Goal: Obtain resource: Obtain resource

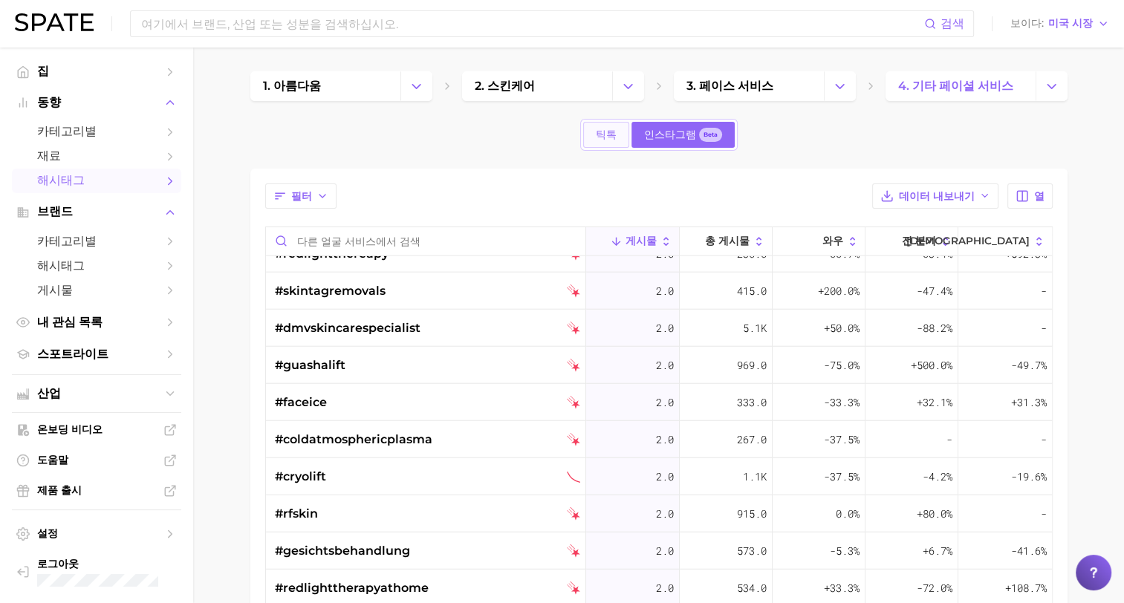
click at [603, 135] on span "틱톡" at bounding box center [606, 135] width 21 height 13
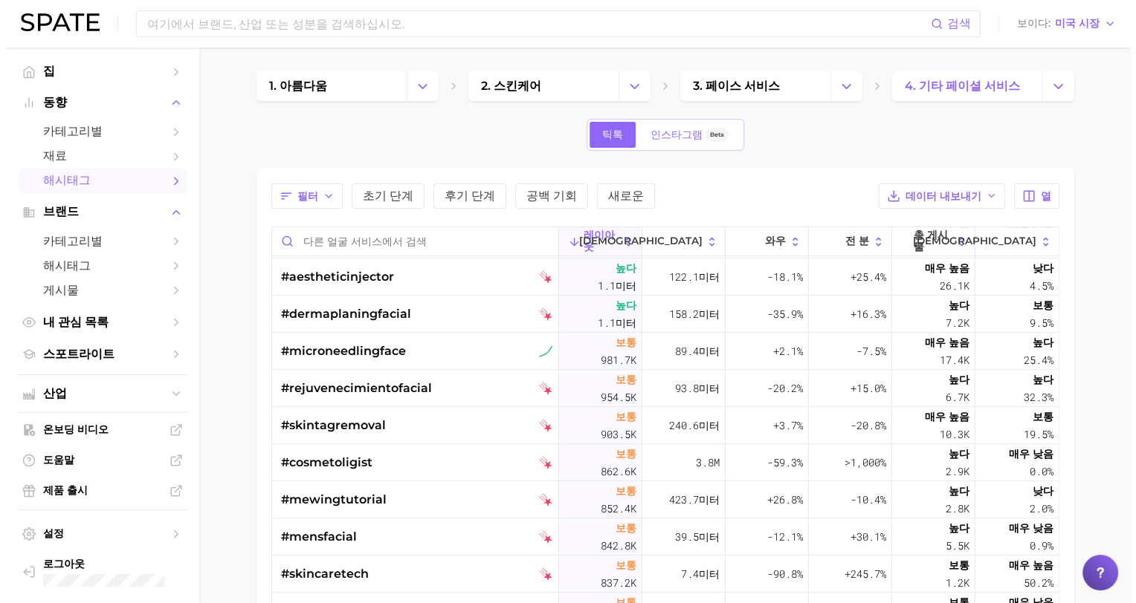
scroll to position [818, 0]
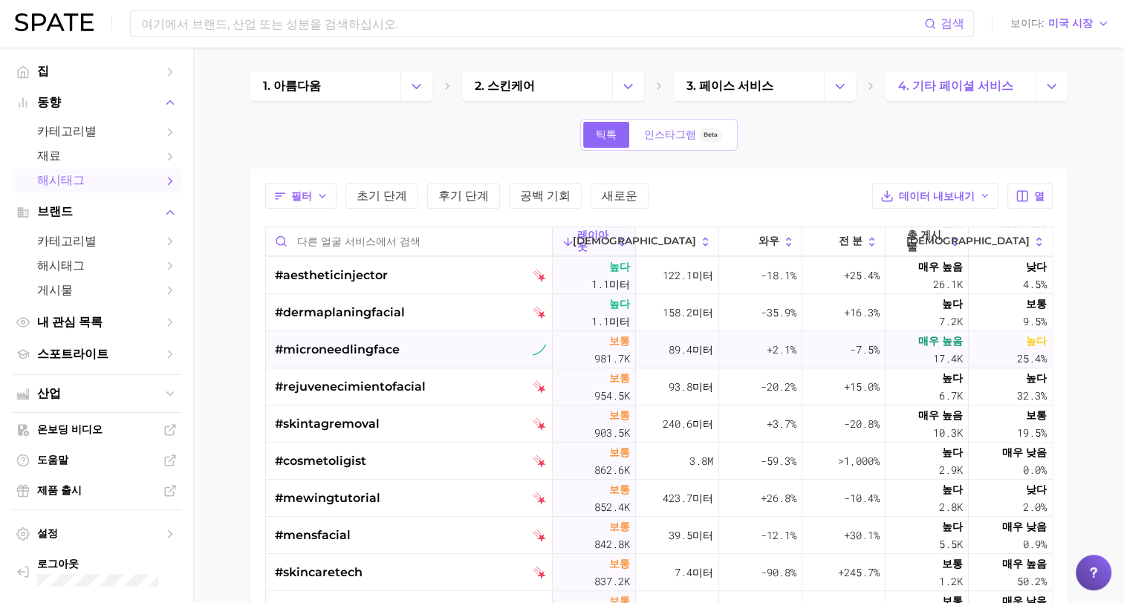
click at [392, 349] on span "#microneedlingface" at bounding box center [337, 350] width 125 height 18
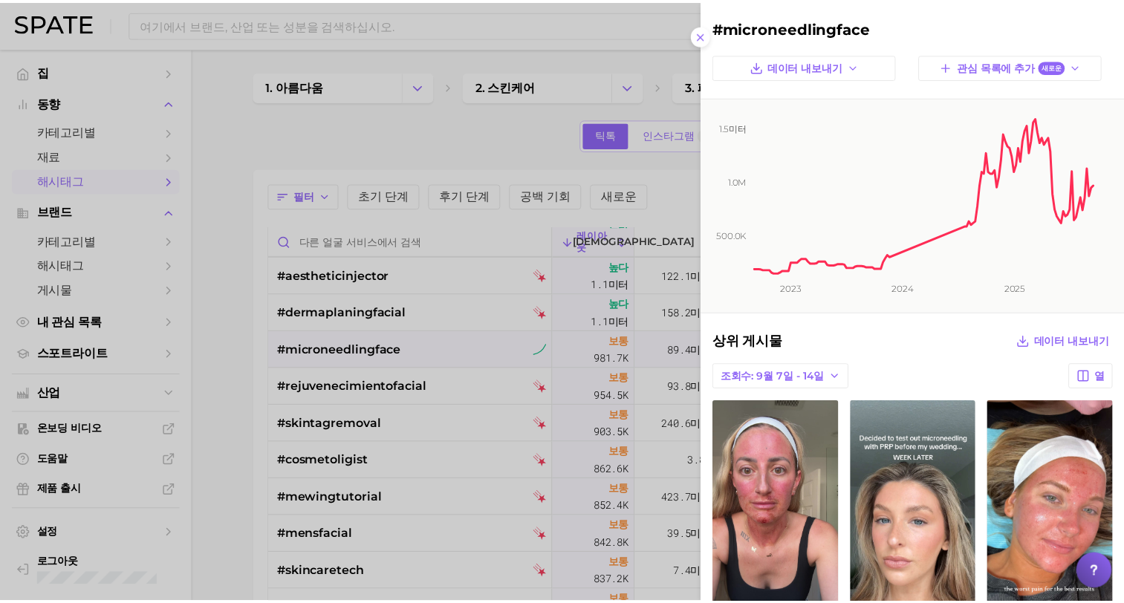
scroll to position [0, 0]
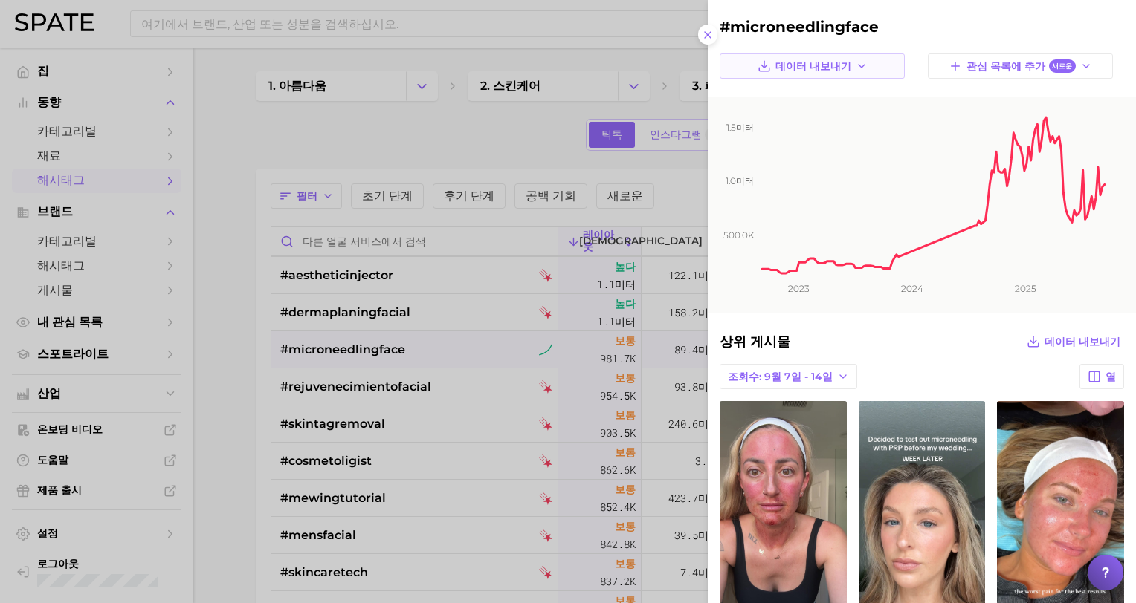
click at [797, 65] on span "데이터 내보내기" at bounding box center [813, 66] width 76 height 13
click at [769, 117] on span "시계열 이미지" at bounding box center [798, 120] width 65 height 13
click at [395, 355] on div at bounding box center [568, 301] width 1136 height 603
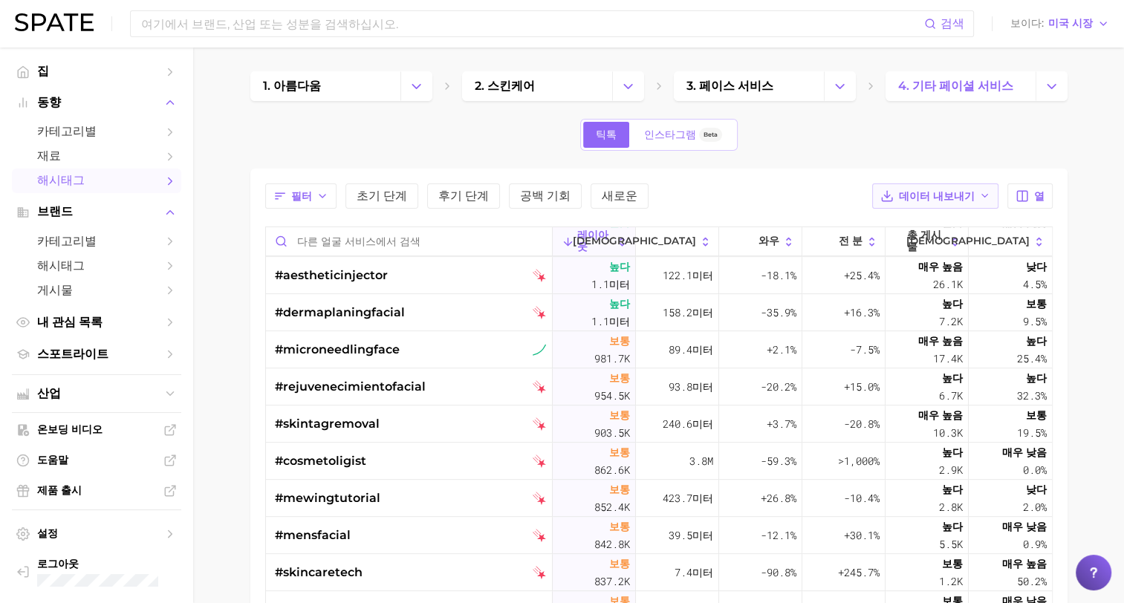
click at [928, 193] on span "데이터 내보내기" at bounding box center [937, 196] width 76 height 13
click at [899, 218] on span "테이블 데이터 CSV" at bounding box center [906, 224] width 90 height 13
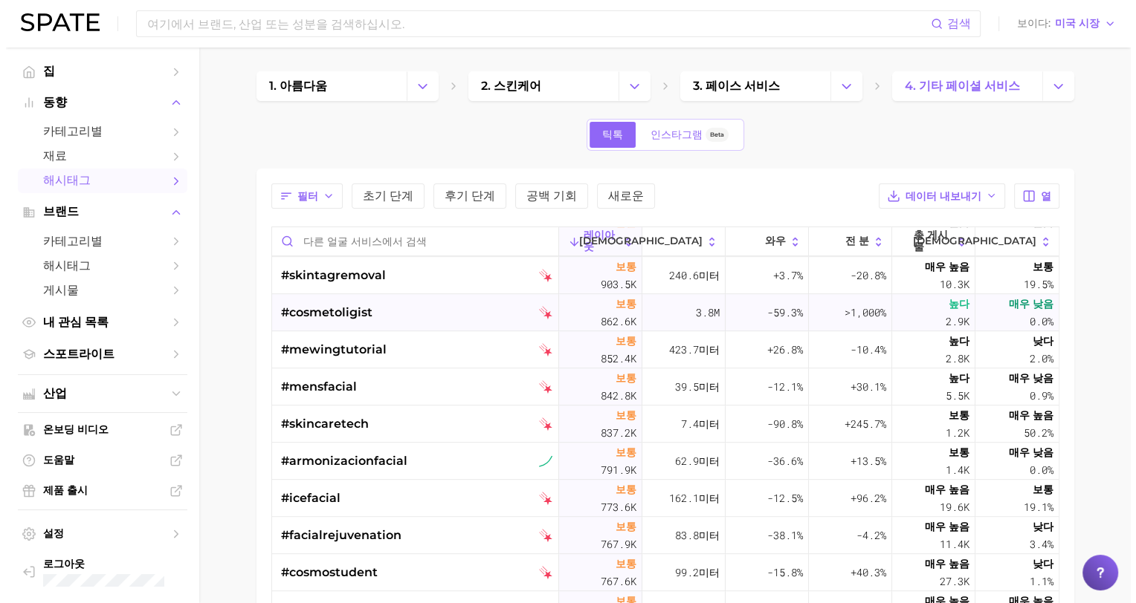
scroll to position [1040, 0]
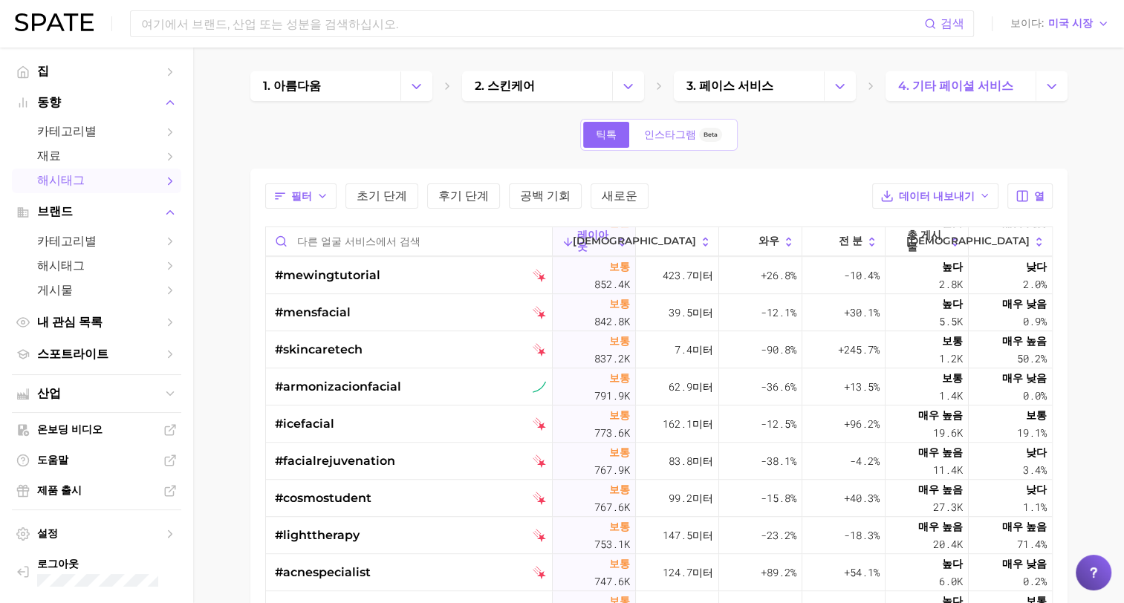
click at [1107, 113] on main "1. 아름다움 2. 스킨케어 3. 페이스 서비스 4. 기타 페이셜 서비스 틱톡 인스타그램 Beta 필터 초기 단계 후기 단계 공백 기회 새로운…" at bounding box center [658, 484] width 931 height 872
click at [312, 314] on span "#mensfacial" at bounding box center [313, 313] width 76 height 18
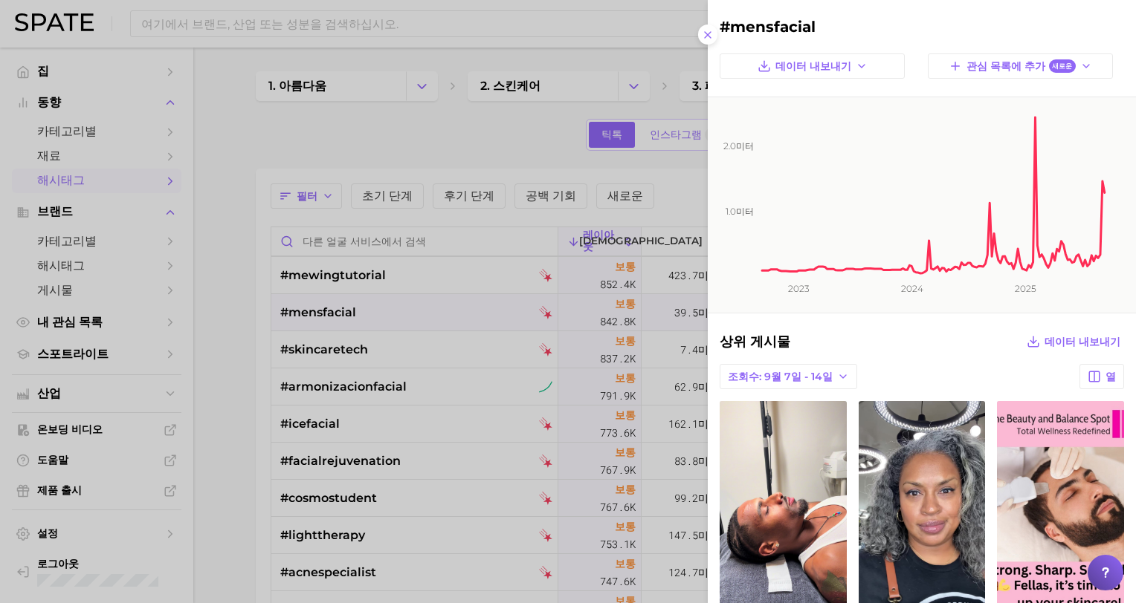
scroll to position [0, 0]
click at [328, 352] on div at bounding box center [568, 301] width 1136 height 603
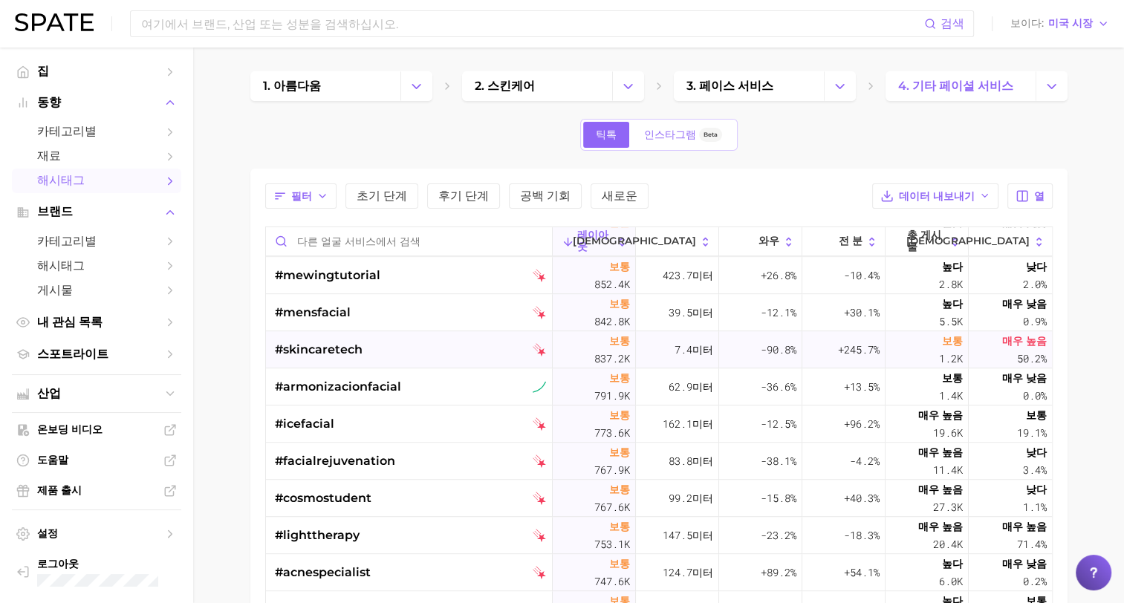
click at [327, 350] on span "#skincaretech" at bounding box center [319, 350] width 88 height 18
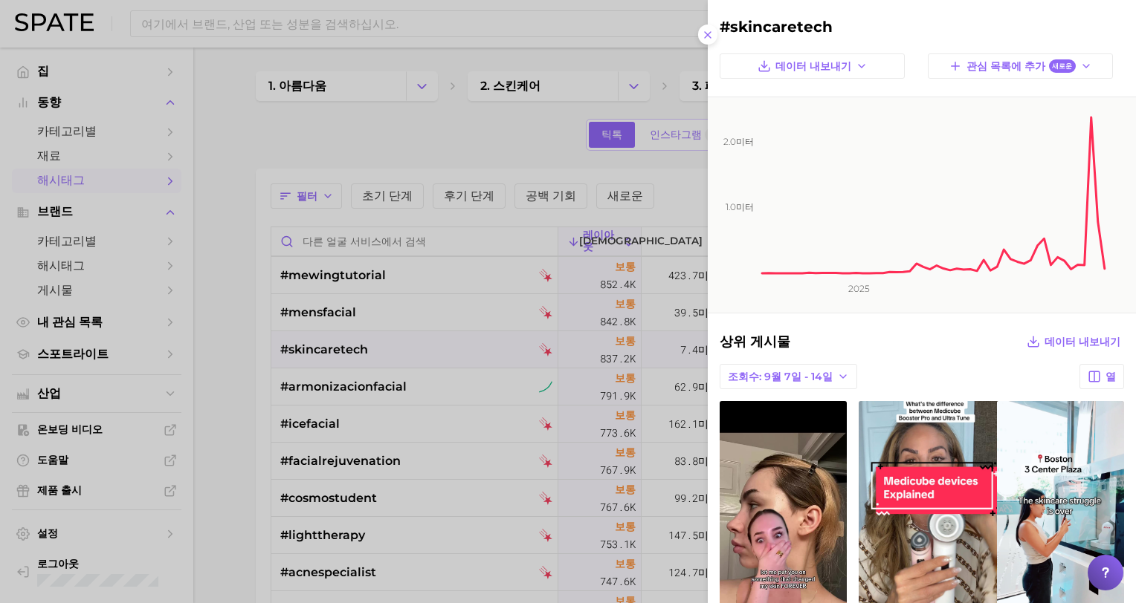
click at [327, 350] on div at bounding box center [568, 301] width 1136 height 603
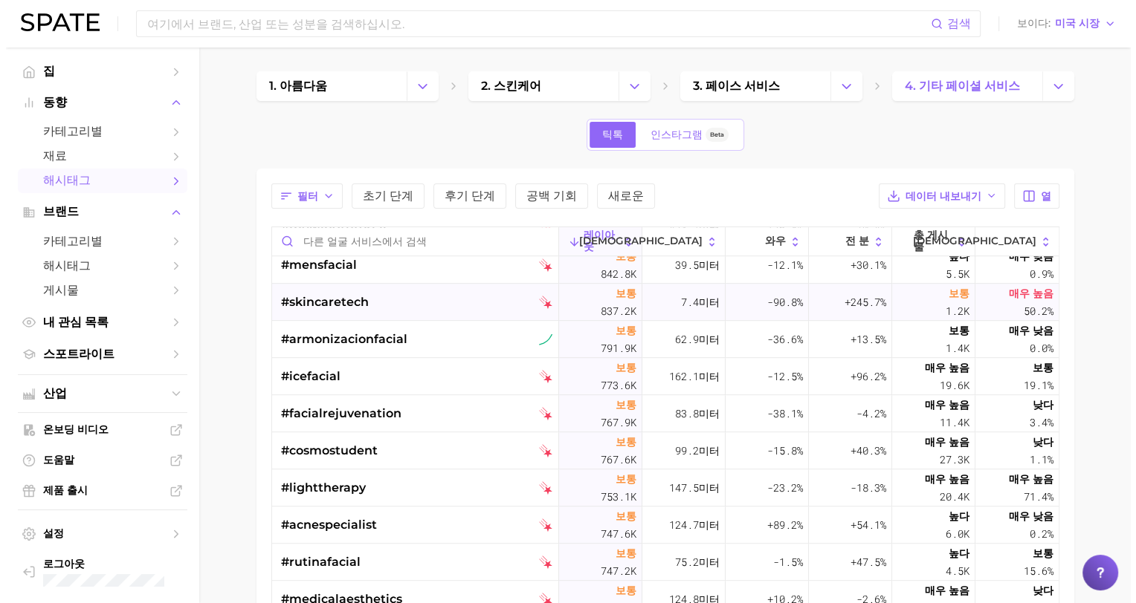
scroll to position [1115, 0]
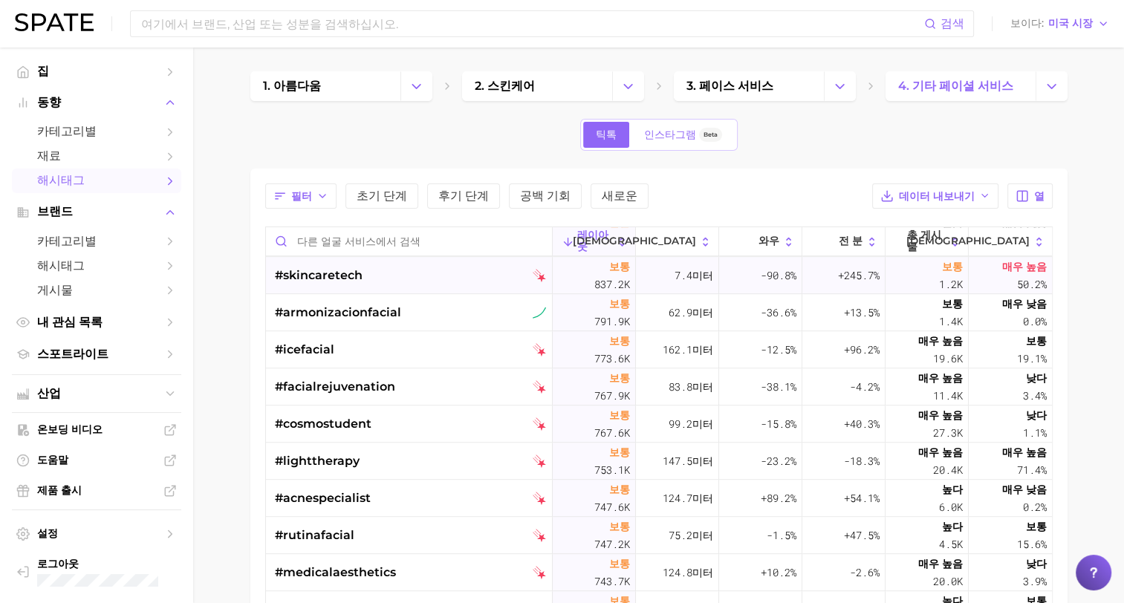
click at [327, 350] on span "#icefacial" at bounding box center [304, 350] width 59 height 18
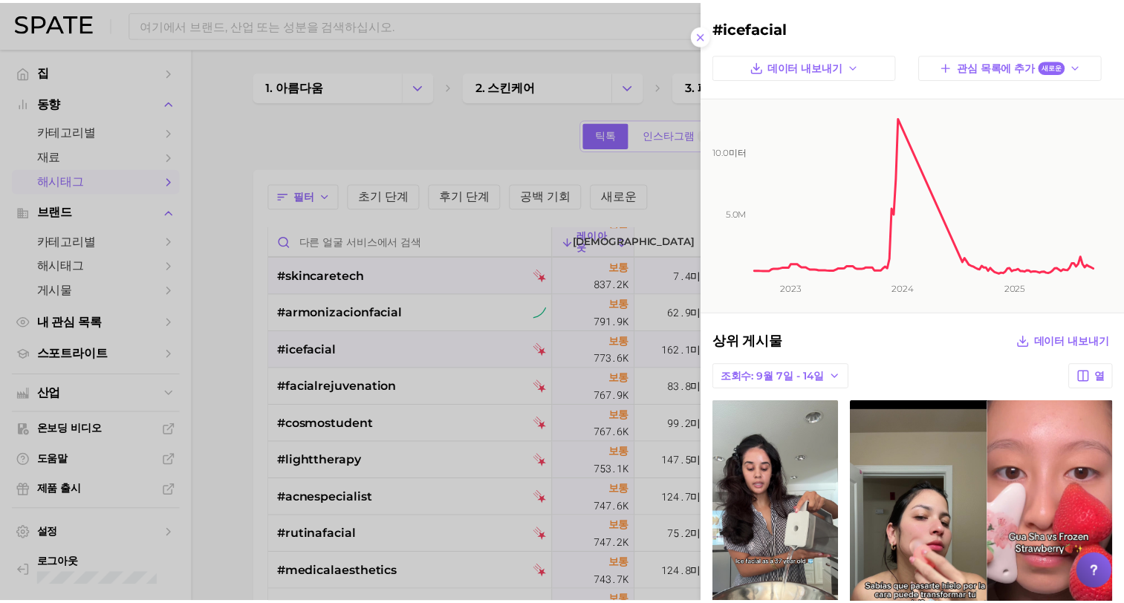
scroll to position [0, 0]
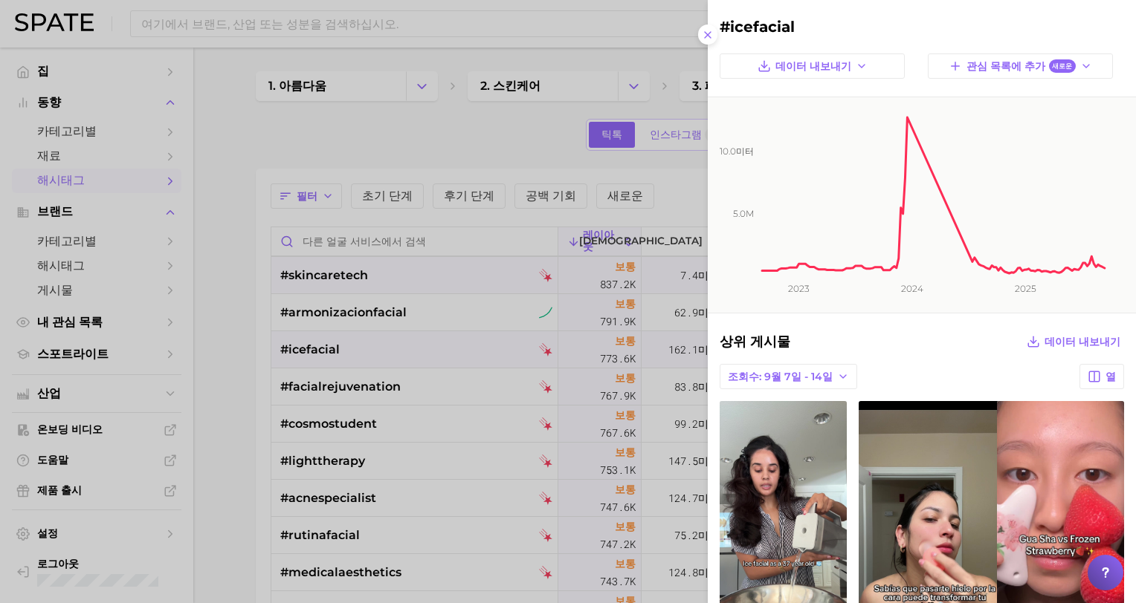
click at [327, 350] on div at bounding box center [568, 301] width 1136 height 603
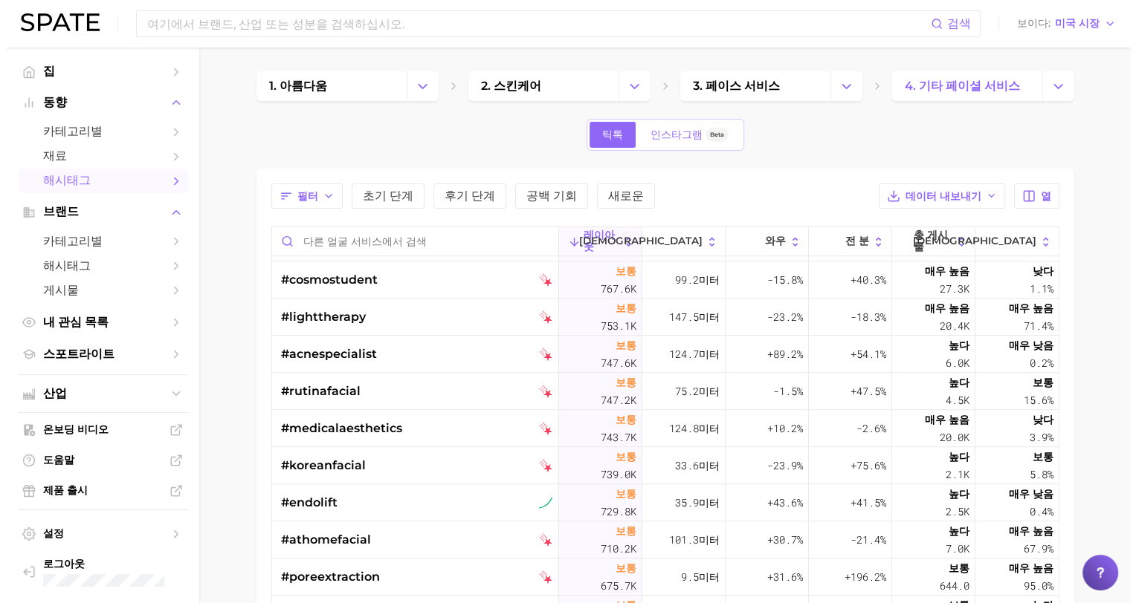
scroll to position [1263, 0]
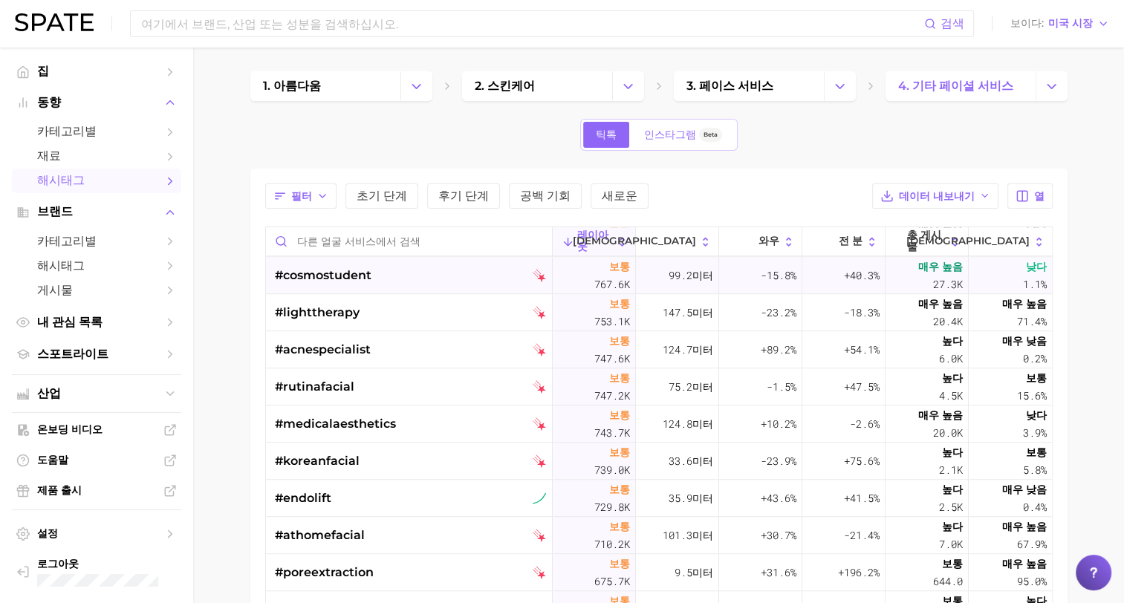
click at [340, 281] on span "#cosmostudent" at bounding box center [323, 276] width 97 height 18
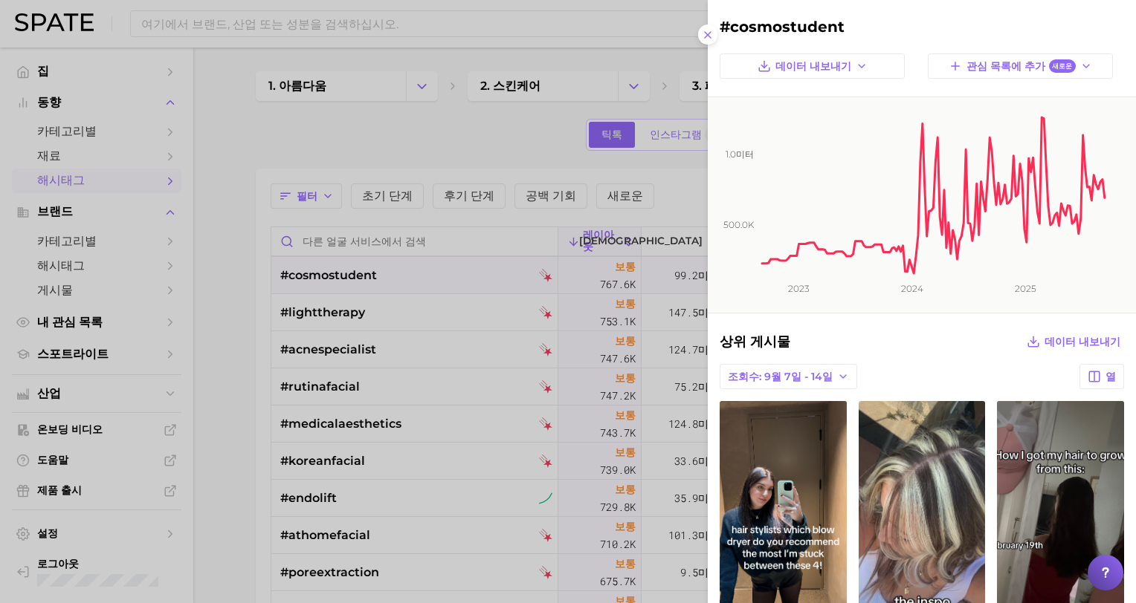
scroll to position [0, 0]
click at [340, 281] on div at bounding box center [568, 301] width 1136 height 603
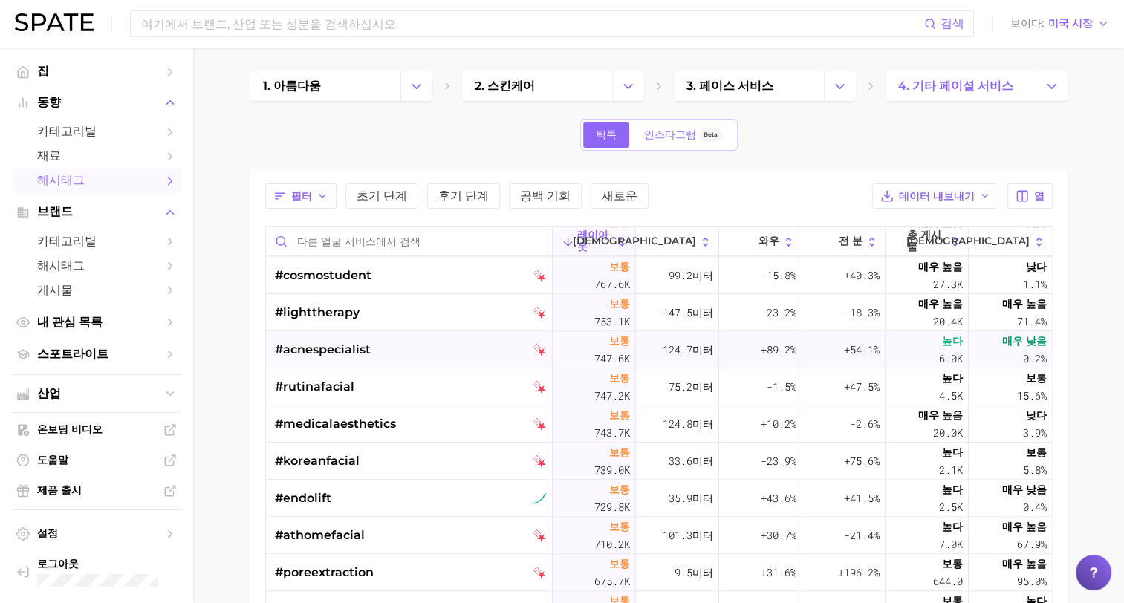
click at [339, 352] on span "#acnespecialist" at bounding box center [323, 350] width 96 height 18
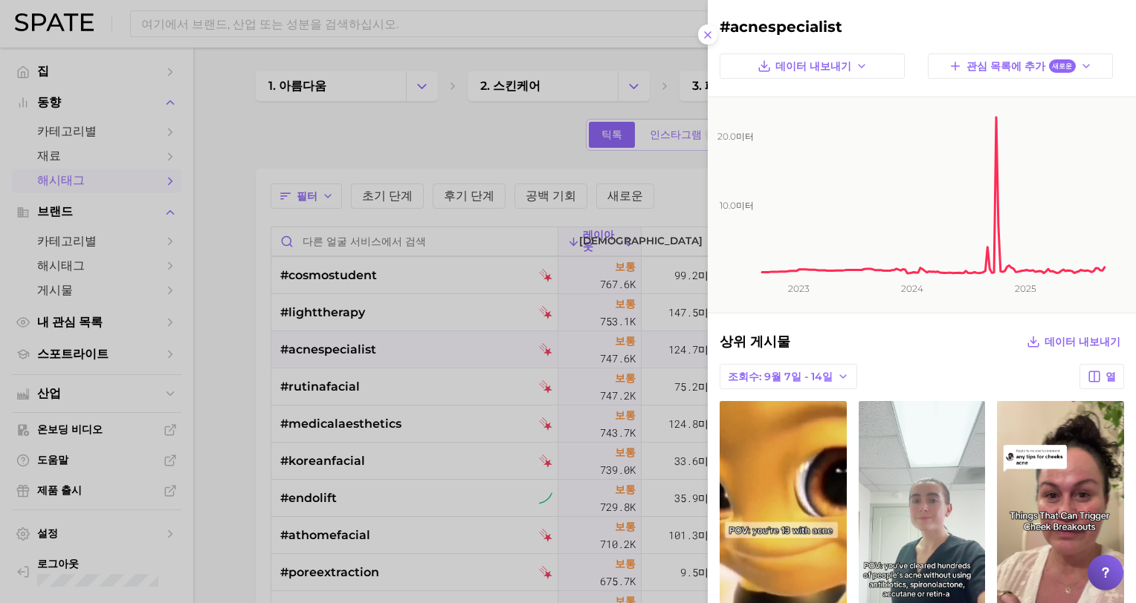
click at [339, 352] on div at bounding box center [568, 301] width 1136 height 603
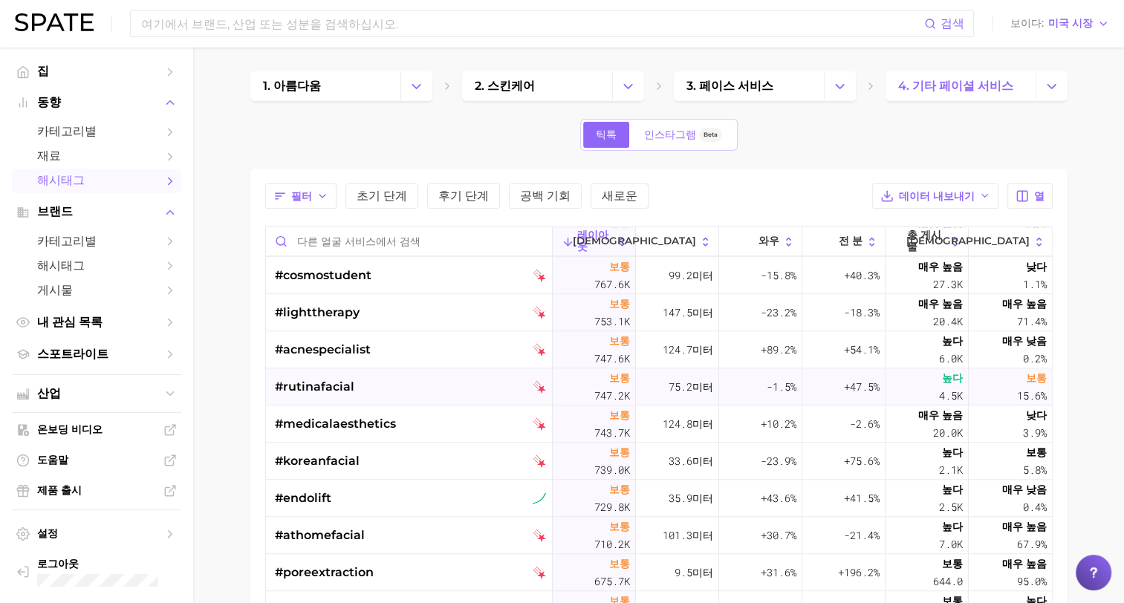
click at [336, 386] on span "#rutinafacial" at bounding box center [315, 387] width 80 height 18
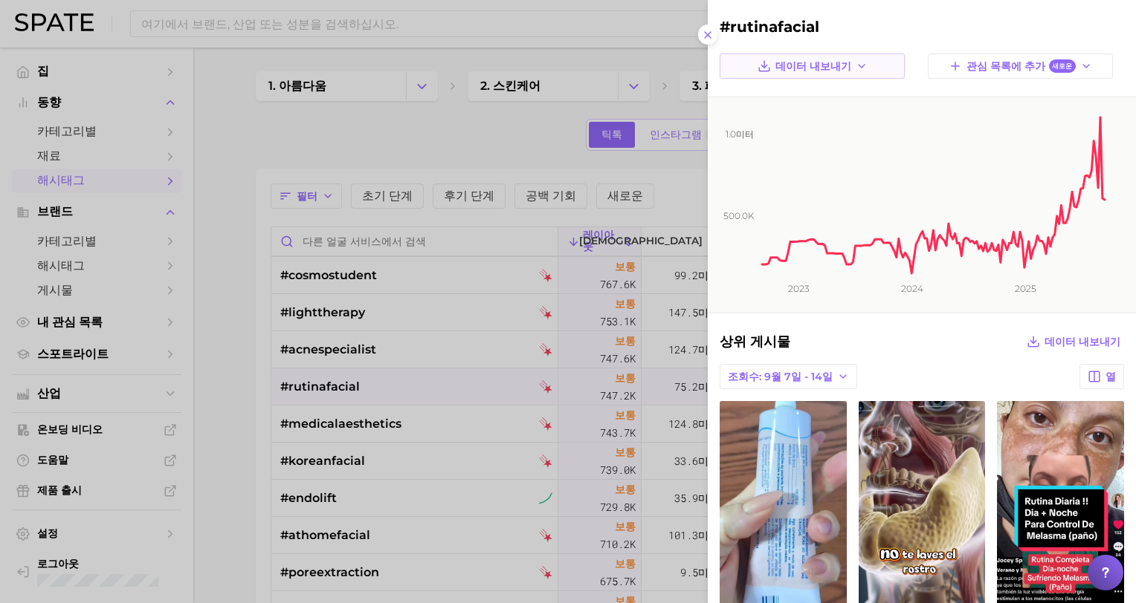
click at [829, 65] on span "데이터 내보내기" at bounding box center [813, 66] width 76 height 13
click at [818, 119] on span "시계열 이미지" at bounding box center [798, 120] width 65 height 13
click at [360, 391] on div at bounding box center [568, 301] width 1136 height 603
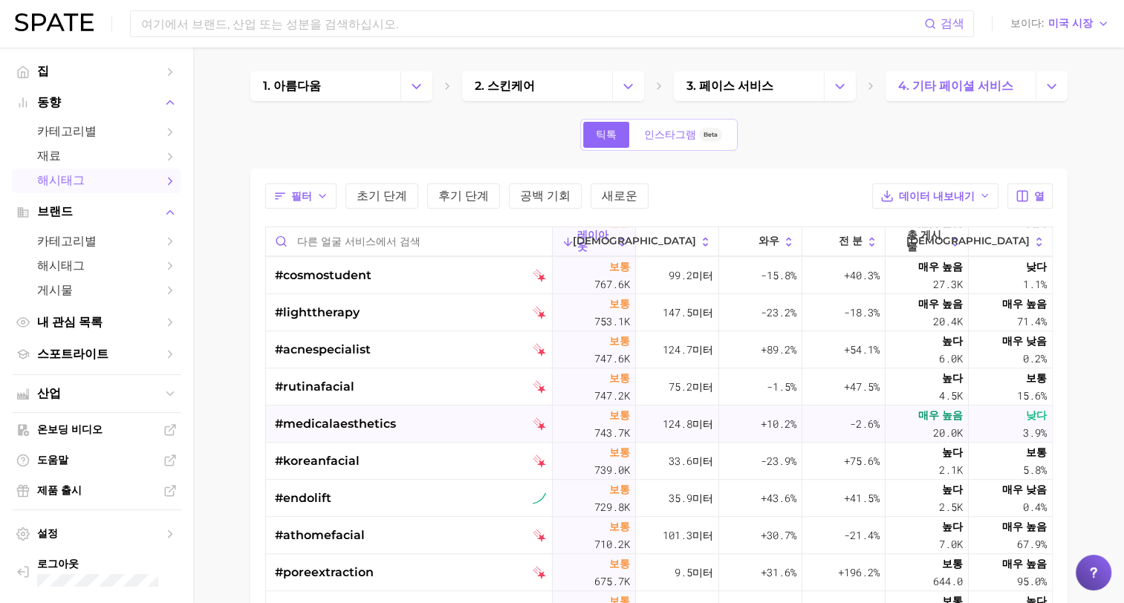
click at [329, 425] on span "#medicalaesthetics" at bounding box center [335, 424] width 121 height 18
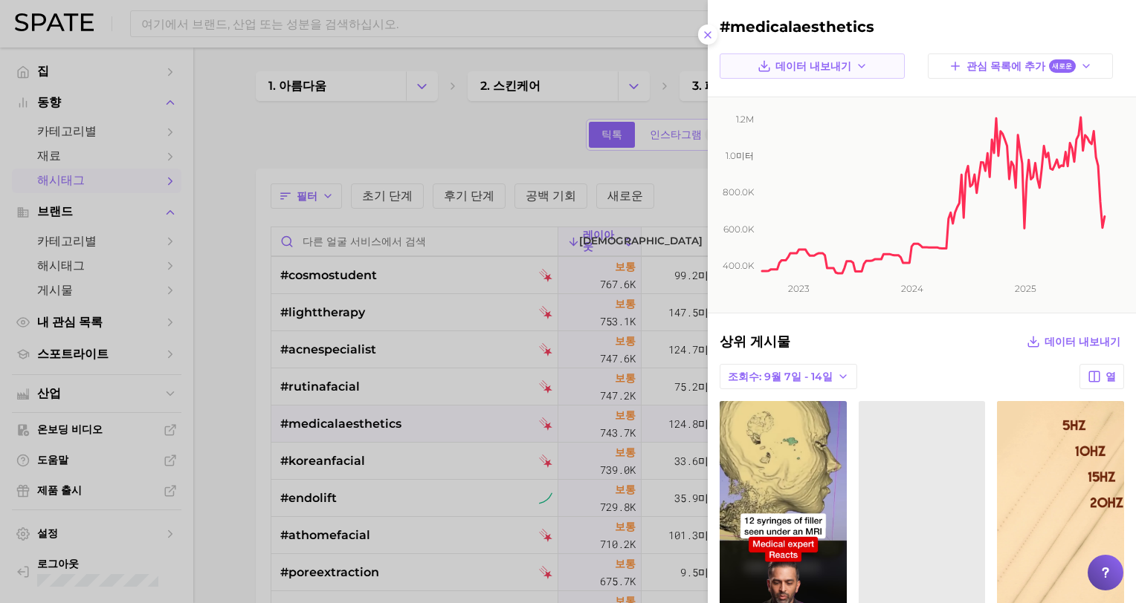
click at [785, 62] on span "데이터 내보내기" at bounding box center [813, 66] width 76 height 13
click at [776, 120] on span "시계열 이미지" at bounding box center [798, 120] width 65 height 13
click at [346, 464] on div at bounding box center [568, 301] width 1136 height 603
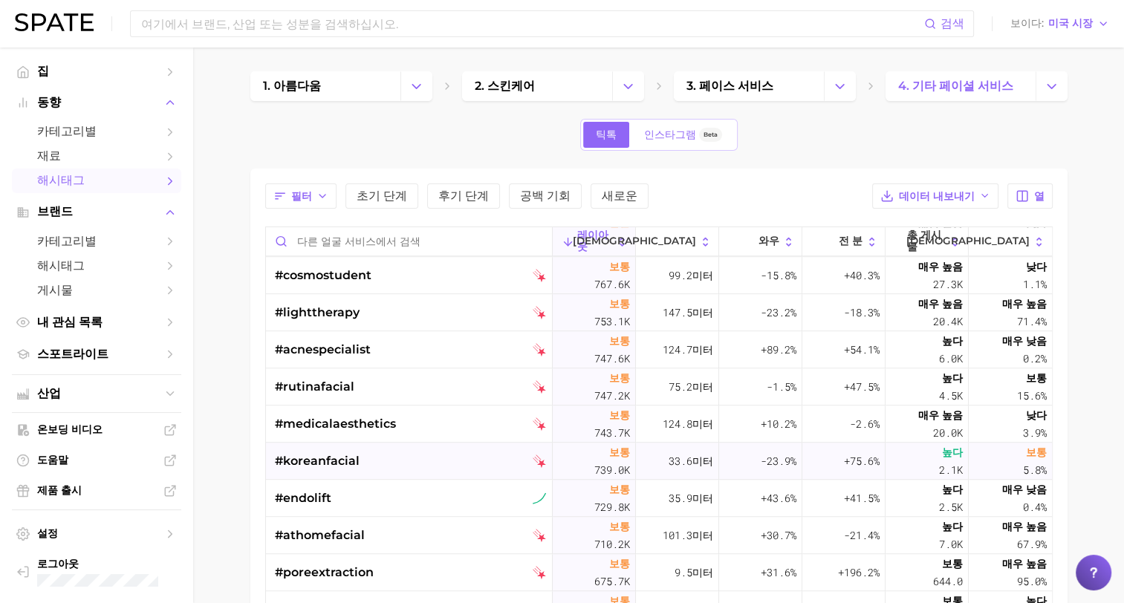
click at [346, 462] on span "#koreanfacial" at bounding box center [317, 462] width 85 height 18
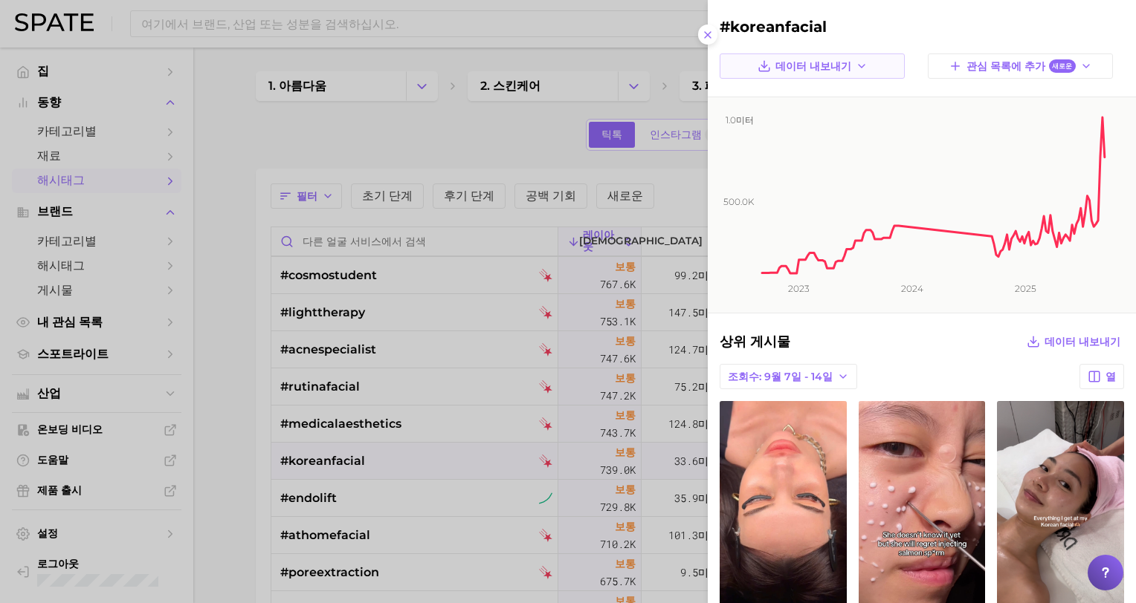
click at [792, 68] on span "데이터 내보내기" at bounding box center [813, 66] width 76 height 13
click at [792, 116] on span "시계열 이미지" at bounding box center [798, 120] width 65 height 13
click at [319, 499] on div at bounding box center [568, 301] width 1136 height 603
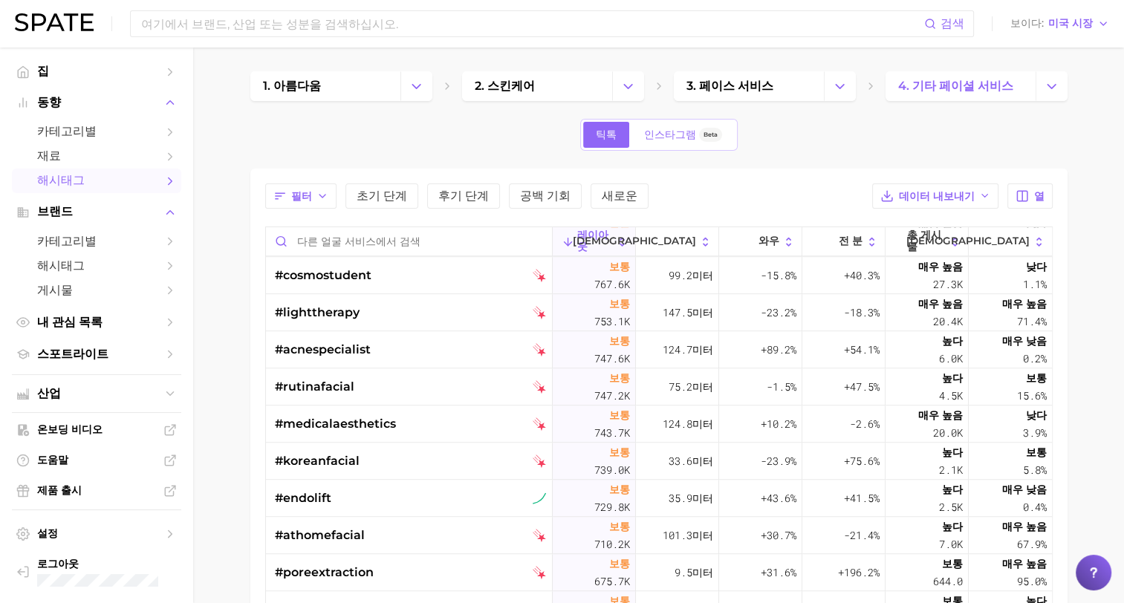
click at [319, 499] on span "#endolift" at bounding box center [303, 499] width 56 height 18
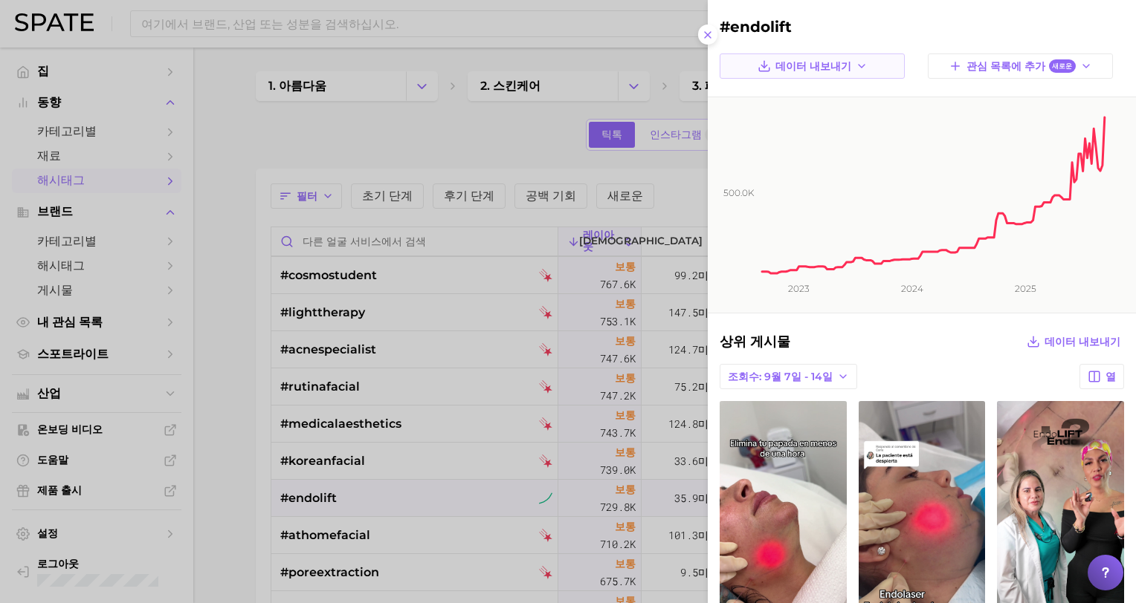
click at [809, 63] on span "데이터 내보내기" at bounding box center [813, 66] width 76 height 13
click at [794, 123] on span "시계열 이미지" at bounding box center [798, 120] width 65 height 13
click at [424, 485] on div at bounding box center [568, 301] width 1136 height 603
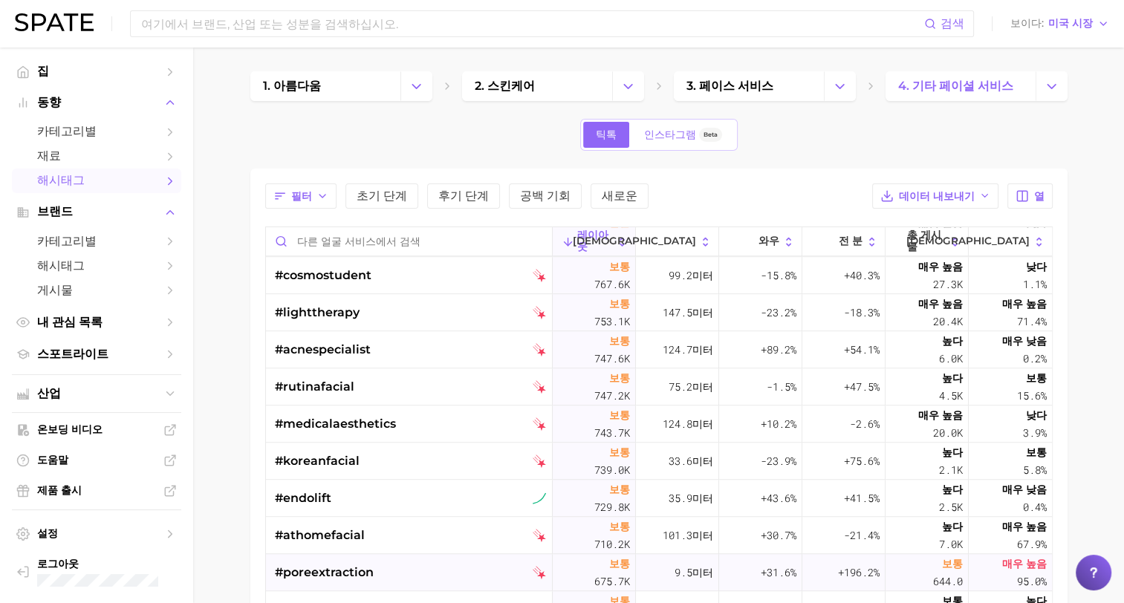
click at [349, 573] on span "#poreextraction" at bounding box center [324, 573] width 99 height 18
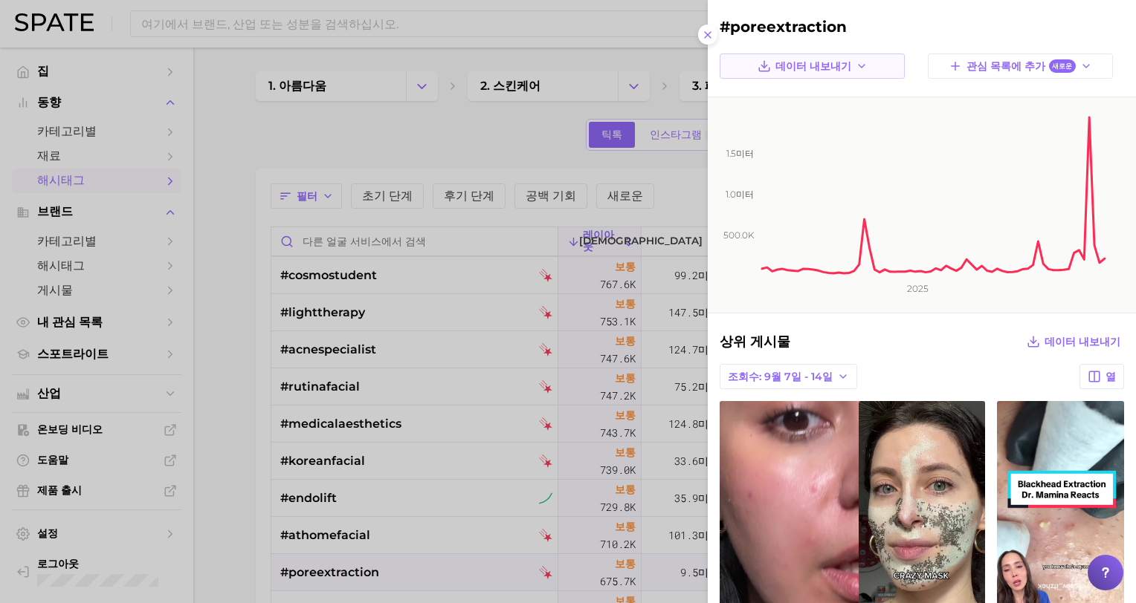
click at [797, 69] on span "데이터 내보내기" at bounding box center [813, 66] width 76 height 13
click at [801, 116] on span "시계열 이미지" at bounding box center [798, 120] width 65 height 13
click at [353, 573] on div at bounding box center [568, 301] width 1136 height 603
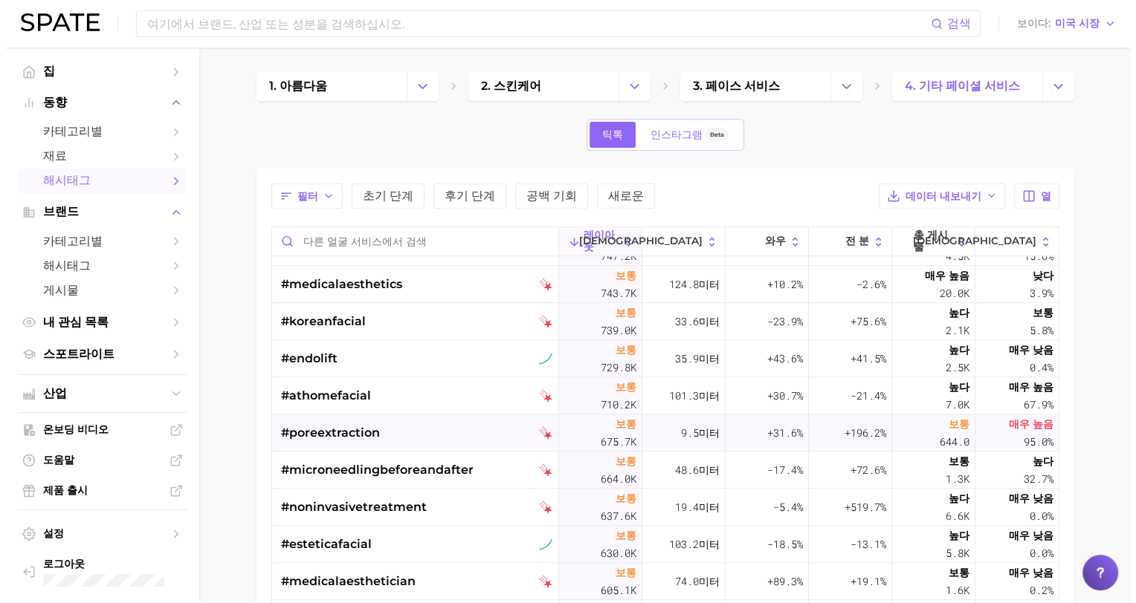
scroll to position [1412, 0]
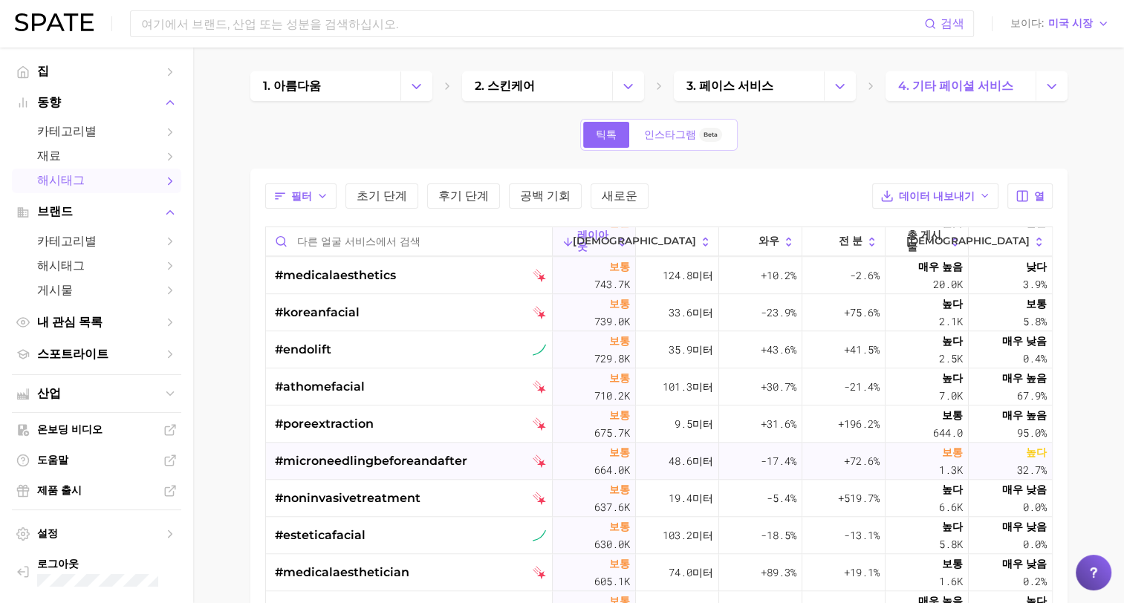
click at [373, 458] on span "#microneedlingbeforeandafter" at bounding box center [371, 462] width 192 height 18
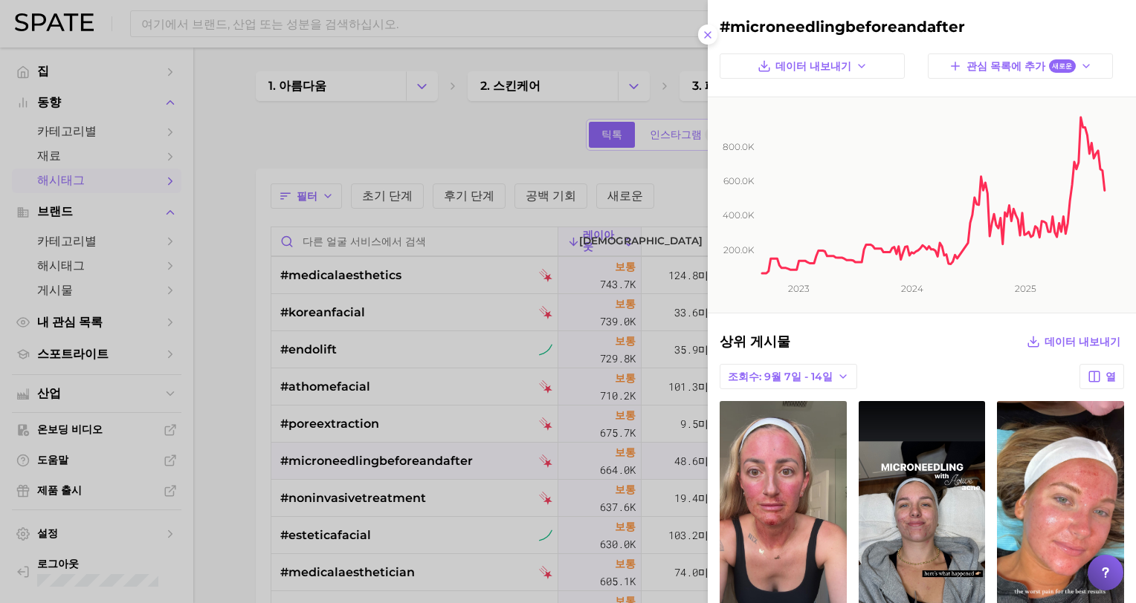
scroll to position [0, 0]
click at [786, 68] on span "데이터 내보내기" at bounding box center [813, 66] width 76 height 13
click at [786, 115] on span "시계열 이미지" at bounding box center [798, 120] width 65 height 13
click at [374, 502] on div at bounding box center [568, 301] width 1136 height 603
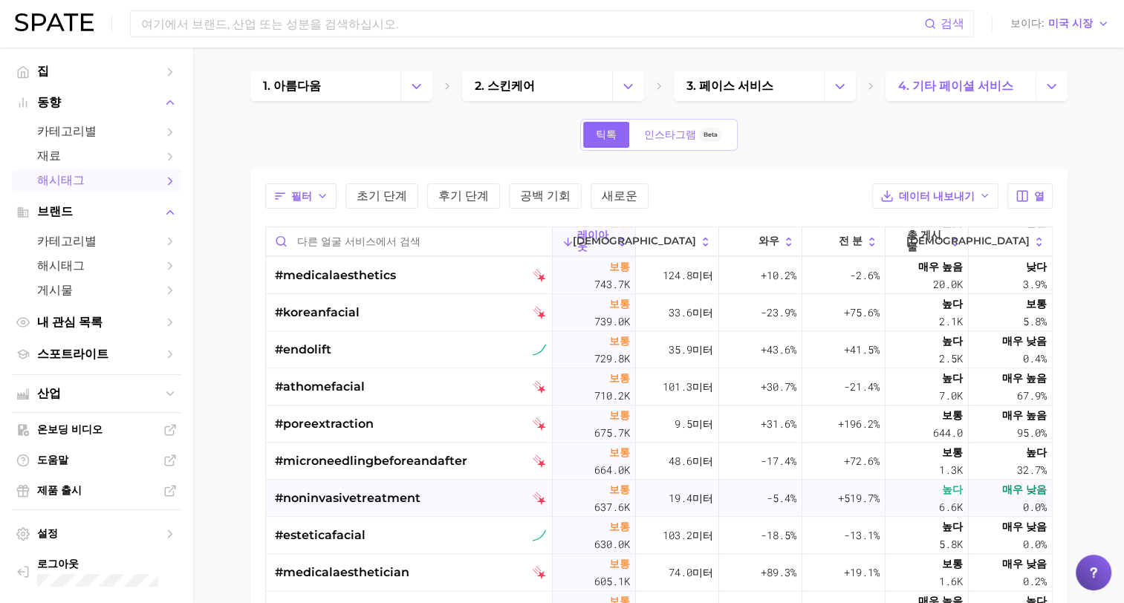
click at [374, 500] on span "#noninvasivetreatment" at bounding box center [348, 499] width 146 height 18
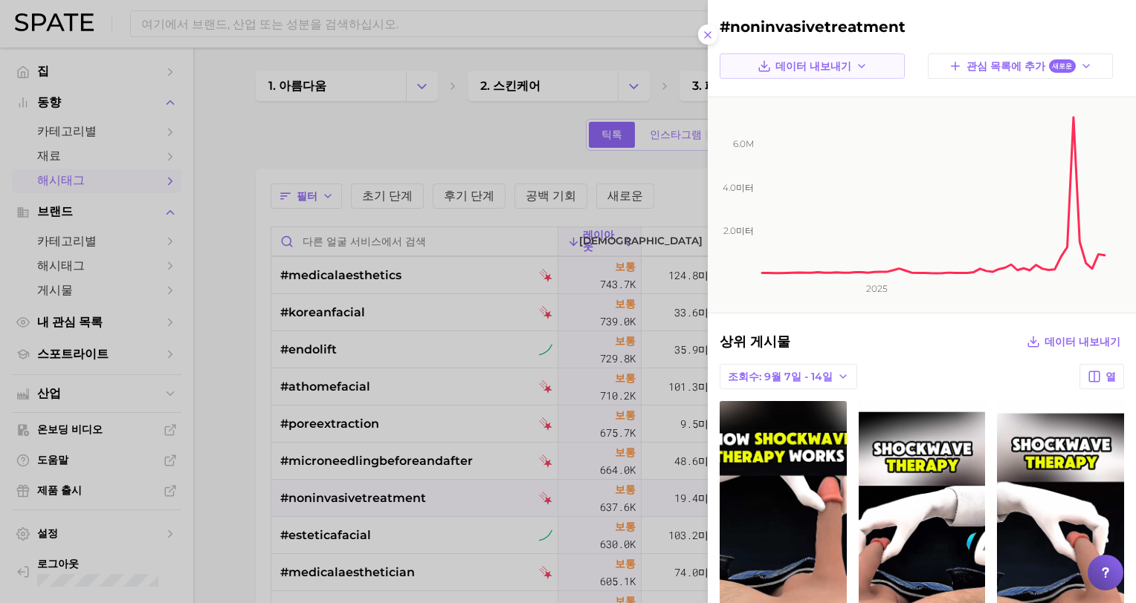
click at [800, 68] on span "데이터 내보내기" at bounding box center [813, 66] width 76 height 13
click at [802, 121] on span "시계열 이미지" at bounding box center [798, 120] width 65 height 13
click at [378, 194] on div at bounding box center [568, 301] width 1136 height 603
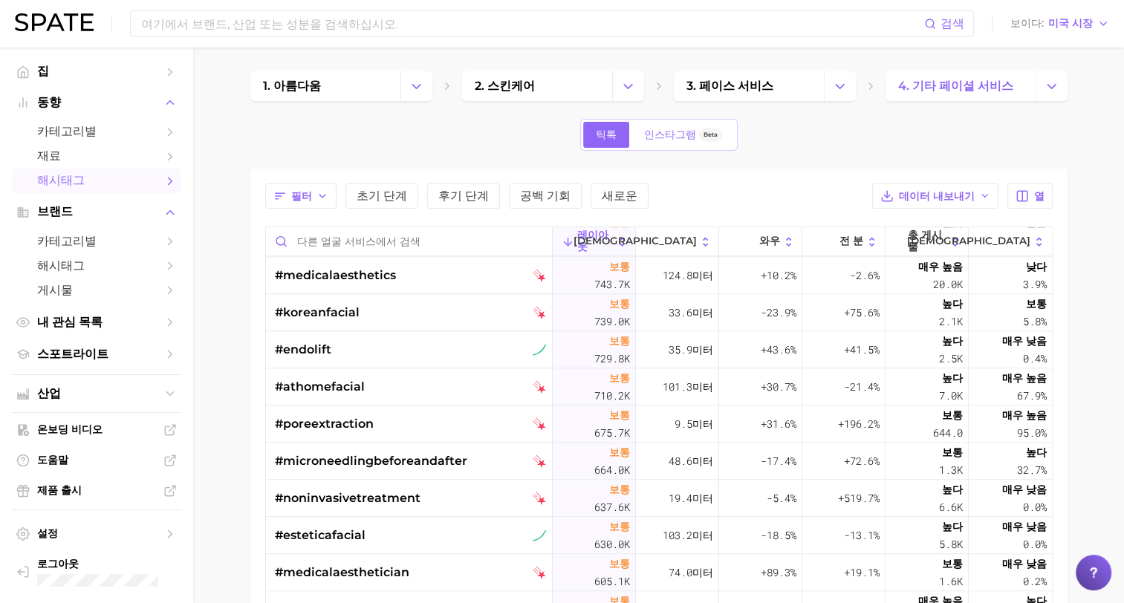
click at [378, 194] on span "초기 단계" at bounding box center [382, 196] width 51 height 12
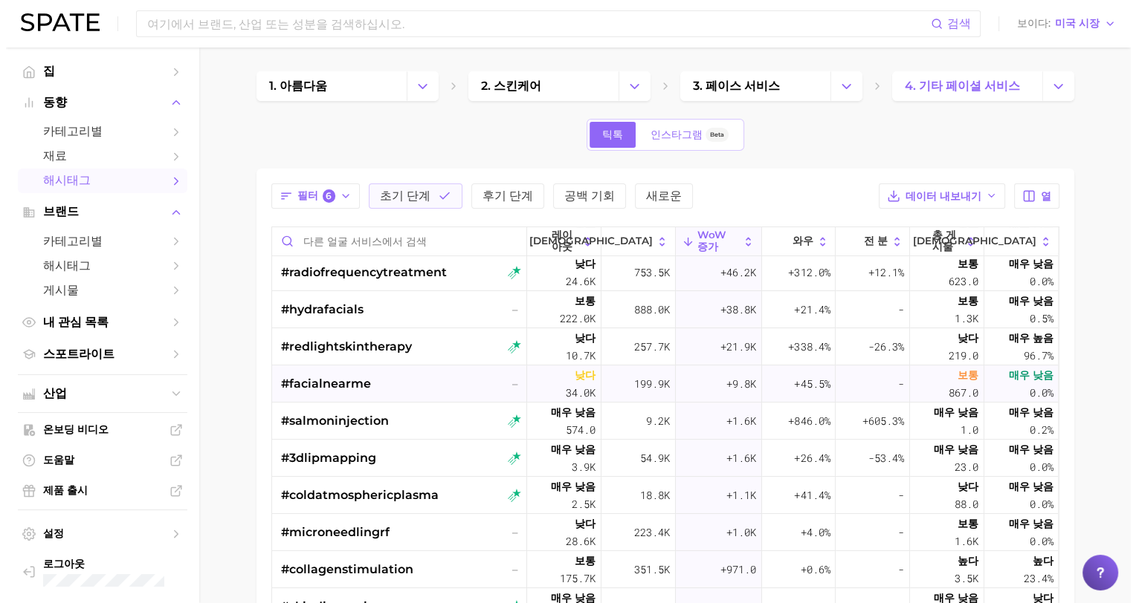
scroll to position [149, 0]
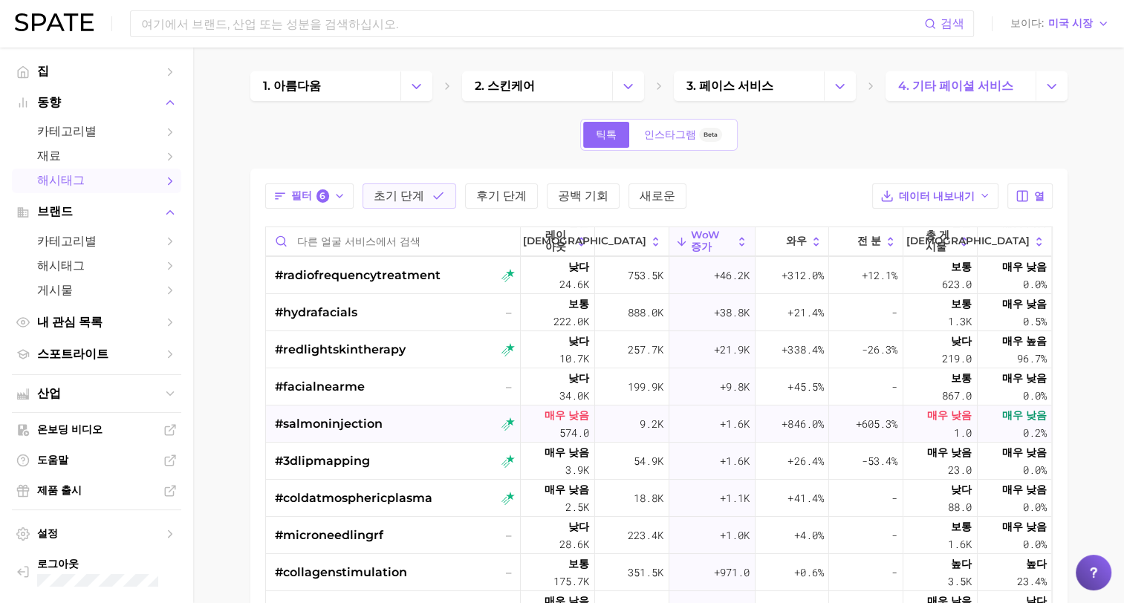
click at [302, 427] on span "#salmoninjection" at bounding box center [329, 424] width 108 height 18
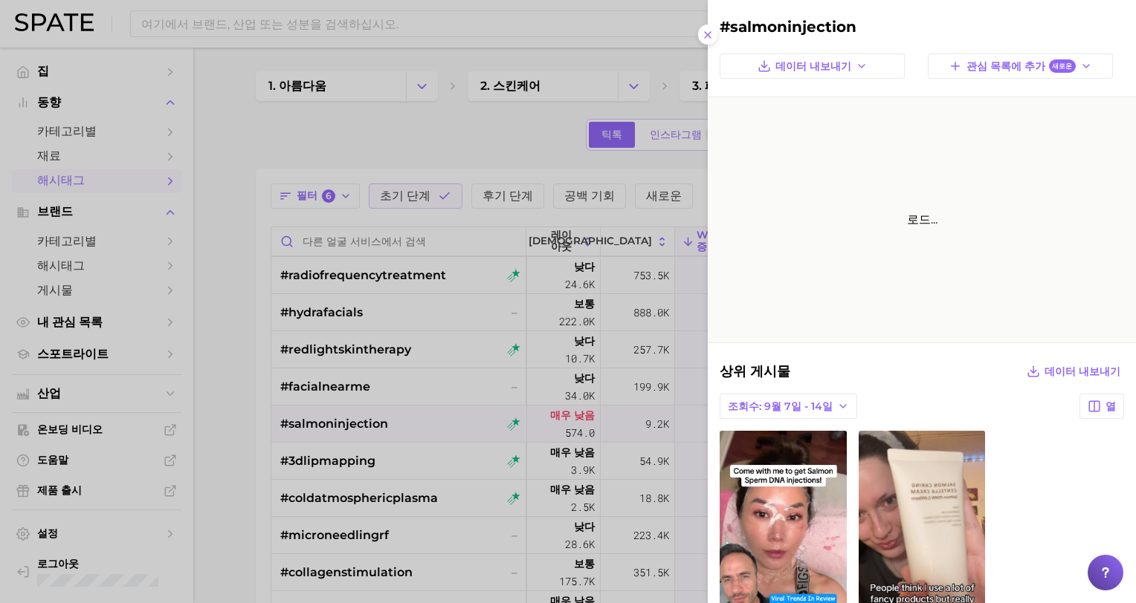
scroll to position [0, 0]
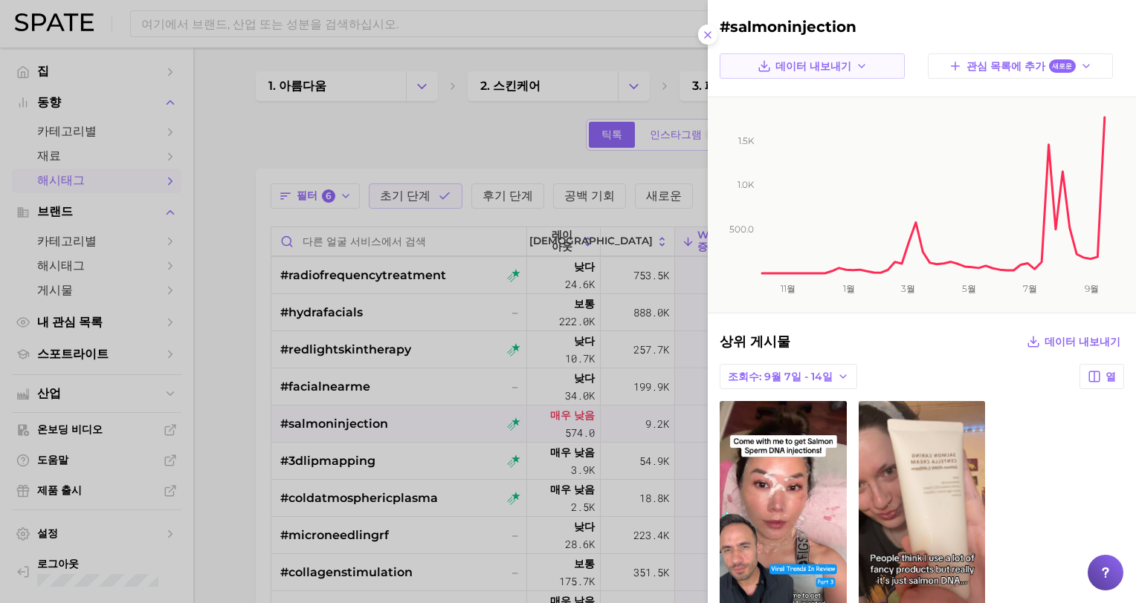
click at [806, 65] on span "데이터 내보내기" at bounding box center [813, 66] width 76 height 13
click at [790, 119] on span "시계열 이미지" at bounding box center [798, 120] width 65 height 13
click at [322, 462] on div at bounding box center [568, 301] width 1136 height 603
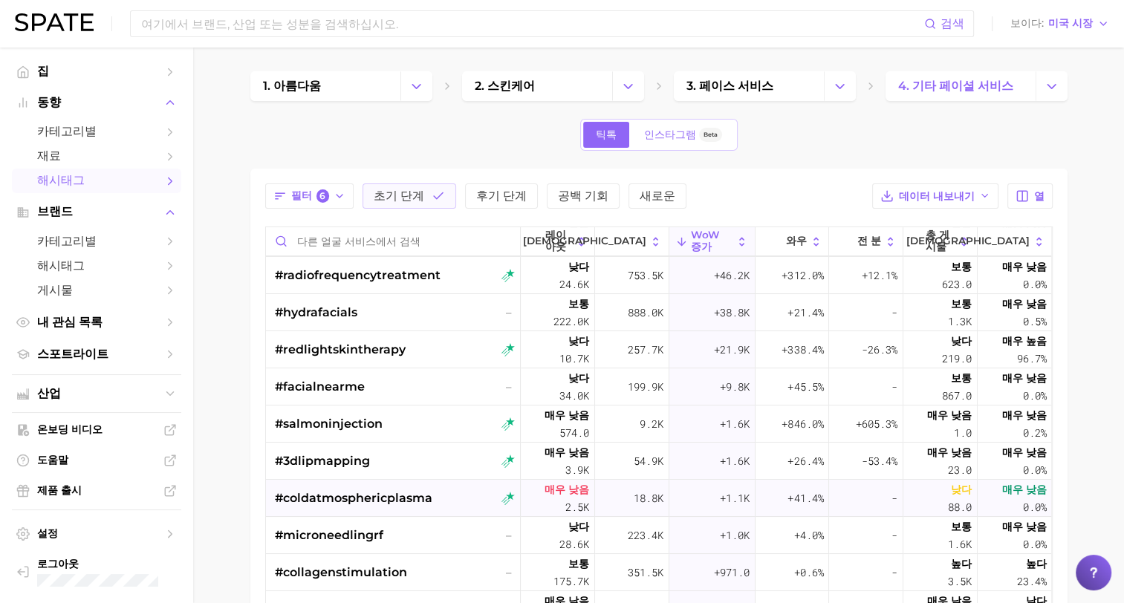
click at [309, 496] on span "#coldatmosphericplasma" at bounding box center [354, 499] width 158 height 18
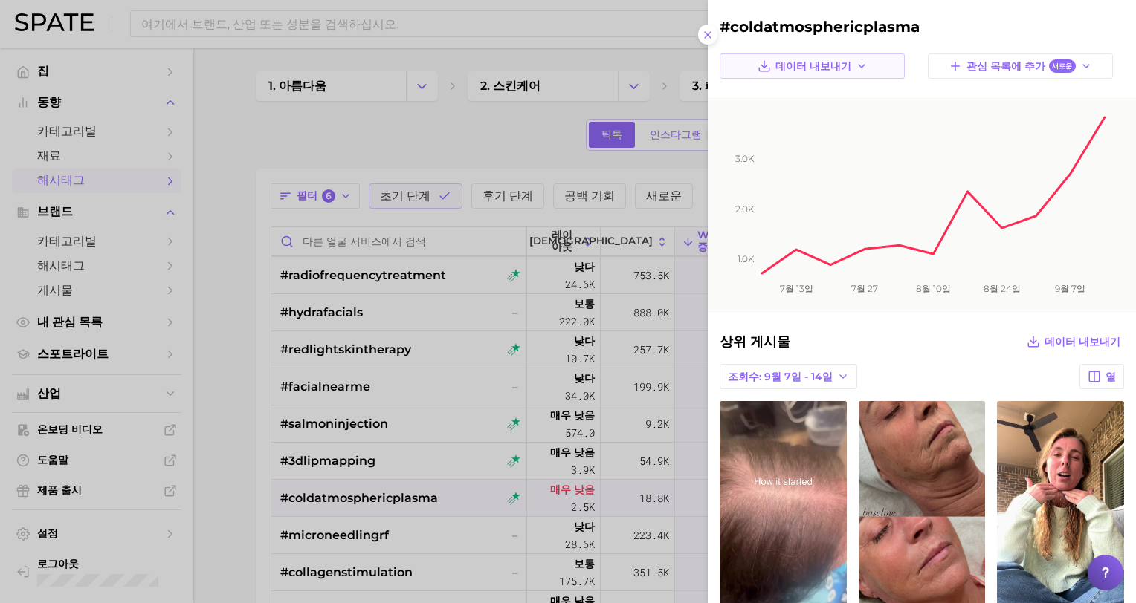
click at [767, 70] on icon "button" at bounding box center [763, 65] width 13 height 13
click at [766, 120] on span "시계열 이미지" at bounding box center [798, 120] width 65 height 13
click at [221, 545] on div at bounding box center [568, 301] width 1136 height 603
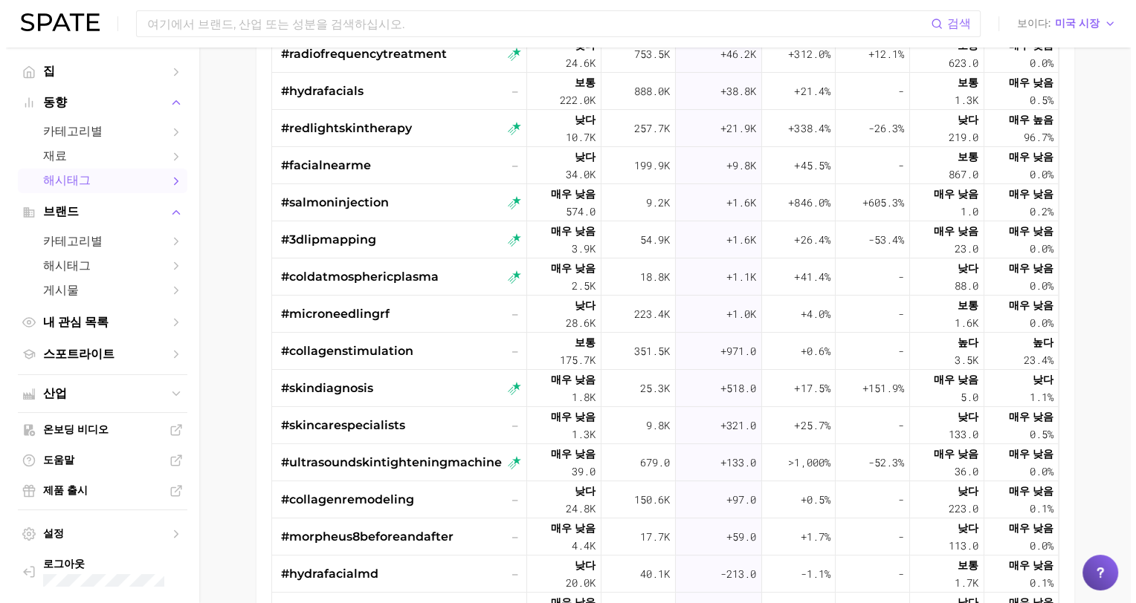
scroll to position [223, 0]
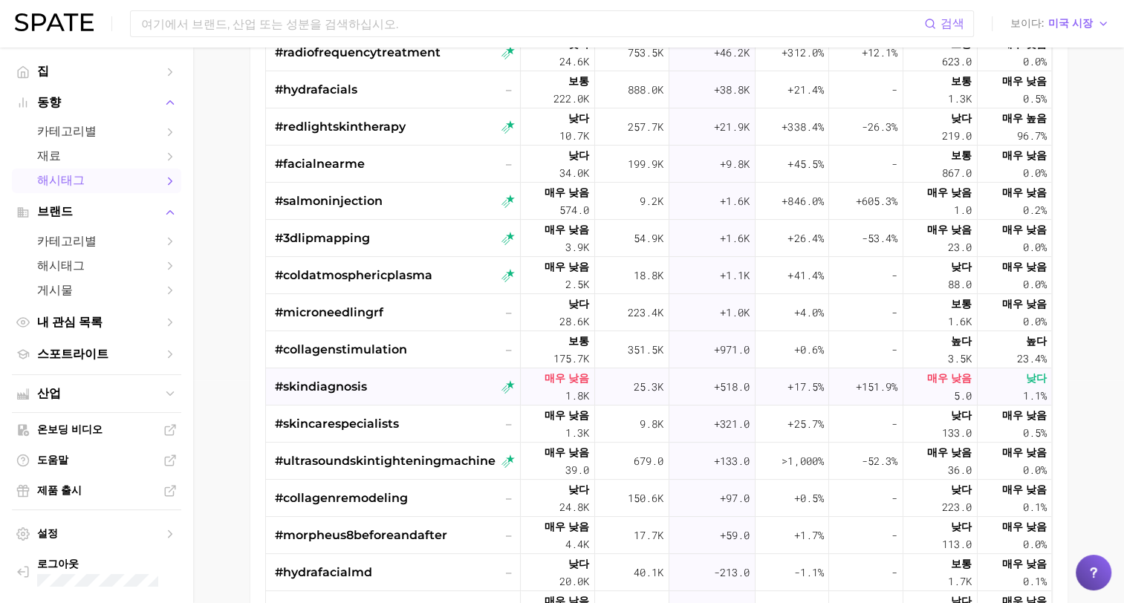
click at [340, 390] on span "#skindiagnosis" at bounding box center [321, 387] width 92 height 18
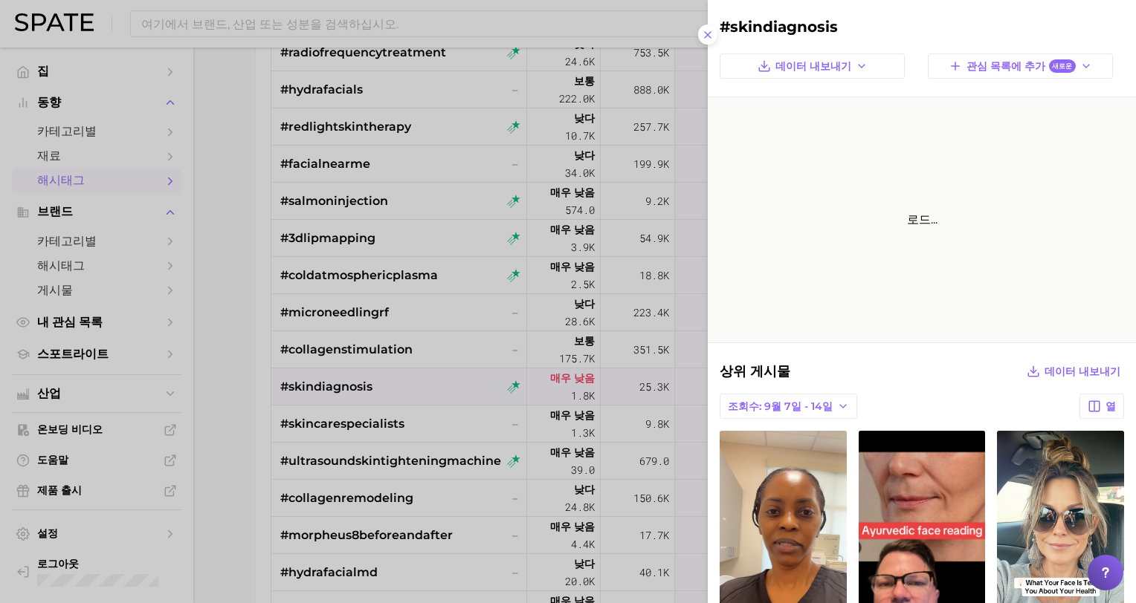
scroll to position [0, 0]
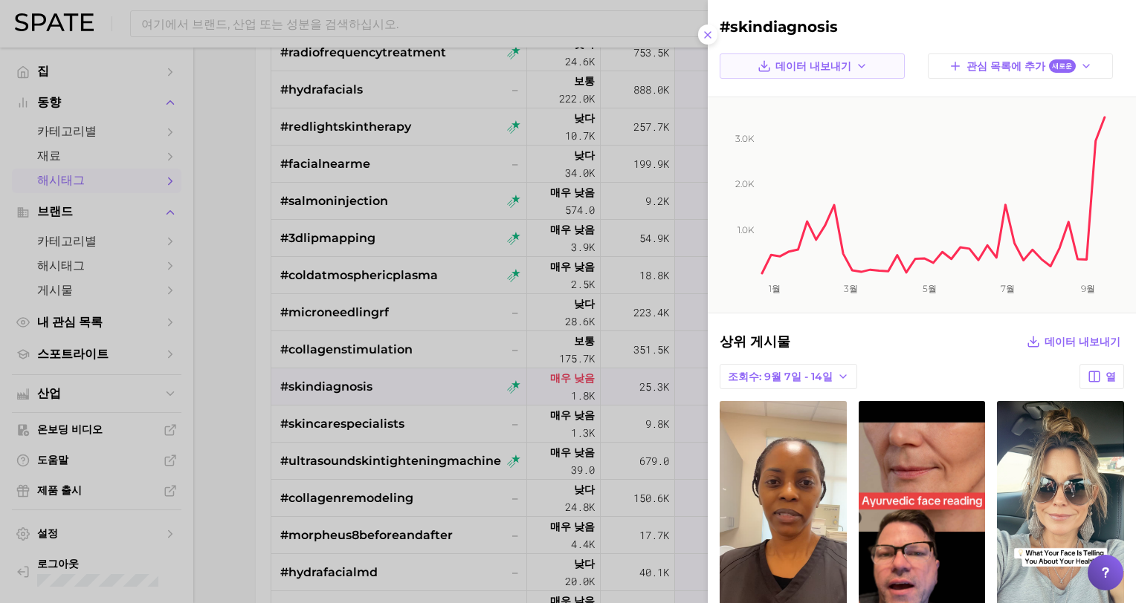
click at [829, 65] on span "데이터 내보내기" at bounding box center [813, 66] width 76 height 13
click at [818, 116] on span "시계열 이미지" at bounding box center [798, 120] width 65 height 13
click at [419, 460] on div at bounding box center [568, 301] width 1136 height 603
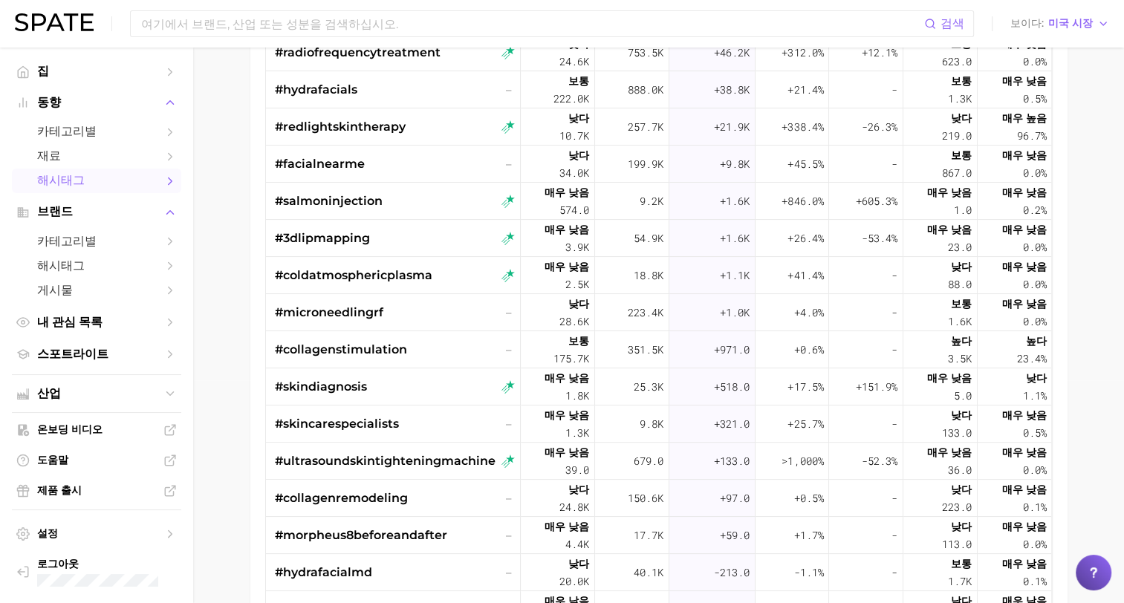
click at [419, 460] on span "#ultrasoundskintighteningmachine" at bounding box center [385, 462] width 221 height 18
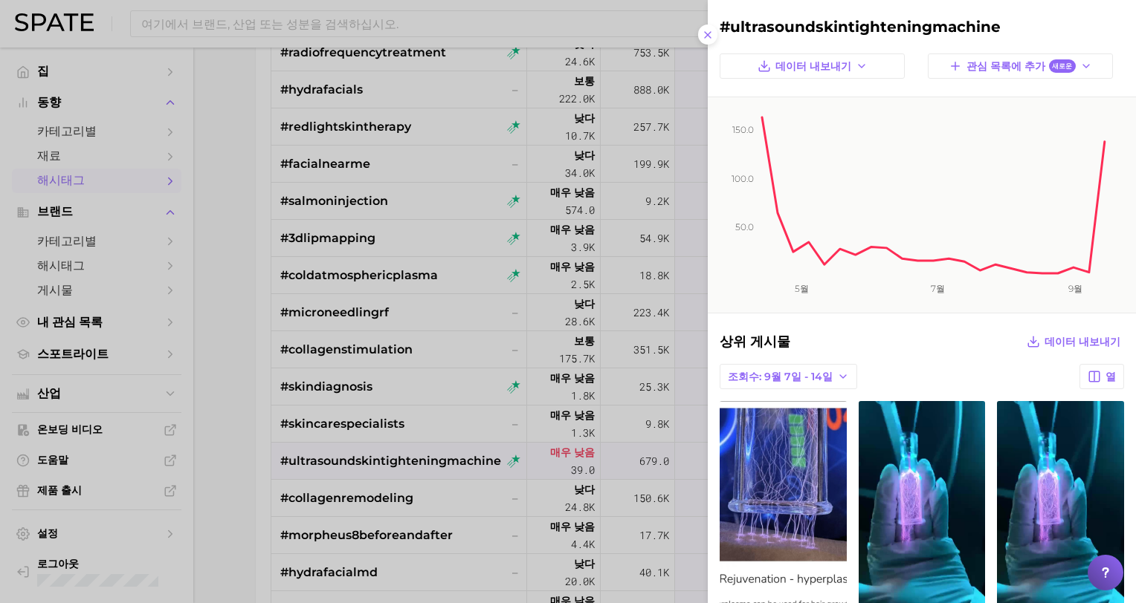
click at [395, 495] on div at bounding box center [568, 301] width 1136 height 603
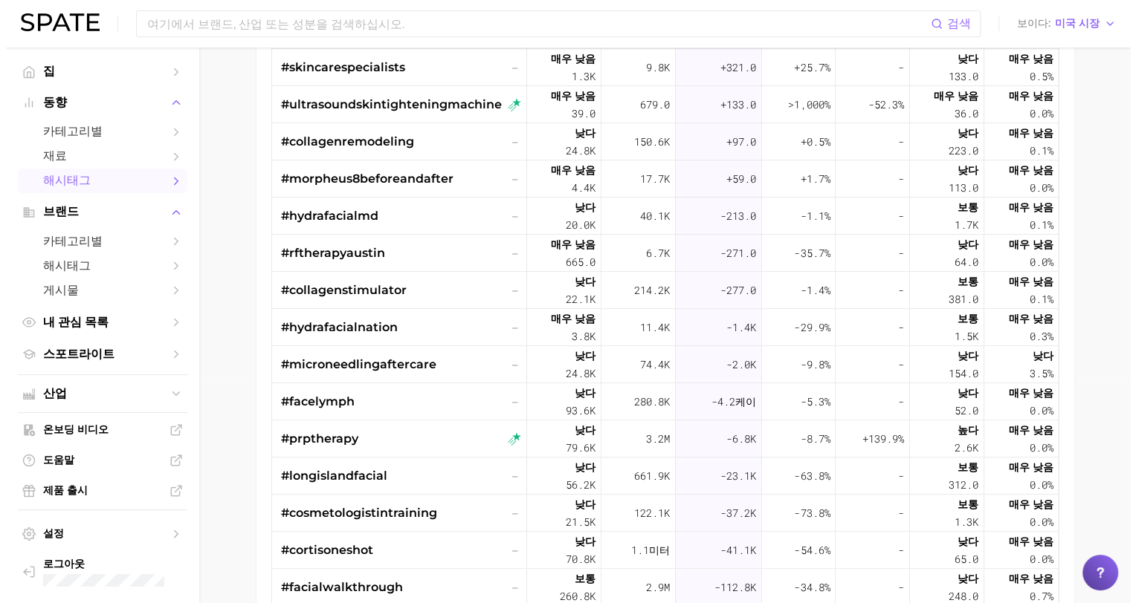
scroll to position [297, 0]
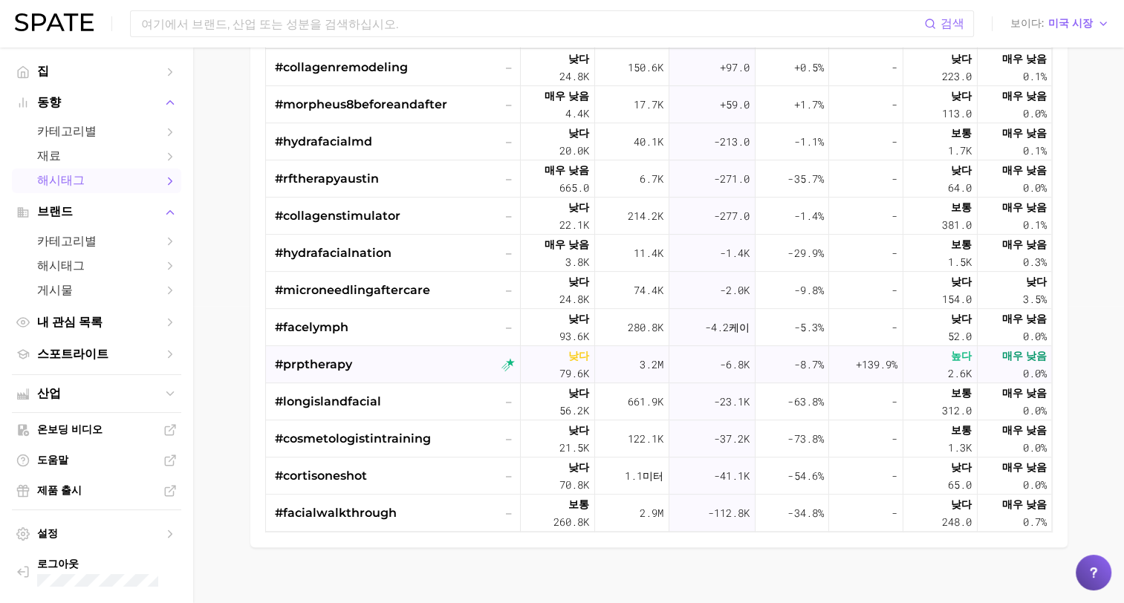
click at [315, 360] on span "#prptherapy" at bounding box center [313, 365] width 77 height 18
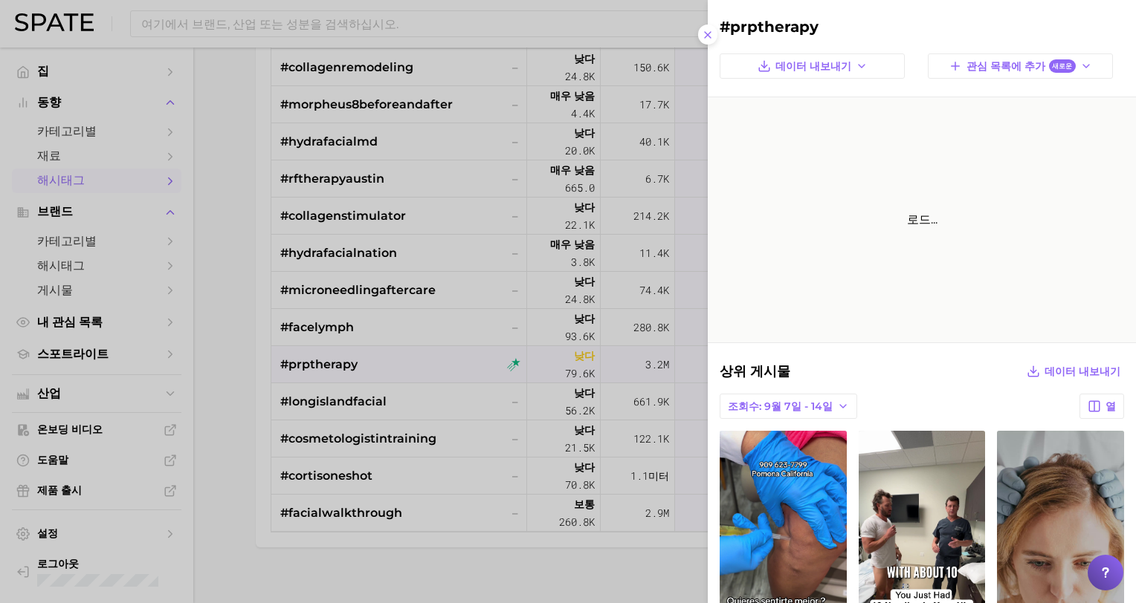
scroll to position [0, 0]
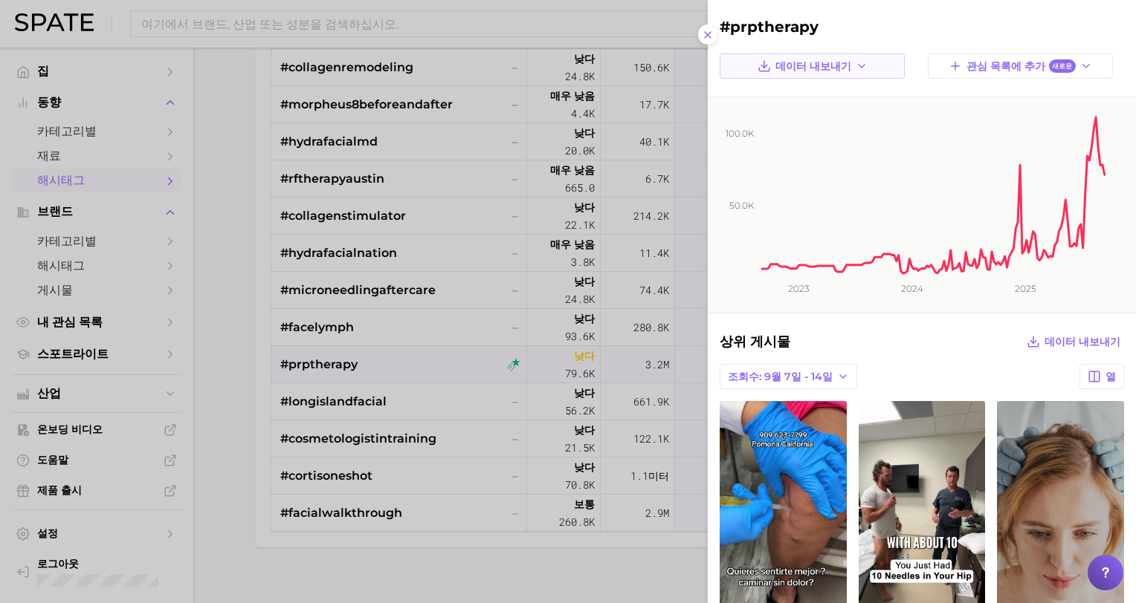
click at [794, 69] on span "데이터 내보내기" at bounding box center [813, 66] width 76 height 13
click at [792, 120] on span "시계열 이미지" at bounding box center [798, 120] width 65 height 13
click at [211, 491] on div at bounding box center [568, 301] width 1136 height 603
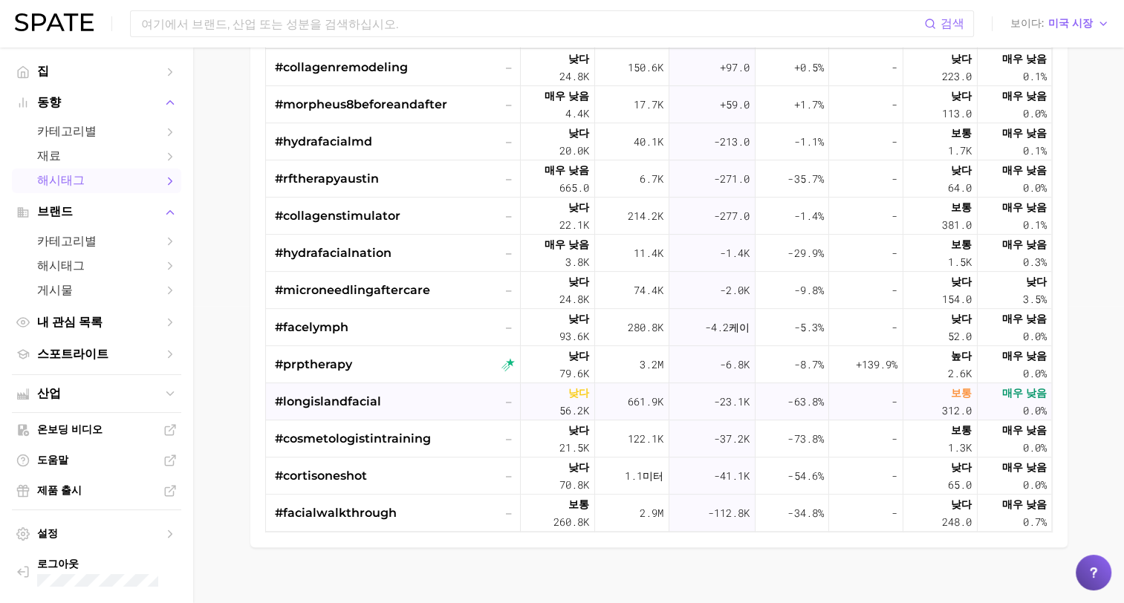
click at [346, 399] on span "#longislandfacial" at bounding box center [328, 402] width 106 height 18
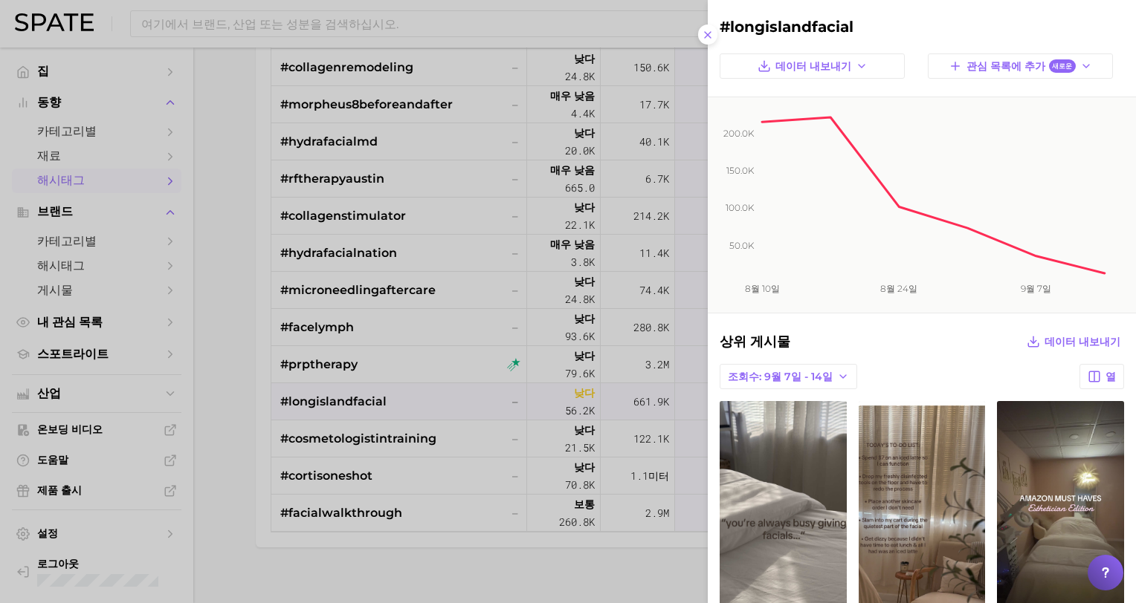
click at [202, 496] on div at bounding box center [568, 301] width 1136 height 603
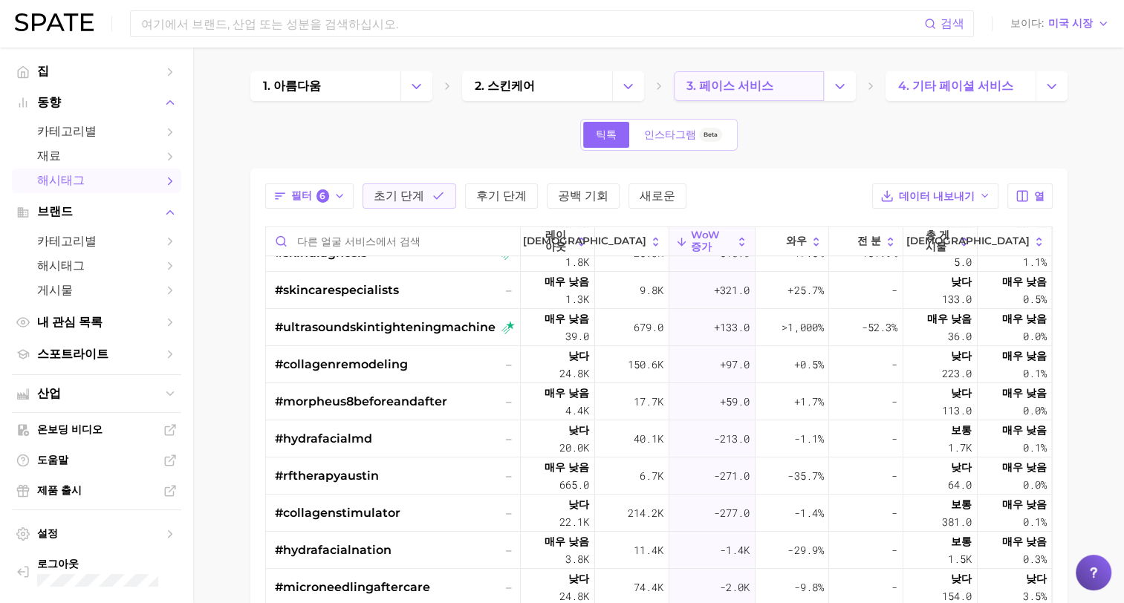
click at [768, 83] on link "3. 페이스 서비스" at bounding box center [749, 86] width 150 height 30
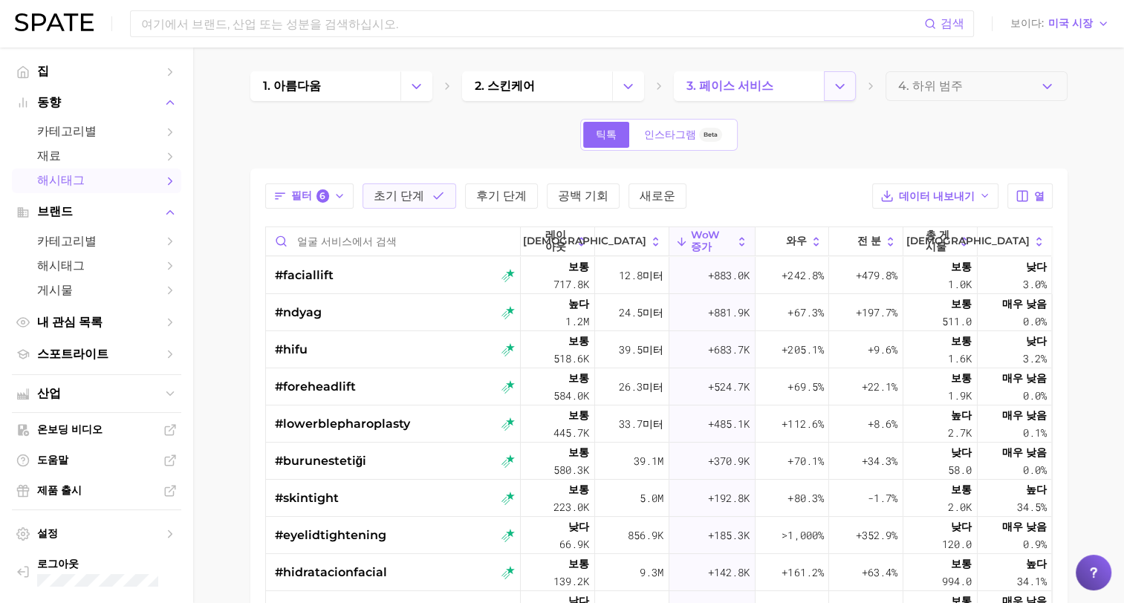
click at [838, 92] on icon "카테고리 변경" at bounding box center [840, 87] width 16 height 16
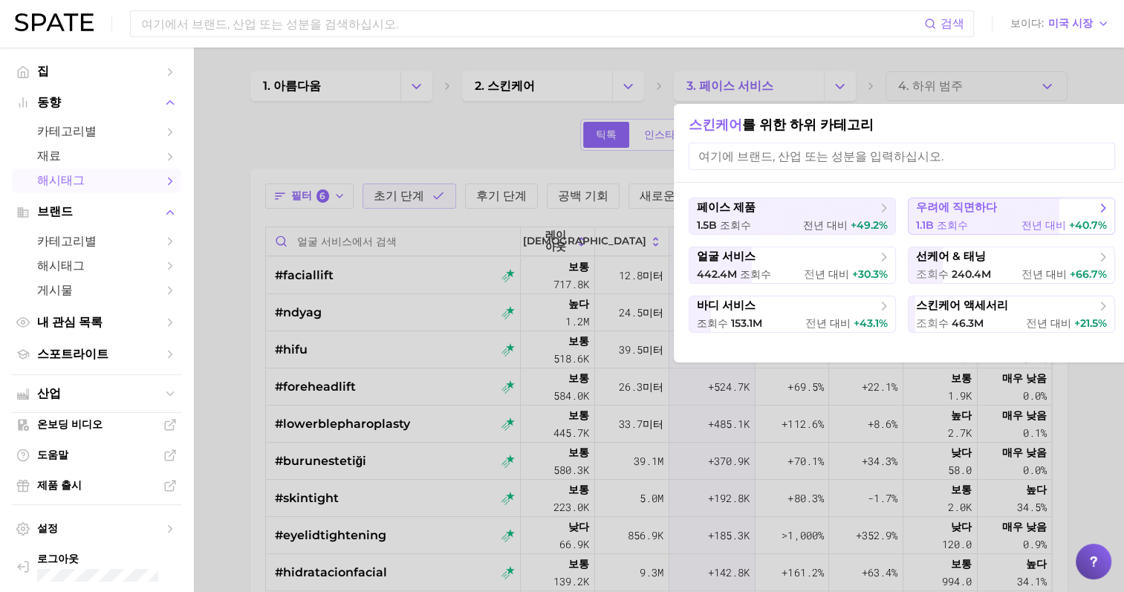
click at [936, 214] on span "우려에 직면하다" at bounding box center [956, 208] width 81 height 14
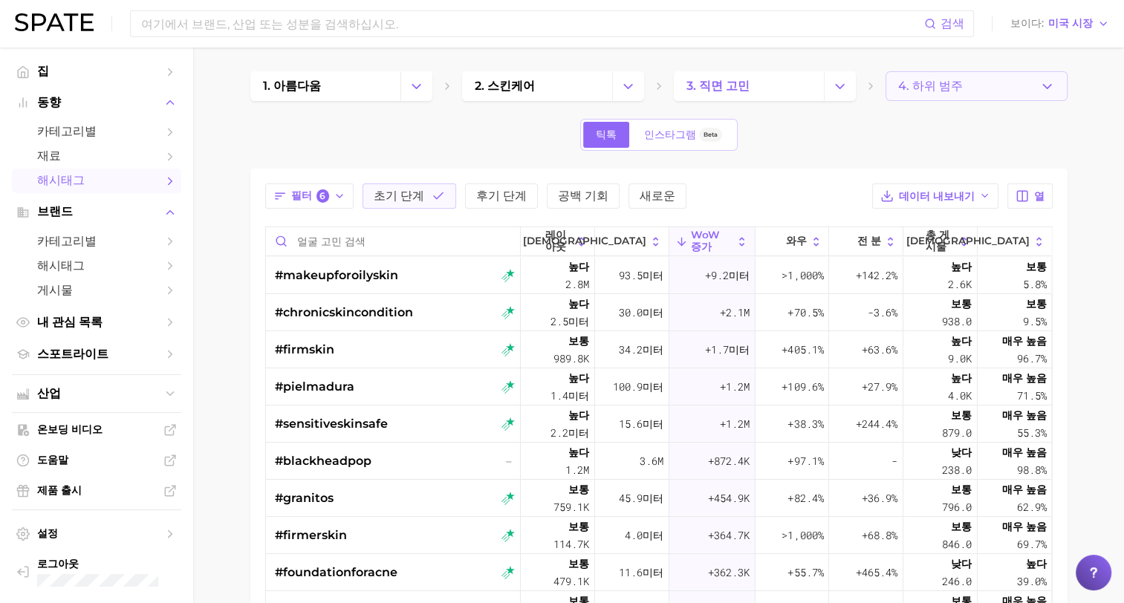
click at [1026, 86] on button "4. 하위 범주" at bounding box center [977, 86] width 182 height 30
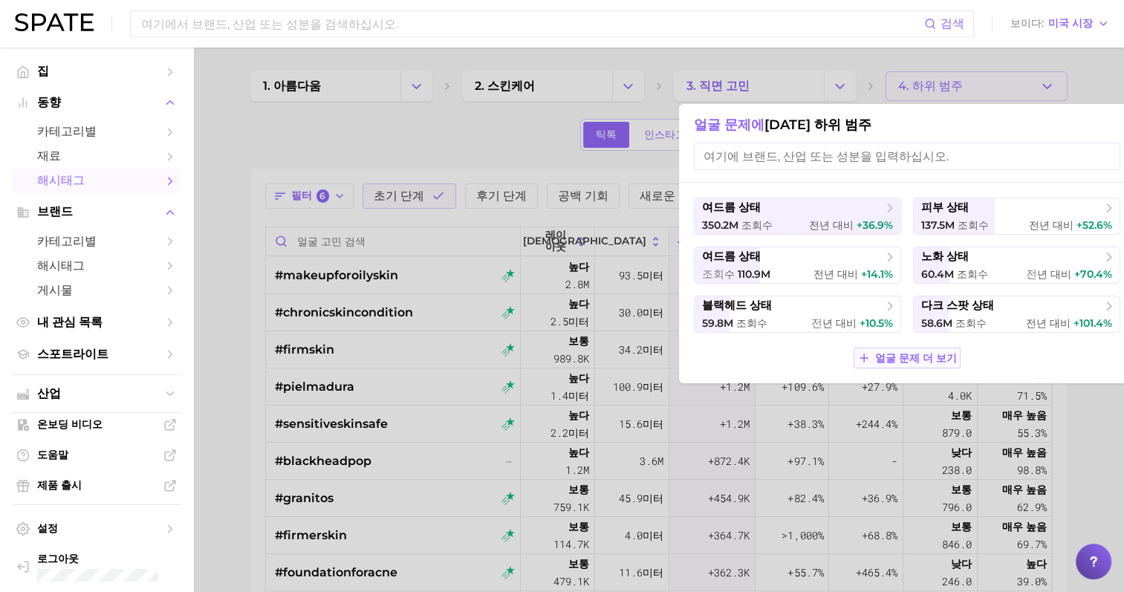
click at [936, 349] on button "얼굴 문제 더 보기" at bounding box center [907, 358] width 107 height 21
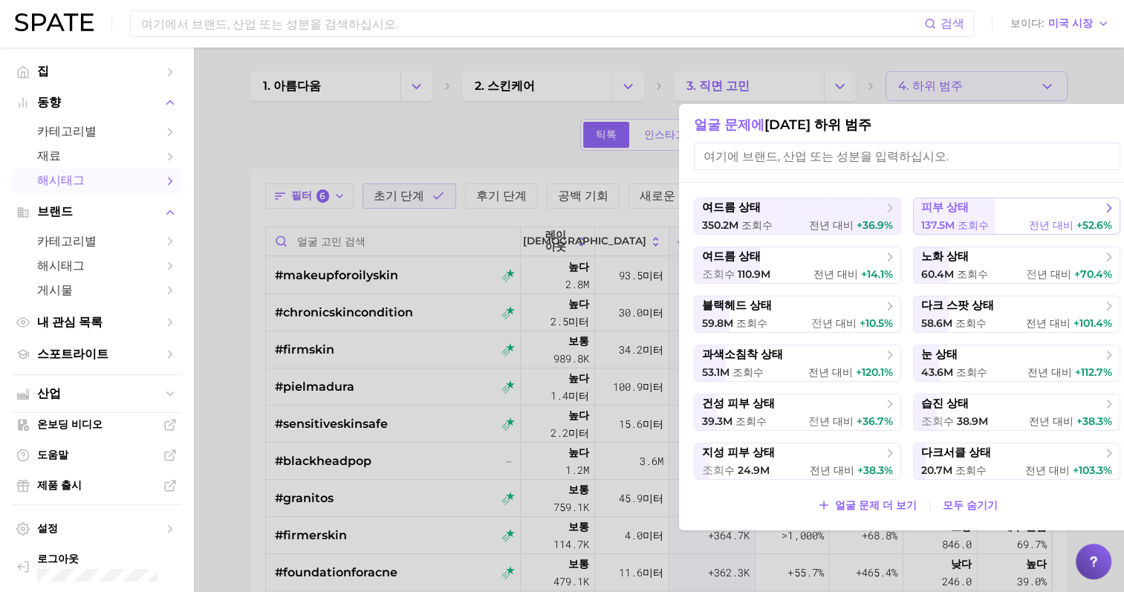
click at [962, 216] on button "피부 상태 137.5m 조회수 전년 대비 +52.6%" at bounding box center [1016, 216] width 207 height 37
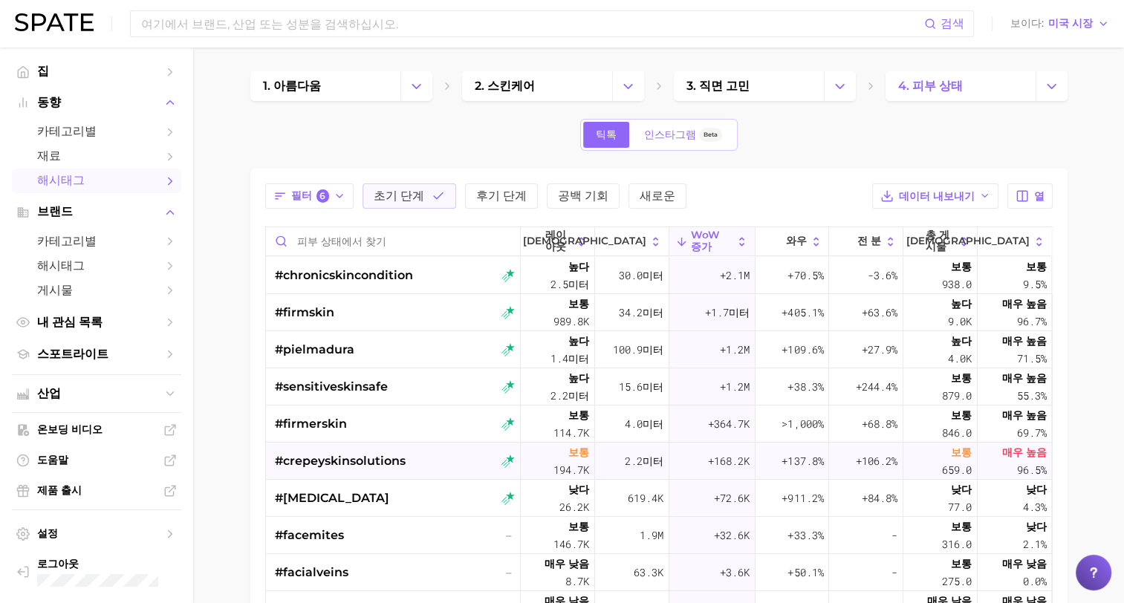
click at [328, 459] on span "#crepeyskinsolutions" at bounding box center [340, 462] width 131 height 18
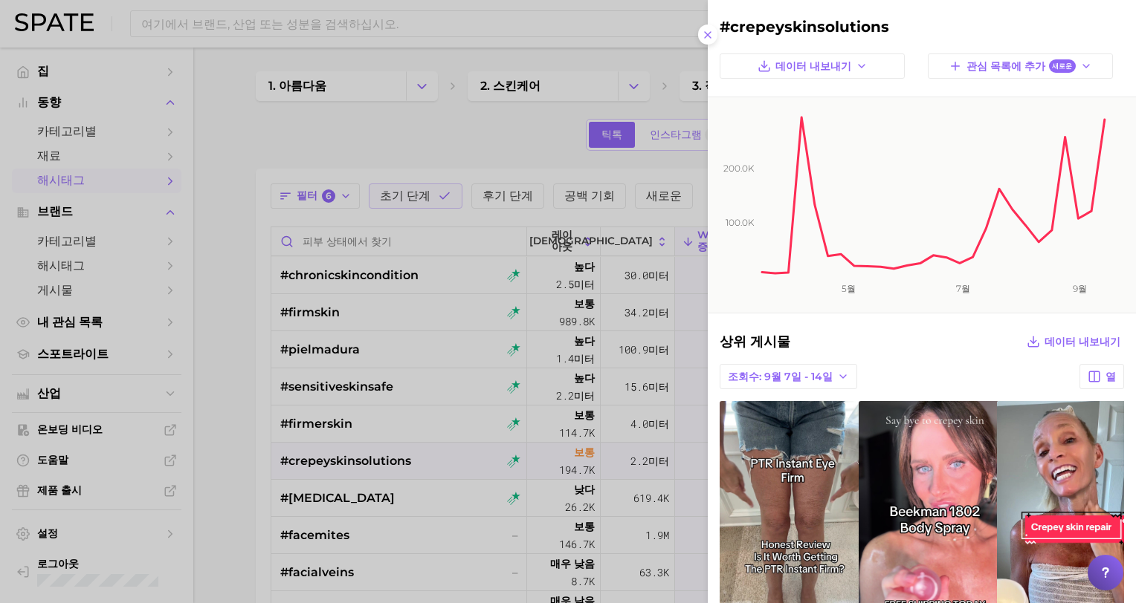
click at [470, 135] on div at bounding box center [568, 301] width 1136 height 603
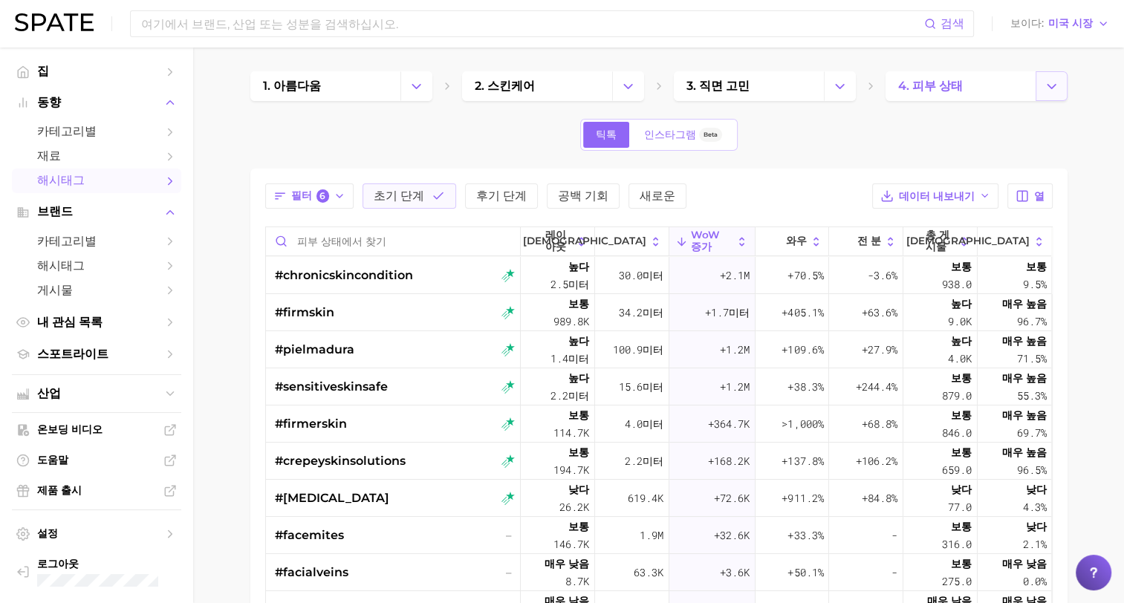
click at [1051, 83] on icon "카테고리 변경" at bounding box center [1052, 87] width 16 height 16
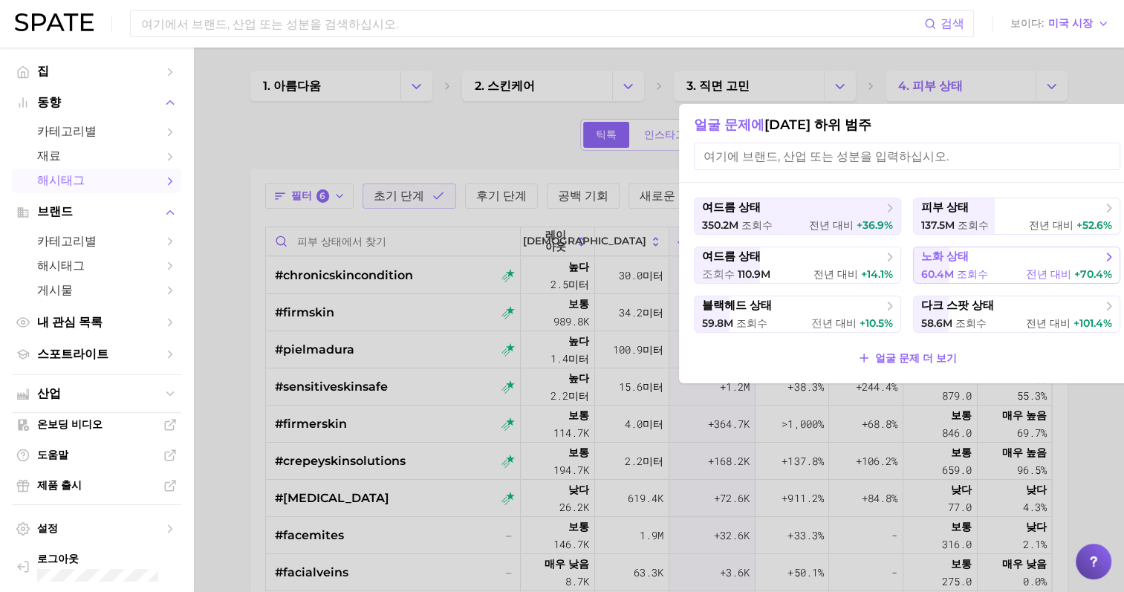
click at [940, 263] on span "노화 상태" at bounding box center [946, 257] width 48 height 14
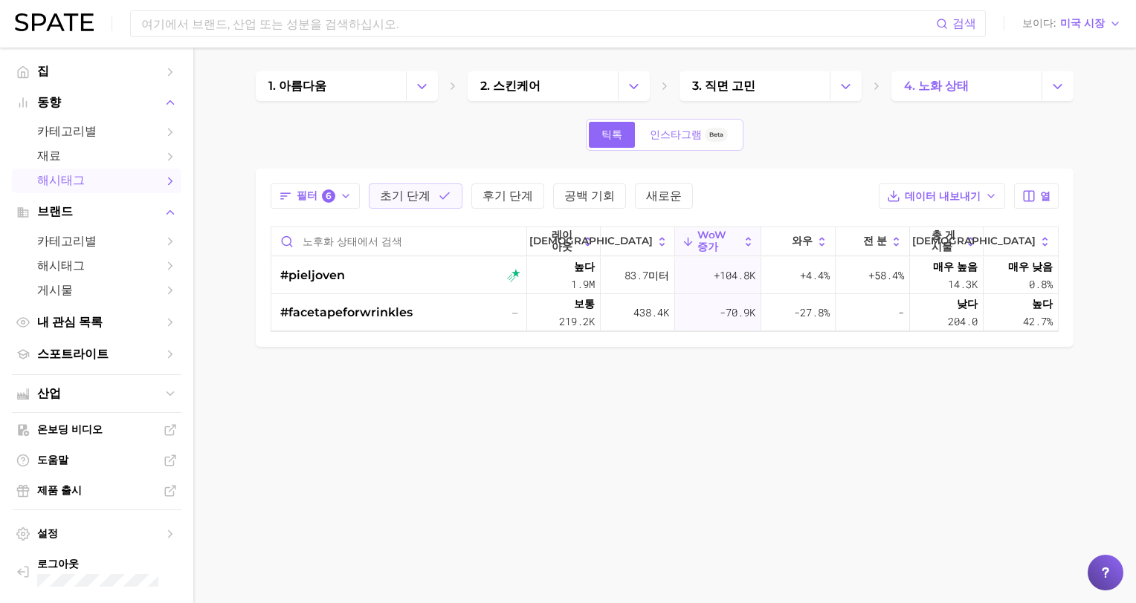
click at [592, 471] on body "검색 보이다 미국 시장 집 동향 카테고리별 재료 해시태그 브랜드 카테고리별 해시태그 게시물 내 관심 목록 스포트라이트 산업 온보딩 비디오 도움…" at bounding box center [568, 301] width 1136 height 603
click at [675, 137] on span "인스타그램" at bounding box center [676, 135] width 52 height 13
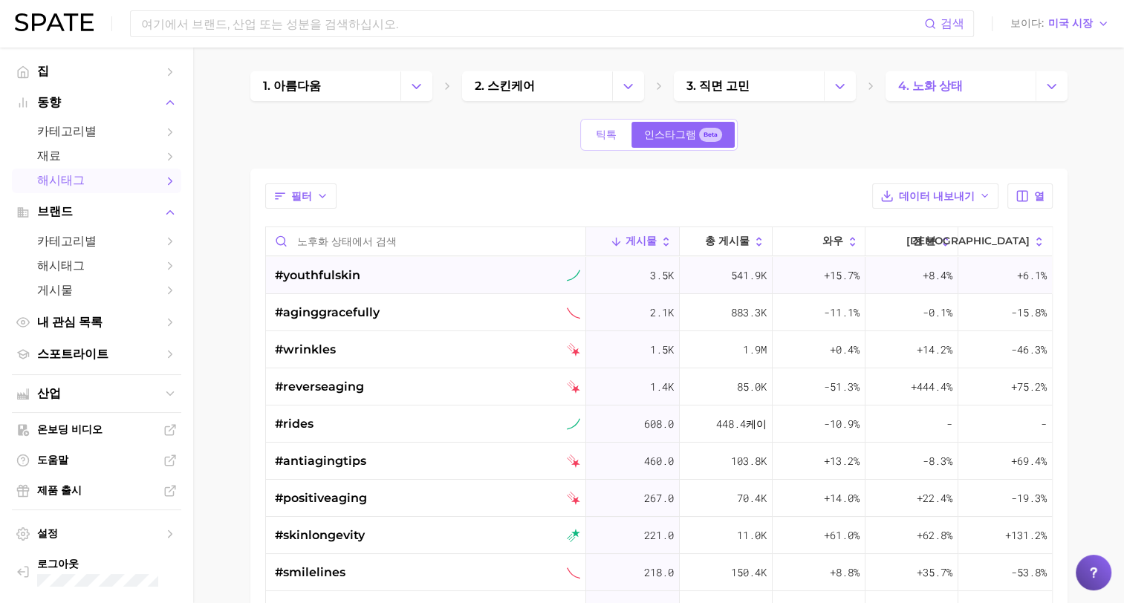
click at [336, 273] on span "#youthfulskin" at bounding box center [317, 276] width 85 height 18
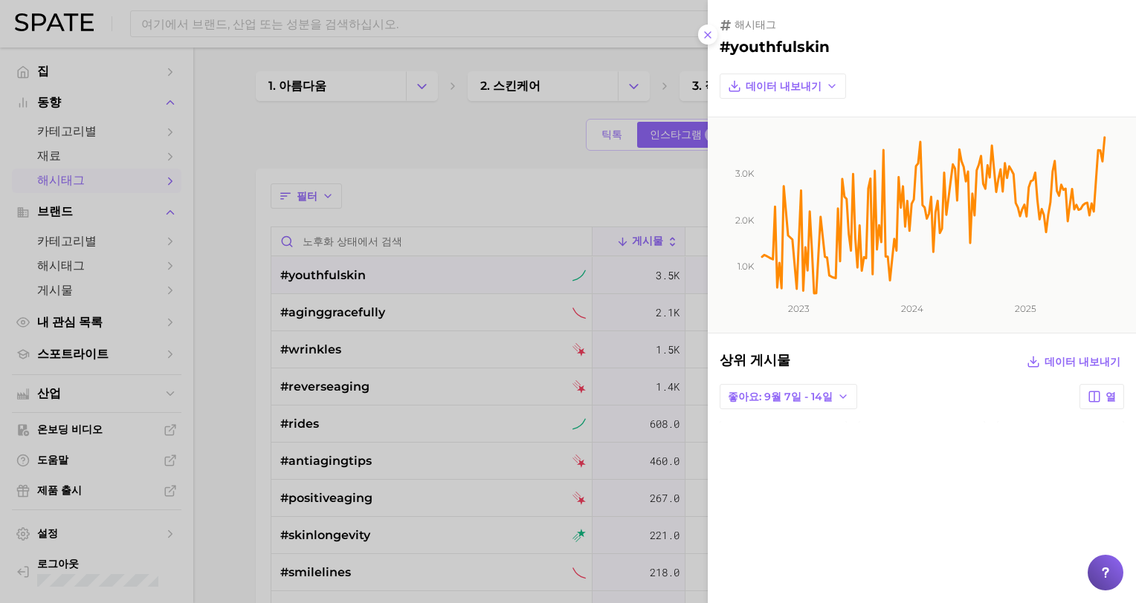
click at [420, 155] on div at bounding box center [568, 301] width 1136 height 603
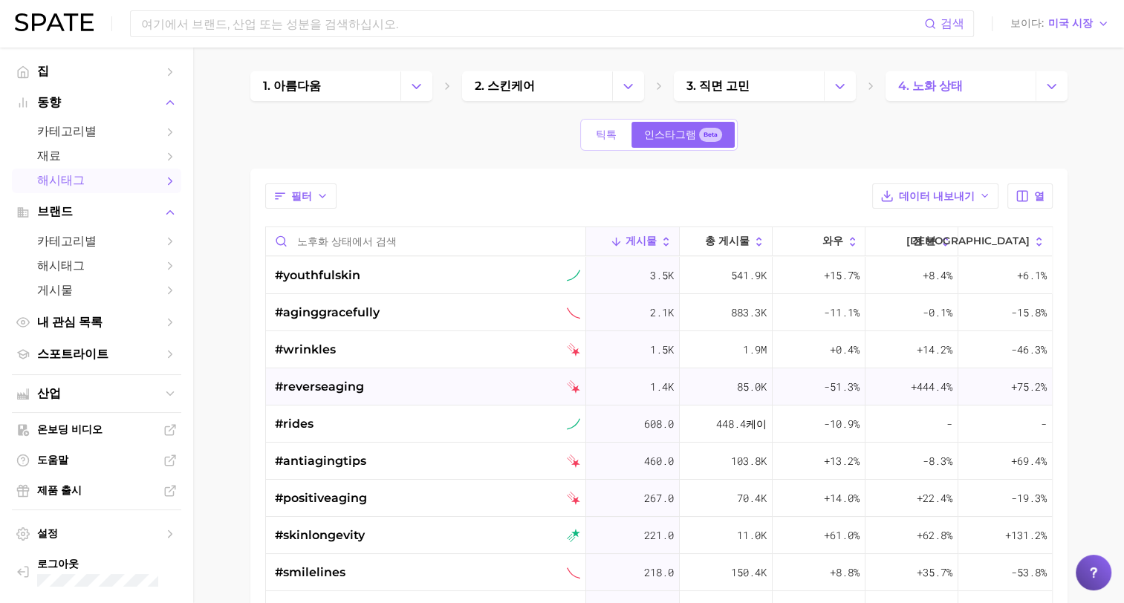
click at [335, 386] on span "#reverseaging" at bounding box center [319, 387] width 89 height 18
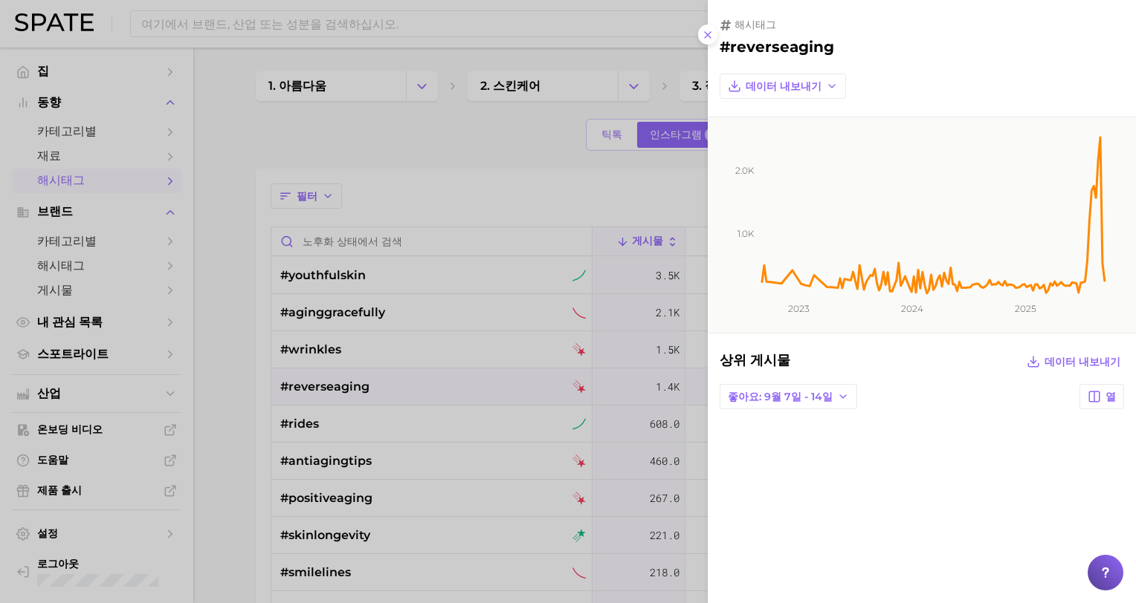
click at [335, 386] on div at bounding box center [568, 301] width 1136 height 603
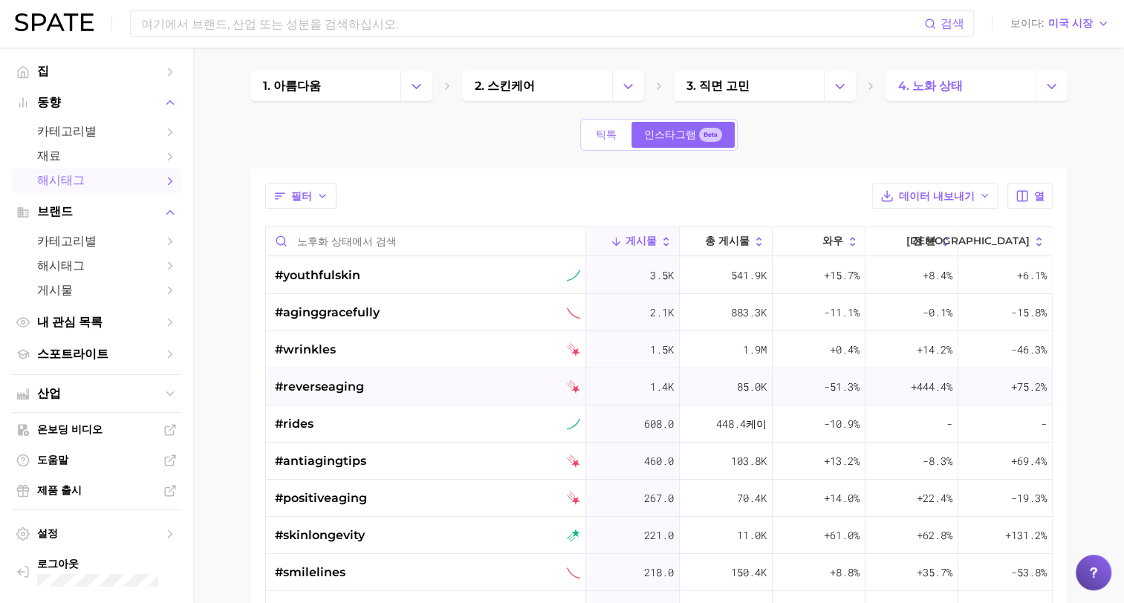
click at [339, 389] on span "#reverseaging" at bounding box center [319, 387] width 89 height 18
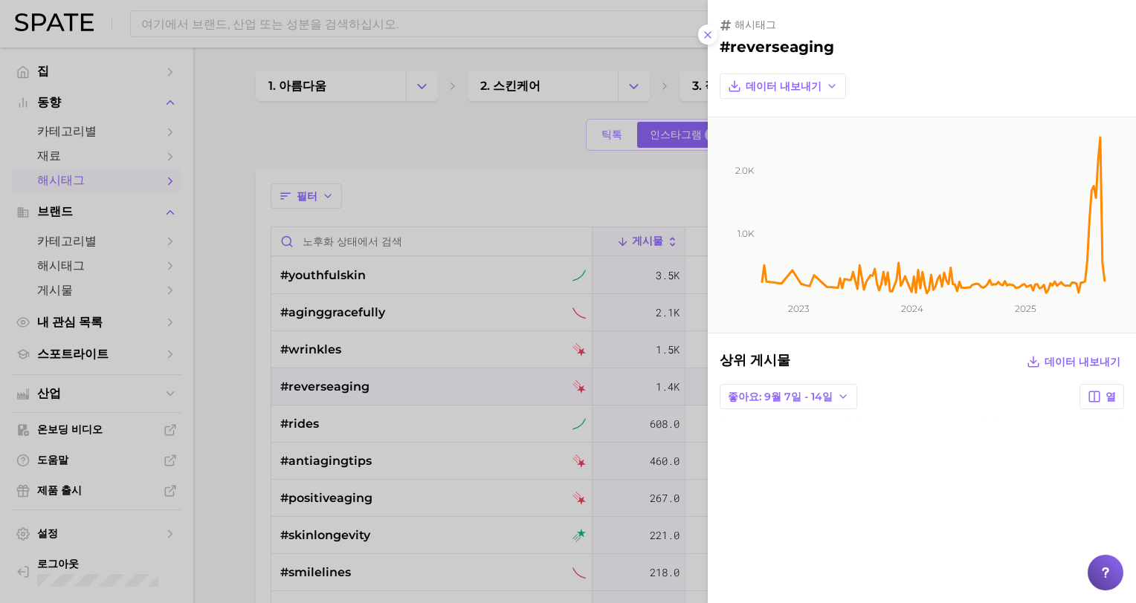
click at [339, 389] on div at bounding box center [568, 301] width 1136 height 603
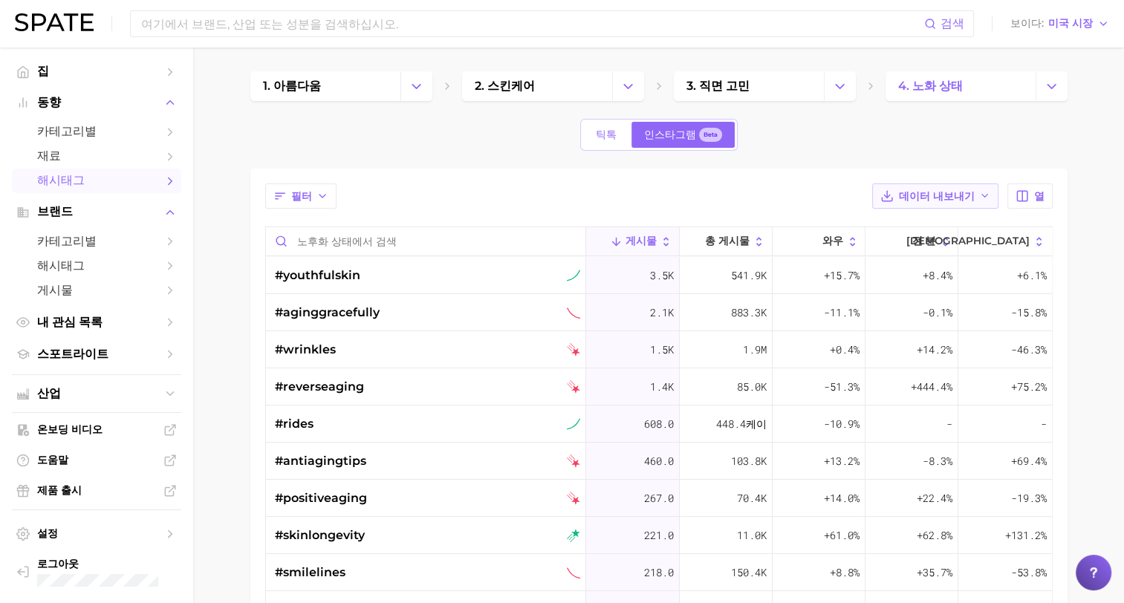
click at [928, 196] on span "데이터 내보내기" at bounding box center [937, 196] width 76 height 13
click at [913, 223] on span "테이블 데이터 CSV" at bounding box center [906, 224] width 90 height 13
click at [226, 400] on main "1. 아름다움 2. 스킨케어 3. 직면 고민 4. 노화 상태 틱톡 인스타그램 Beta 필터 데이터 내보내기 열 게시물 총 게시물 와우 전 분 …" at bounding box center [658, 484] width 931 height 872
click at [334, 392] on span "#reverseaging" at bounding box center [319, 387] width 89 height 18
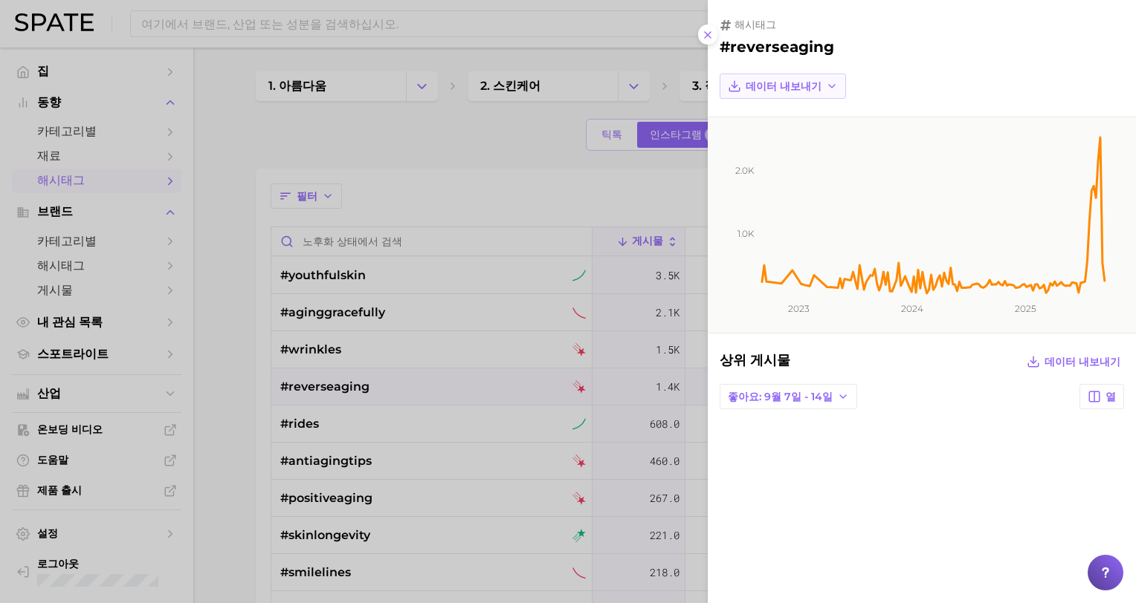
click at [774, 83] on span "데이터 내보내기" at bounding box center [783, 86] width 76 height 13
click at [774, 135] on span "시계열 이미지" at bounding box center [777, 141] width 65 height 13
click at [217, 452] on div at bounding box center [568, 301] width 1136 height 603
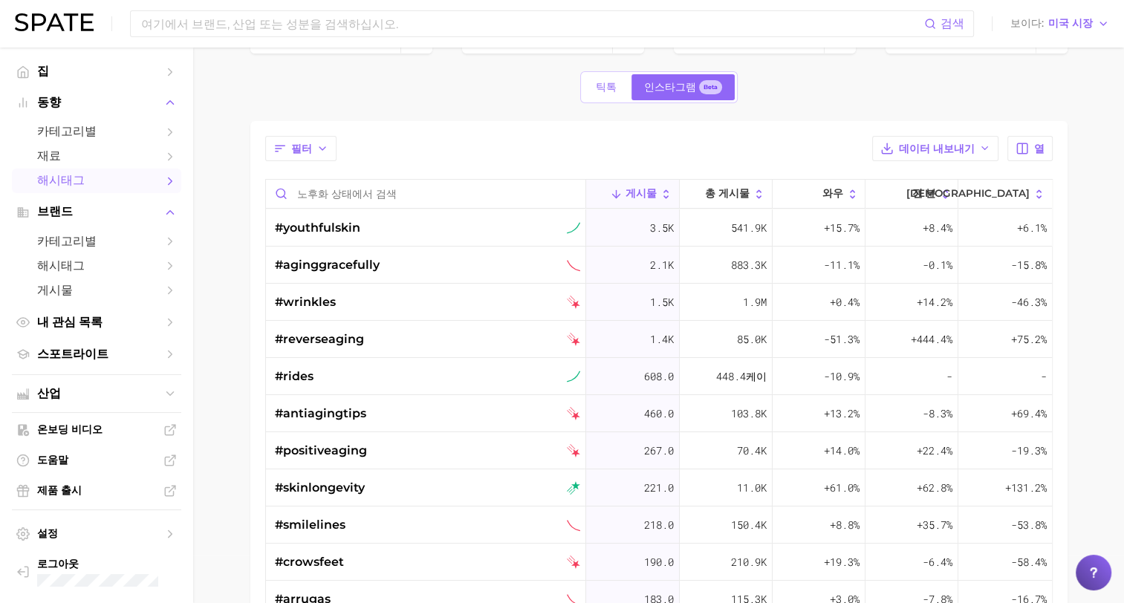
scroll to position [74, 0]
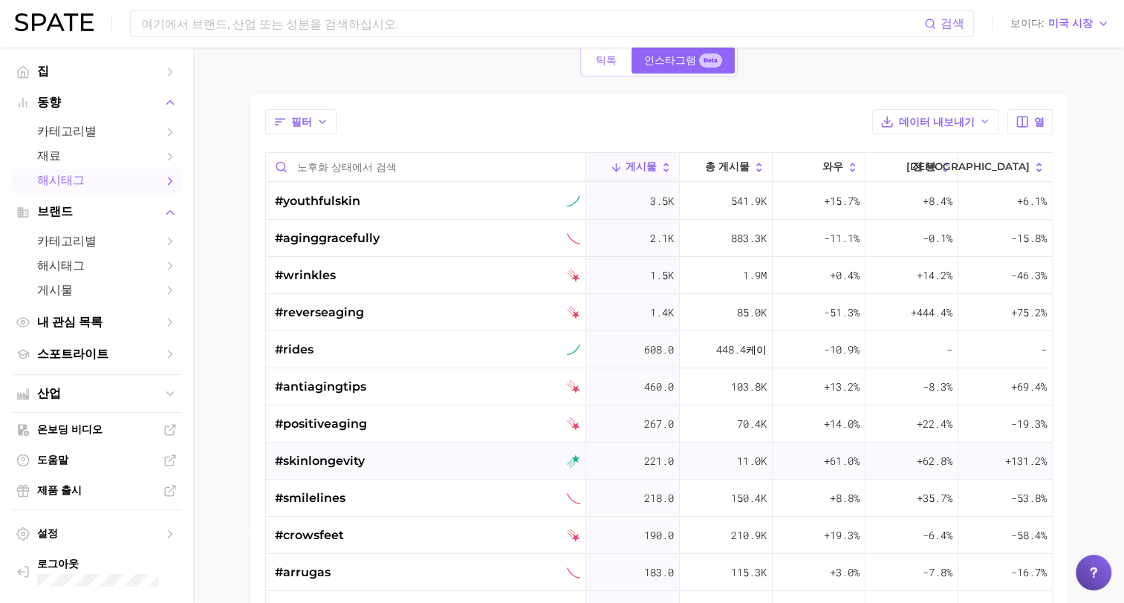
click at [350, 467] on span "#skinlongevity" at bounding box center [320, 462] width 90 height 18
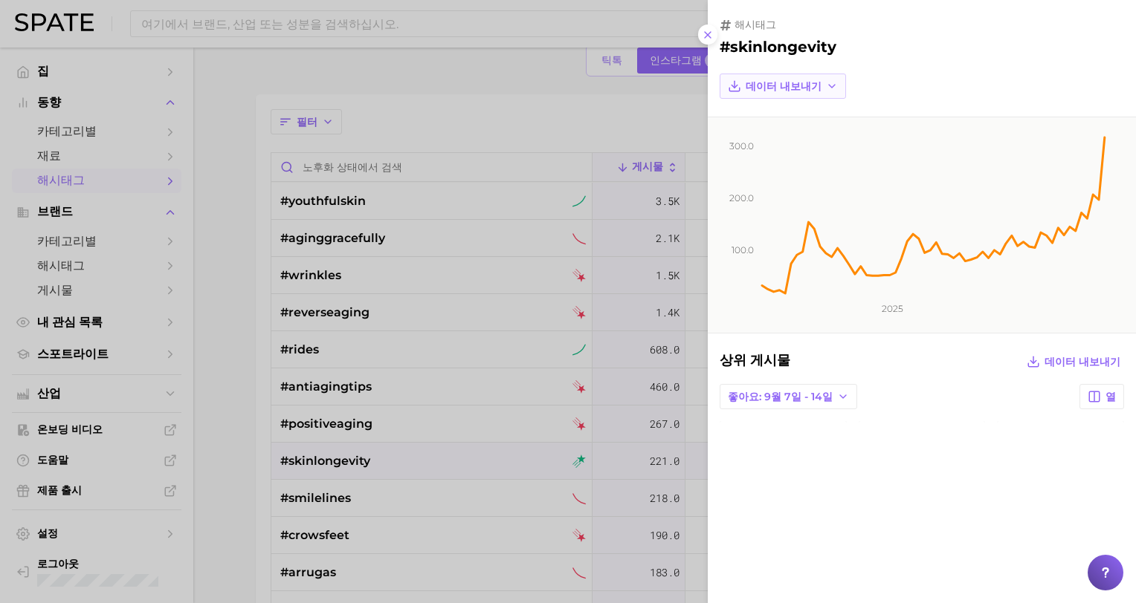
click at [785, 88] on span "데이터 내보내기" at bounding box center [783, 86] width 76 height 13
click at [779, 135] on span "시계열 이미지" at bounding box center [777, 141] width 65 height 13
click at [224, 449] on div at bounding box center [568, 301] width 1136 height 603
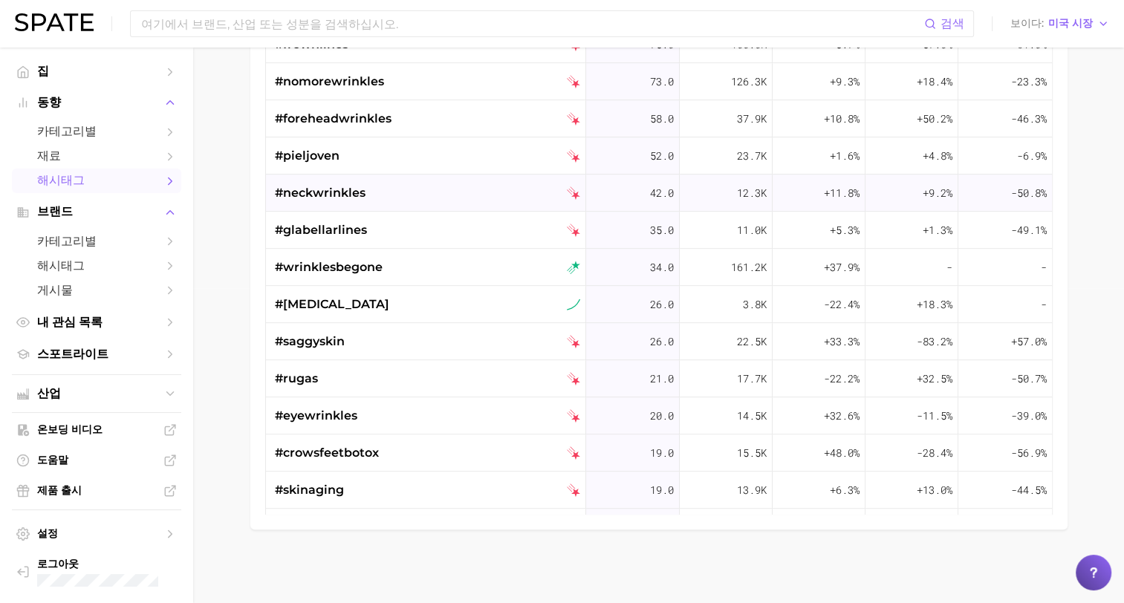
scroll to position [743, 0]
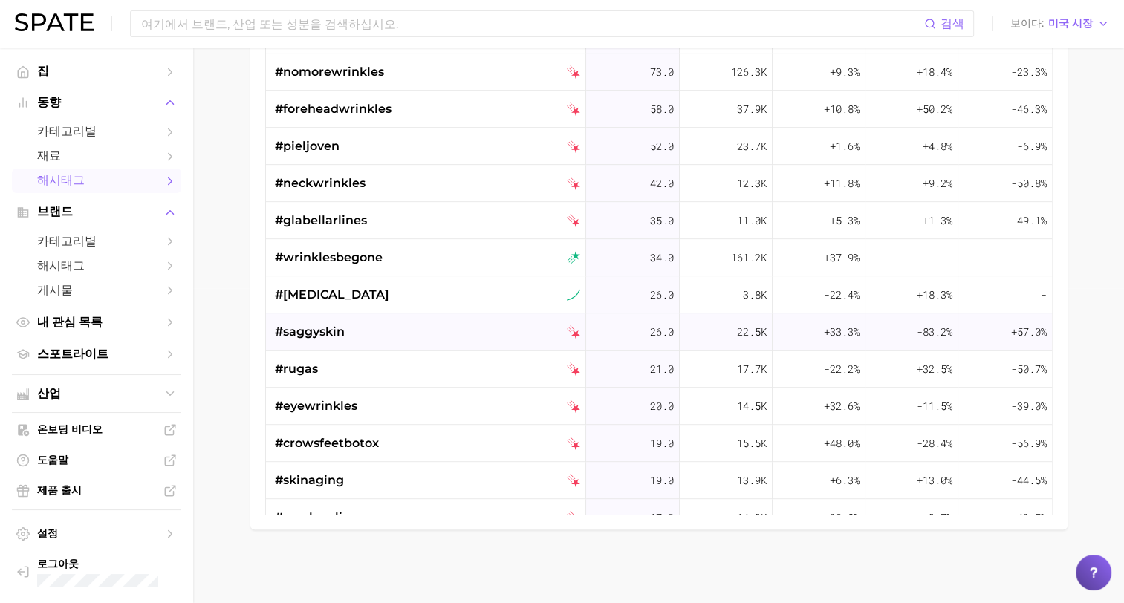
click at [309, 335] on span "#saggyskin" at bounding box center [310, 332] width 70 height 18
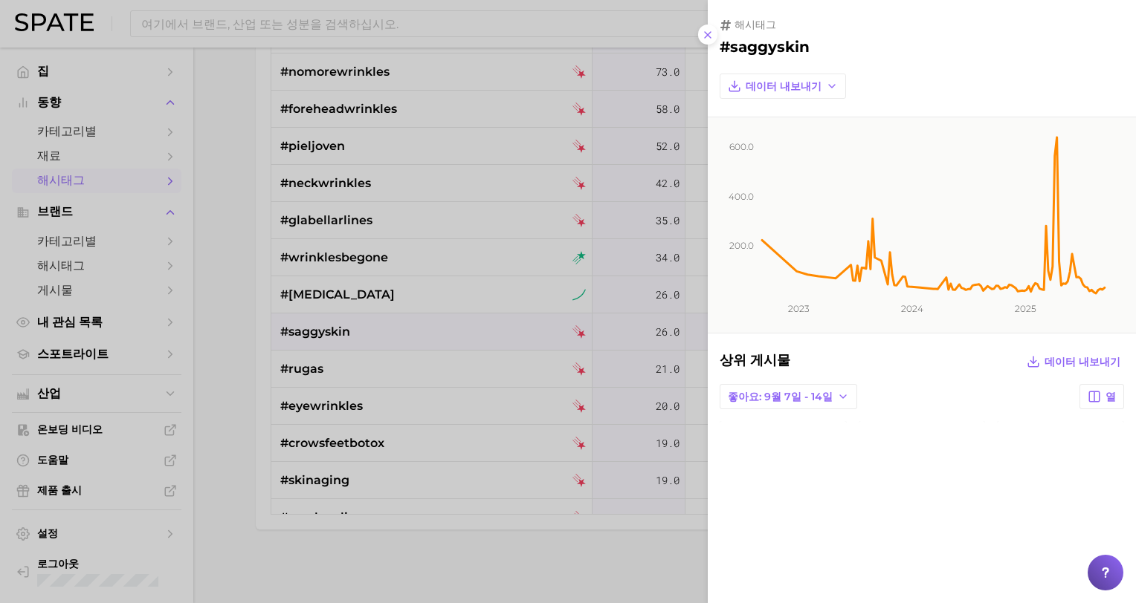
click at [309, 335] on div at bounding box center [568, 301] width 1136 height 603
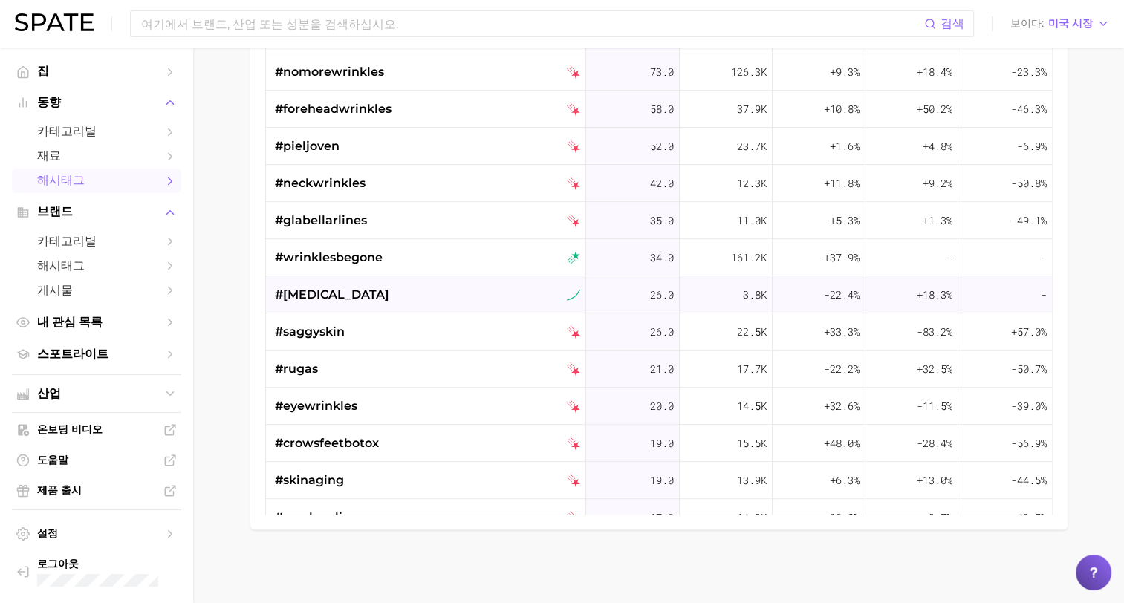
click at [326, 295] on span "#[MEDICAL_DATA]" at bounding box center [332, 295] width 114 height 18
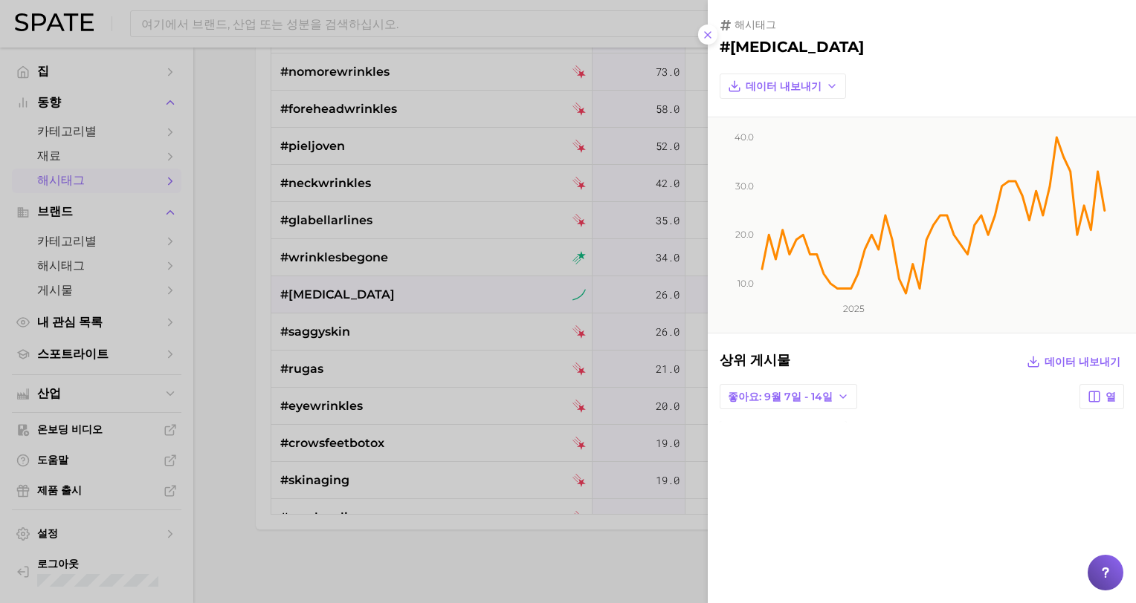
click at [326, 295] on div at bounding box center [568, 301] width 1136 height 603
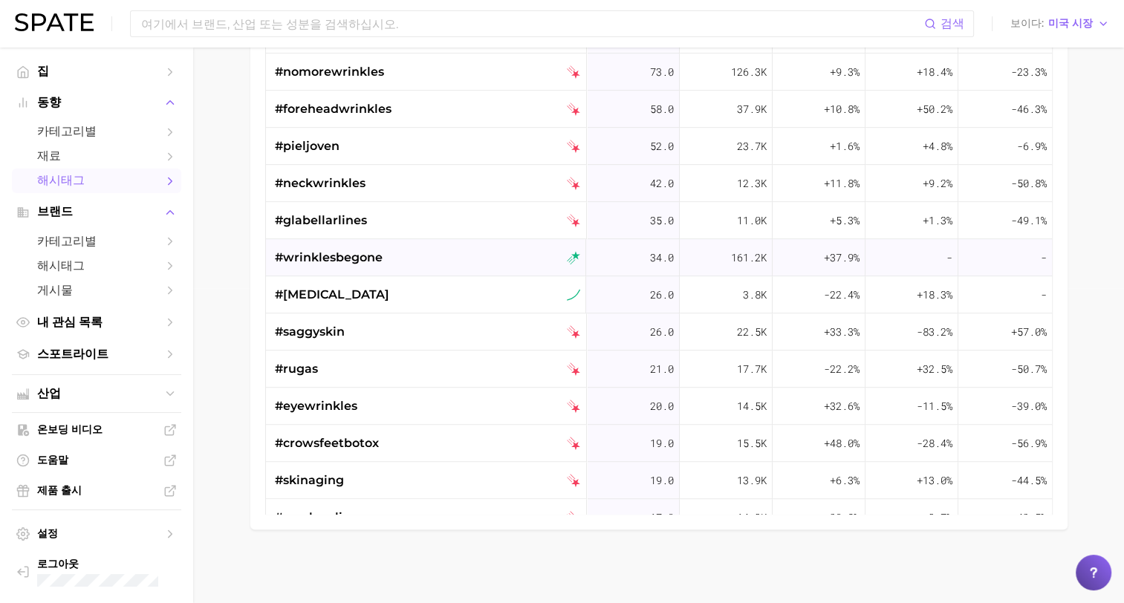
click at [336, 256] on span "#wrinklesbegone" at bounding box center [329, 258] width 108 height 18
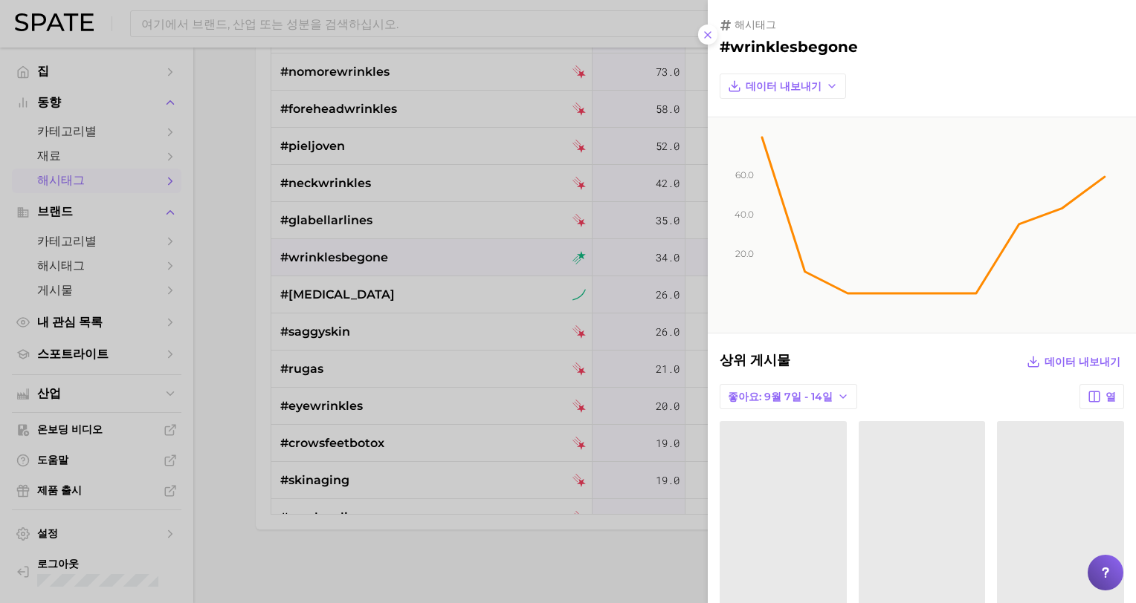
click at [336, 256] on div at bounding box center [568, 301] width 1136 height 603
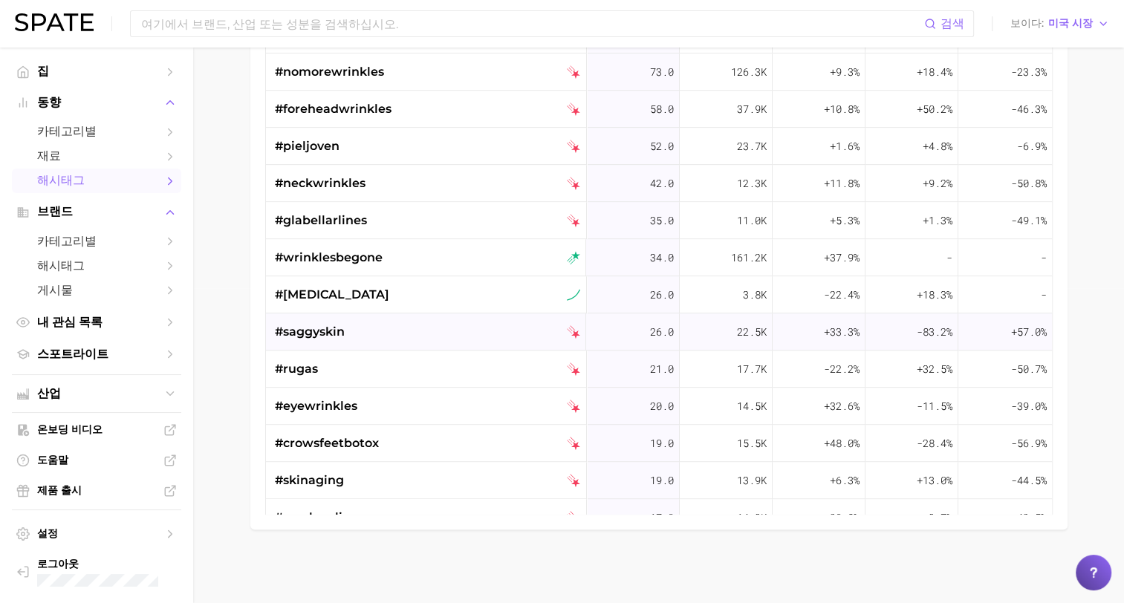
click at [321, 333] on span "#saggyskin" at bounding box center [310, 332] width 70 height 18
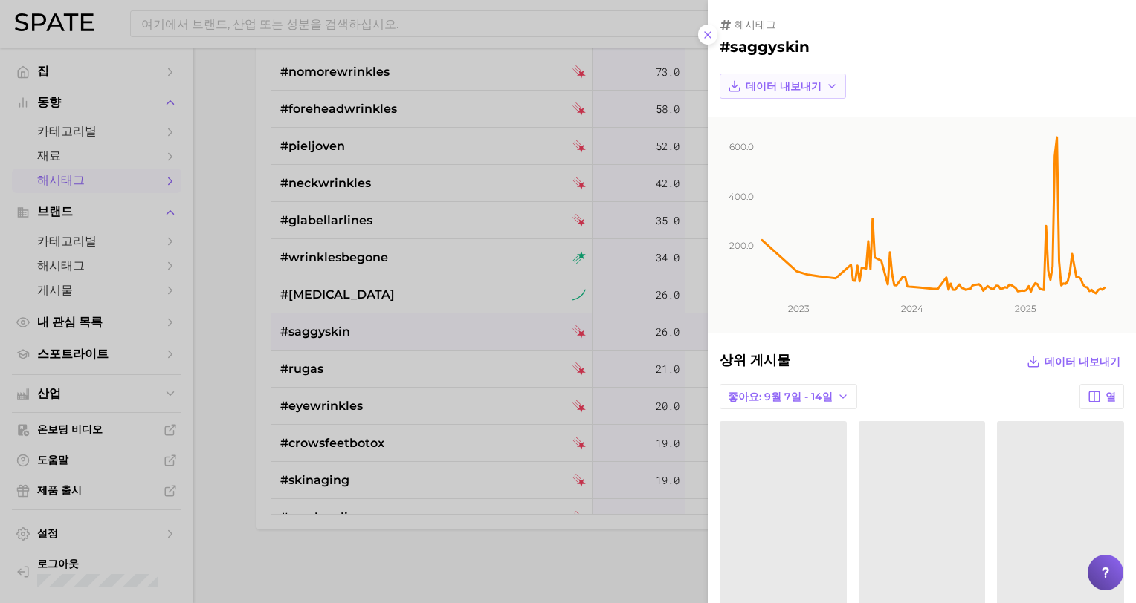
click at [779, 82] on span "데이터 내보내기" at bounding box center [783, 86] width 76 height 13
click at [783, 142] on span "시계열 이미지" at bounding box center [777, 141] width 65 height 13
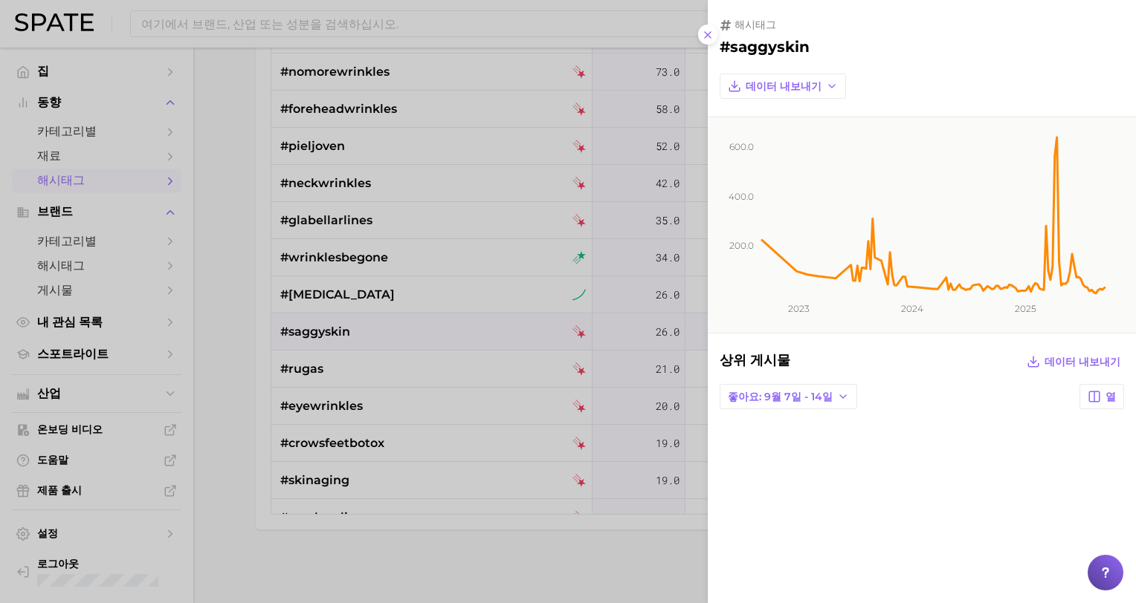
click at [319, 371] on div at bounding box center [568, 301] width 1136 height 603
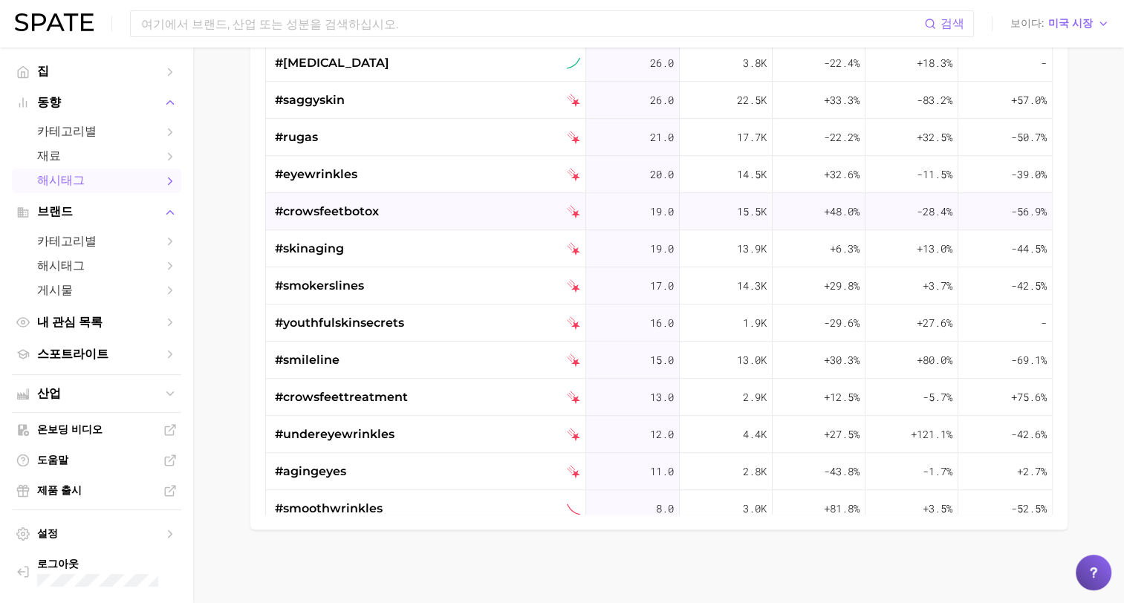
scroll to position [1040, 0]
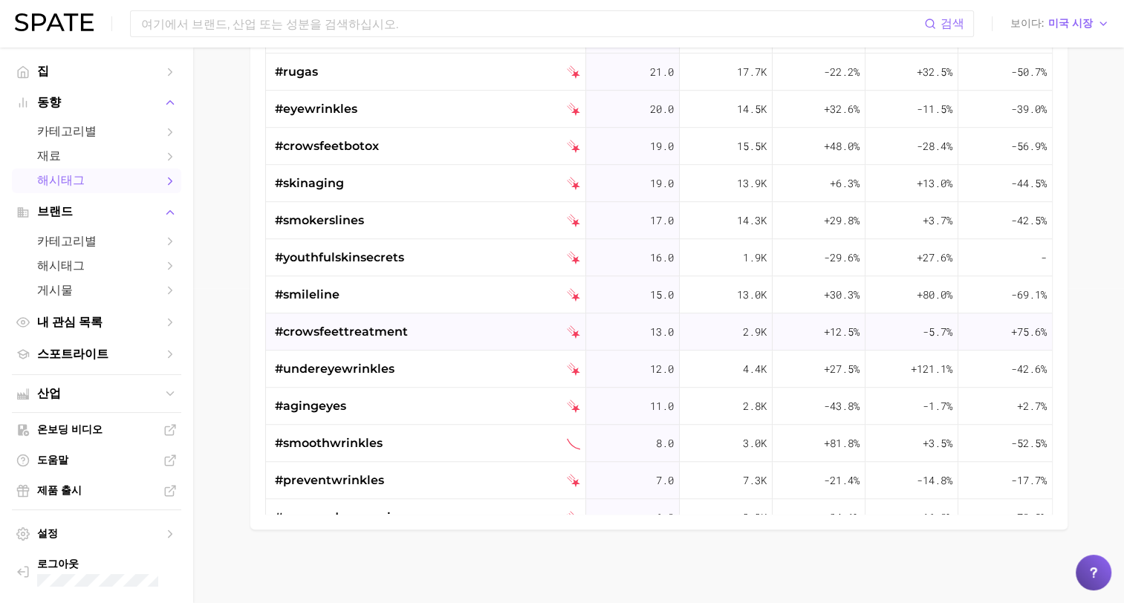
click at [337, 334] on span "#crowsfeettreatment" at bounding box center [341, 332] width 133 height 18
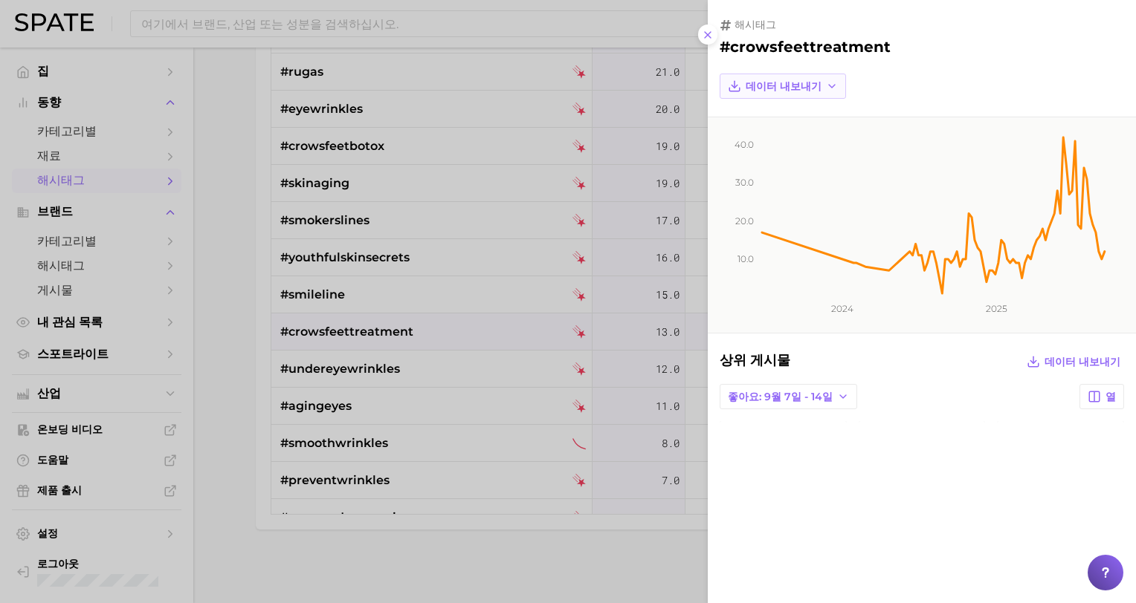
click at [776, 95] on button "데이터 내보내기" at bounding box center [782, 86] width 126 height 25
click at [783, 143] on span "시계열 이미지" at bounding box center [777, 141] width 65 height 13
click at [493, 577] on div at bounding box center [568, 301] width 1136 height 603
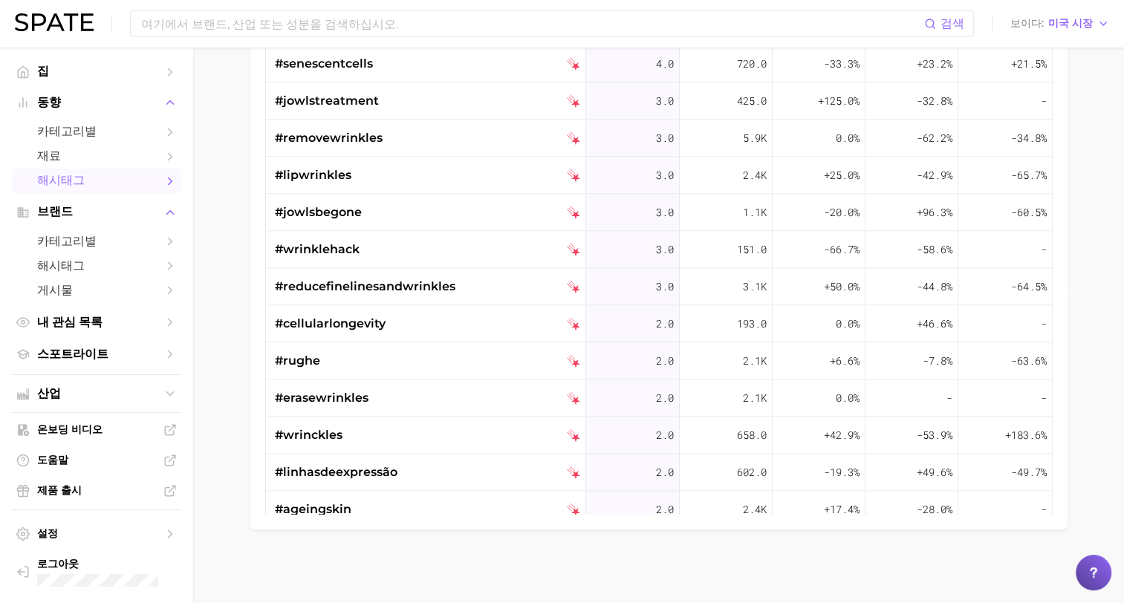
scroll to position [1784, 0]
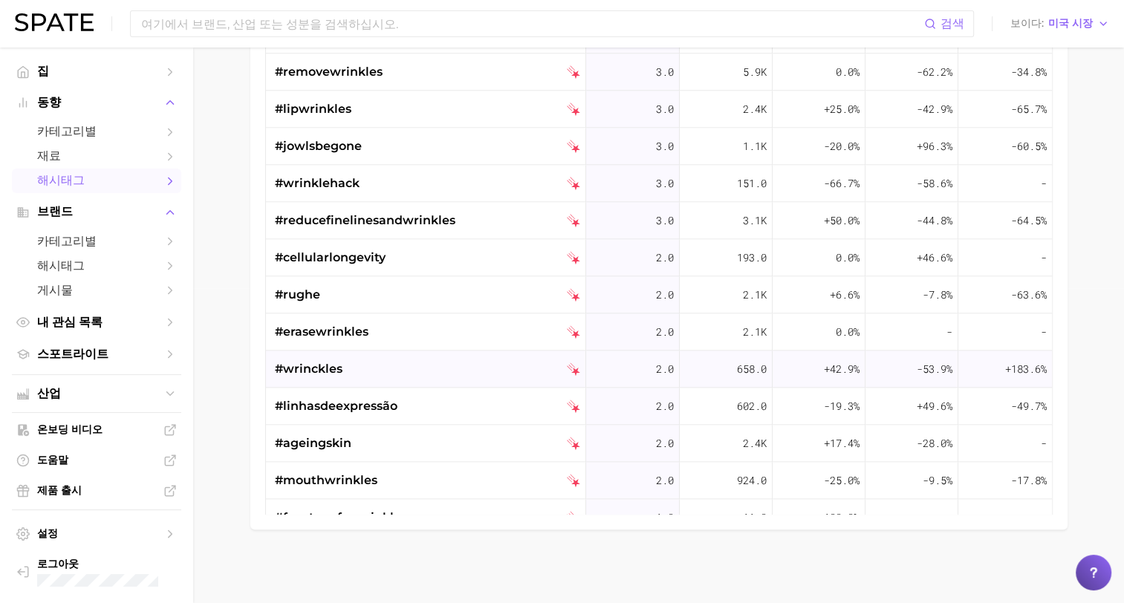
click at [311, 371] on span "#wrinckles" at bounding box center [309, 369] width 68 height 18
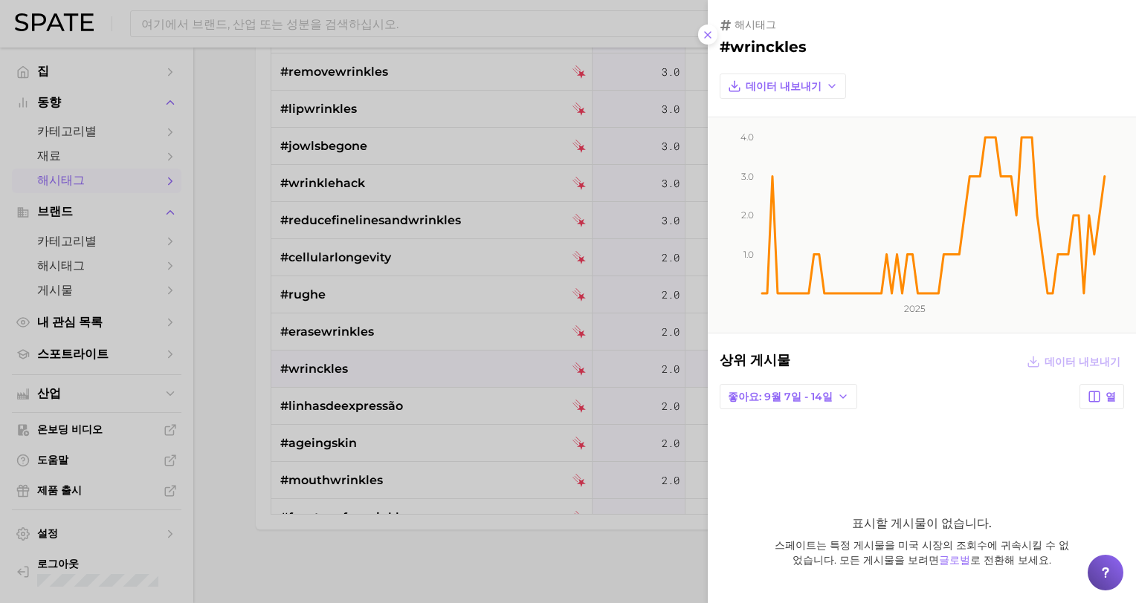
click at [311, 371] on div at bounding box center [568, 301] width 1136 height 603
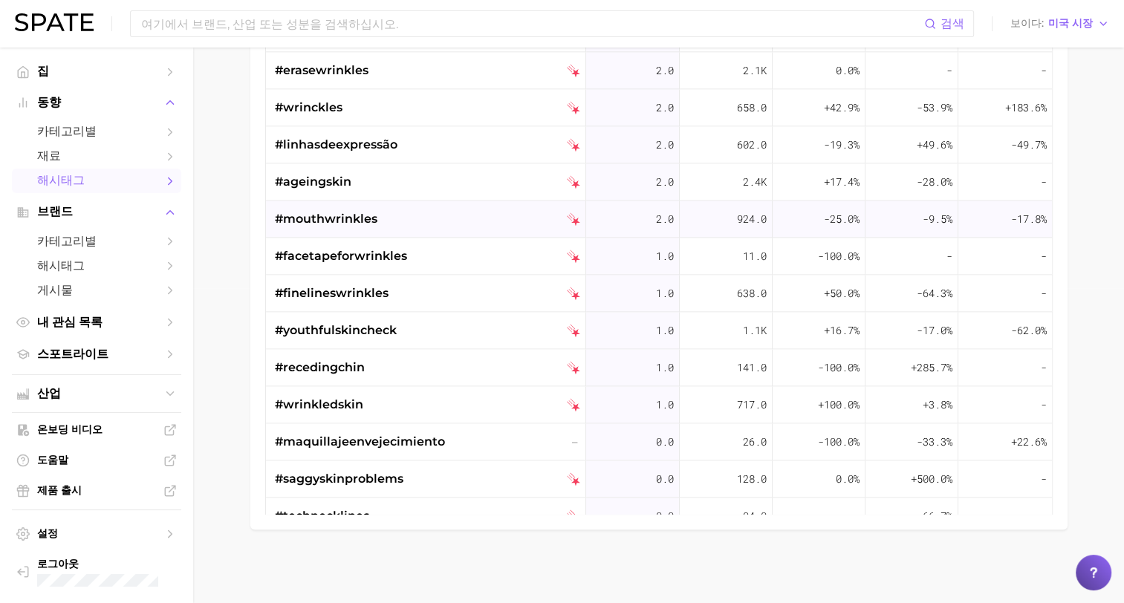
scroll to position [2081, 0]
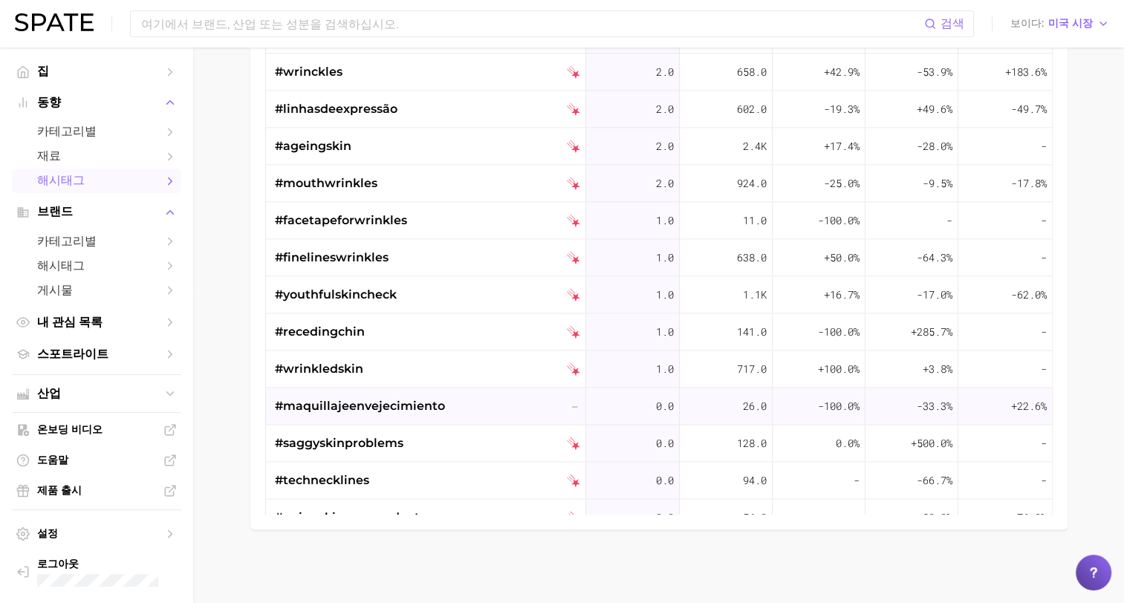
click at [390, 409] on span "#maquillajeenvejecimiento" at bounding box center [360, 407] width 170 height 18
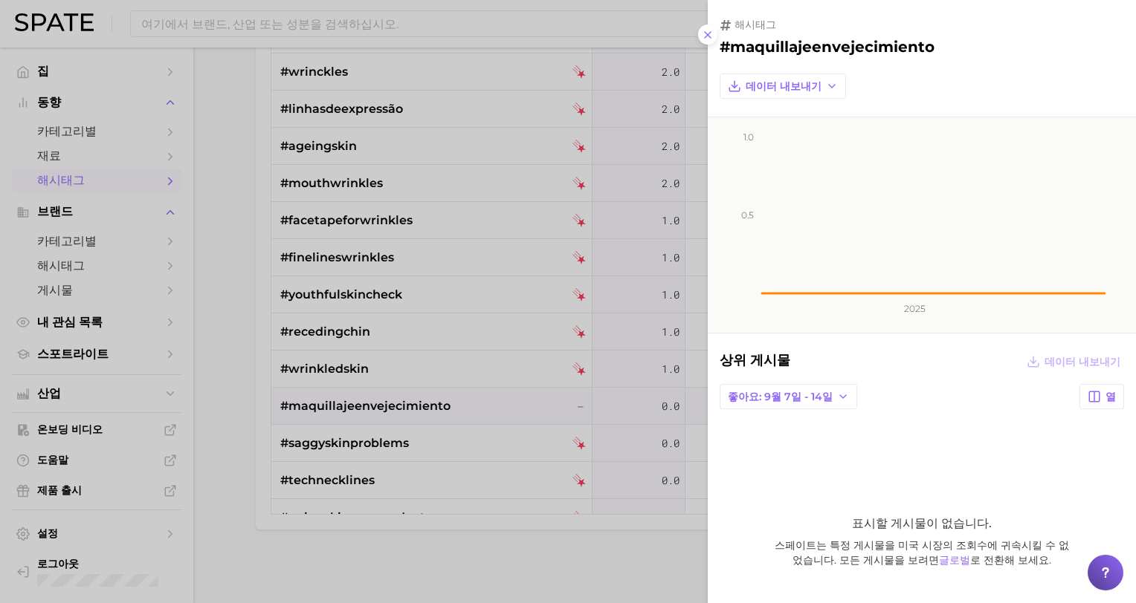
click at [390, 409] on div at bounding box center [568, 301] width 1136 height 603
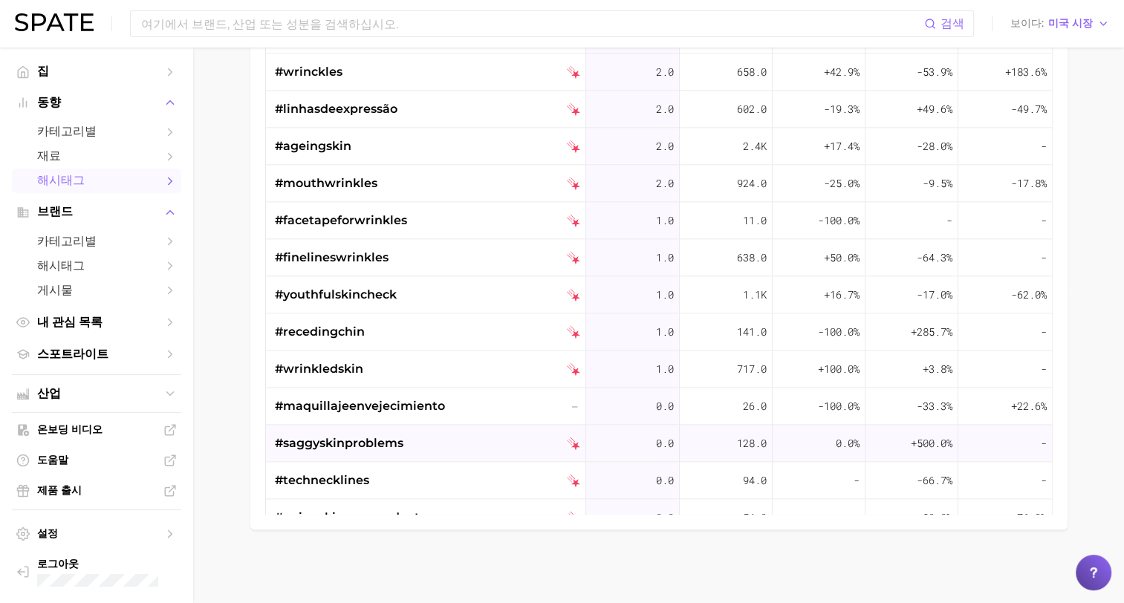
click at [352, 442] on span "#saggyskinproblems" at bounding box center [339, 444] width 129 height 18
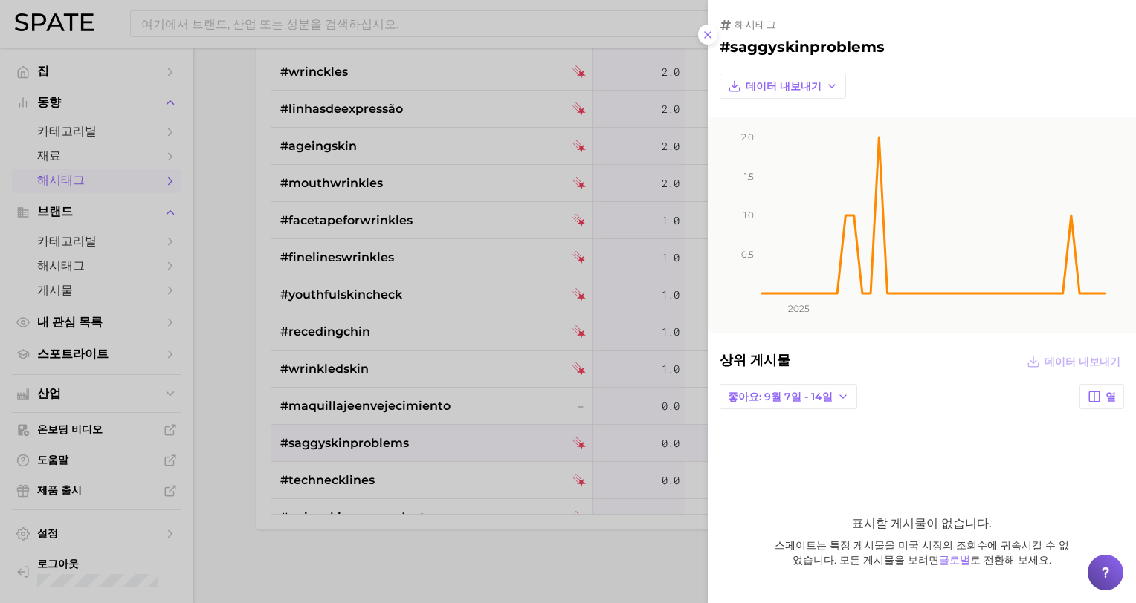
click at [351, 441] on div at bounding box center [568, 301] width 1136 height 603
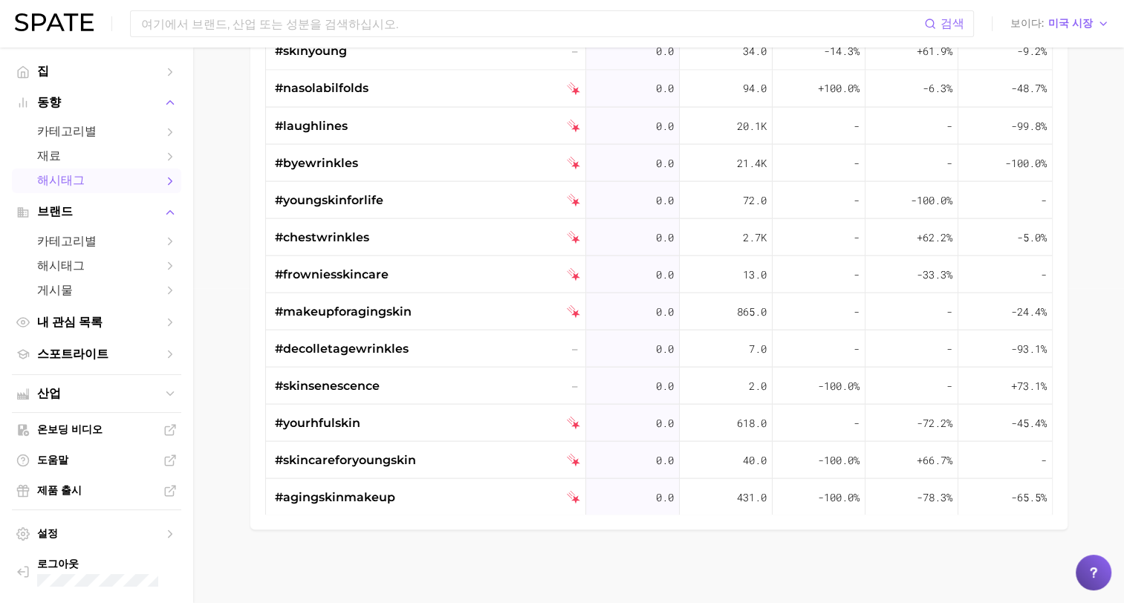
scroll to position [2623, 0]
click at [401, 459] on span "#skincareforyoungskin" at bounding box center [345, 459] width 141 height 18
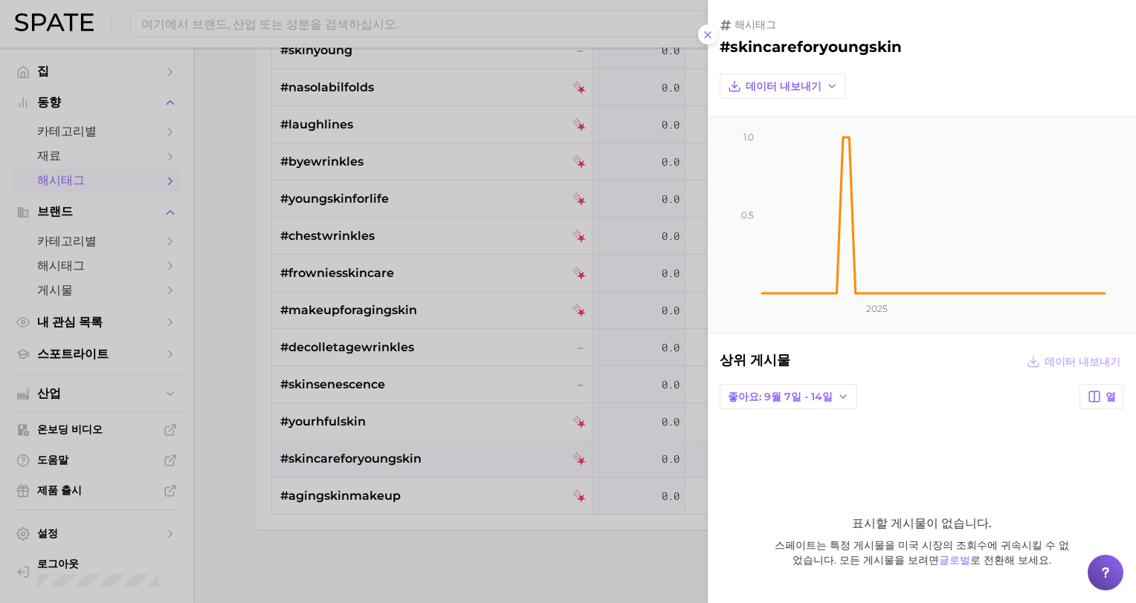
click at [401, 459] on div at bounding box center [568, 301] width 1136 height 603
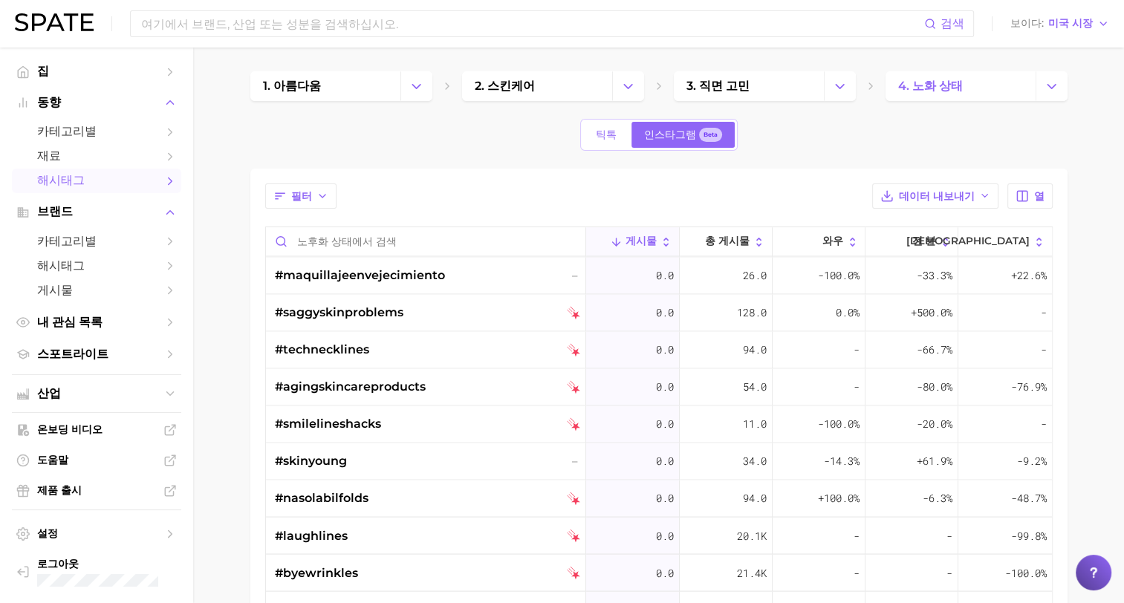
scroll to position [2400, 0]
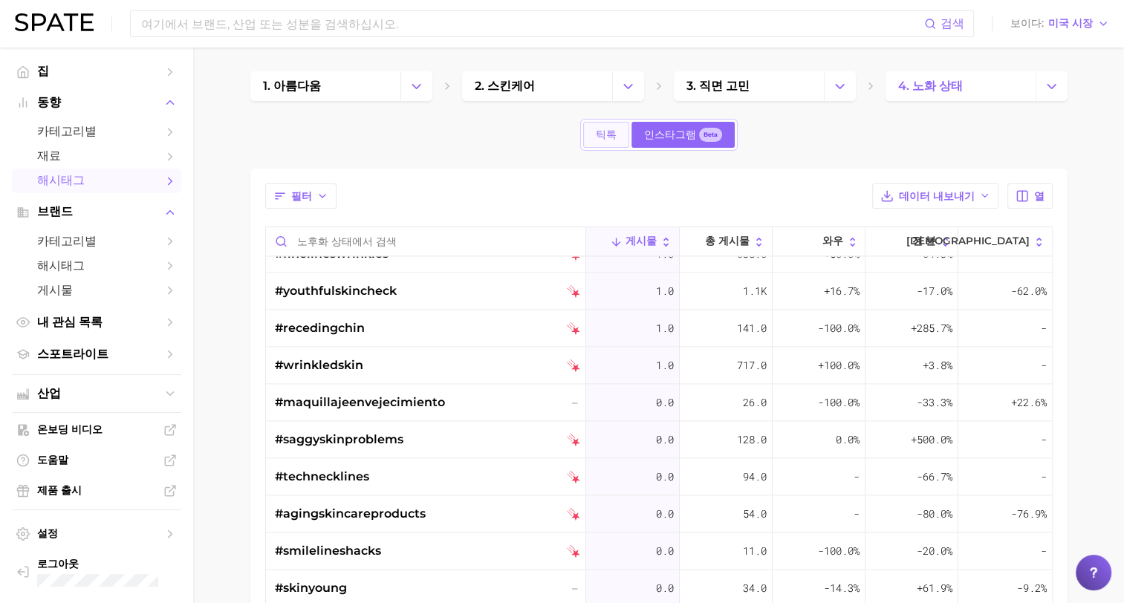
click at [620, 135] on link "틱톡" at bounding box center [606, 135] width 46 height 26
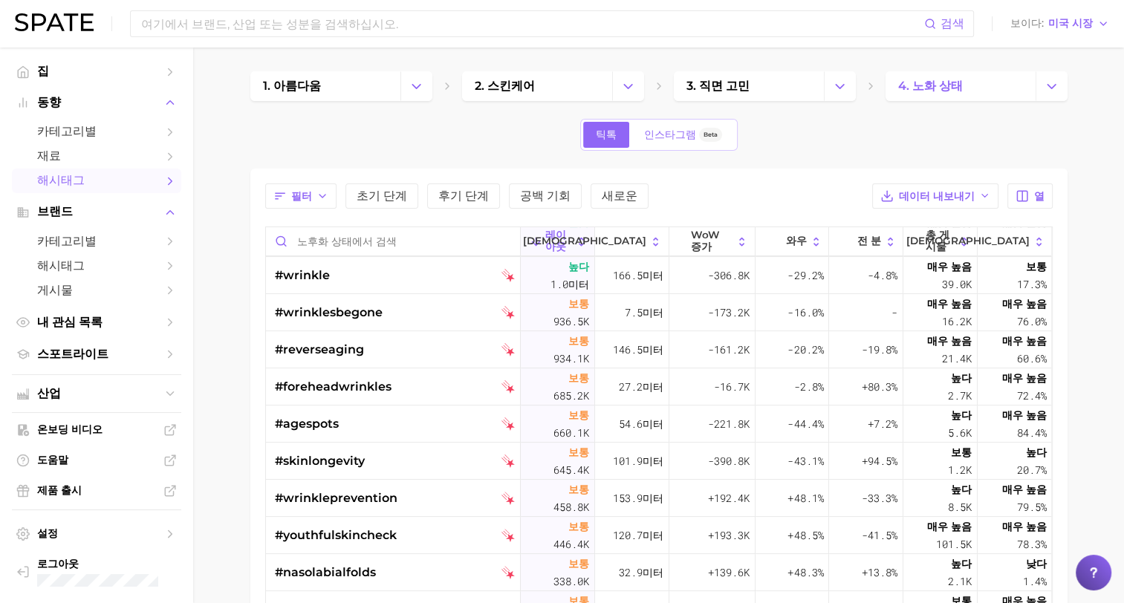
scroll to position [223, 0]
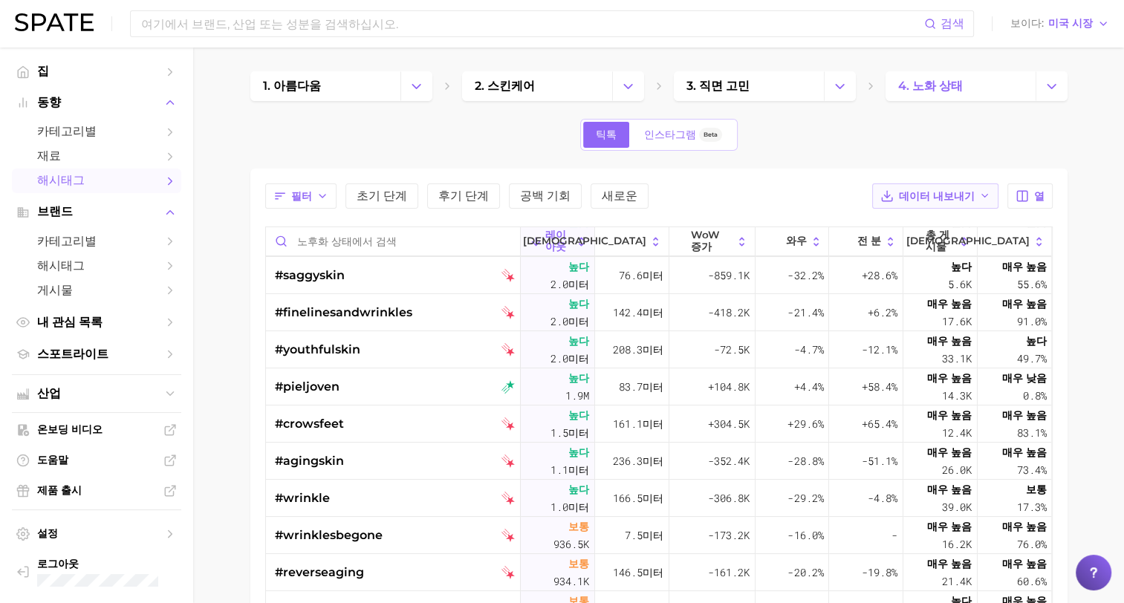
click at [943, 198] on span "데이터 내보내기" at bounding box center [937, 196] width 76 height 13
click at [915, 225] on span "테이블 데이터 CSV" at bounding box center [906, 224] width 90 height 13
click at [482, 163] on div "1. 아름다움 2. 스킨케어 3. 직면 고민 4. 노화 상태 틱톡 인스타그램 Beta 필터 초기 단계 후기 단계 공백 기회 새로운 데이터 내보…" at bounding box center [659, 458] width 818 height 774
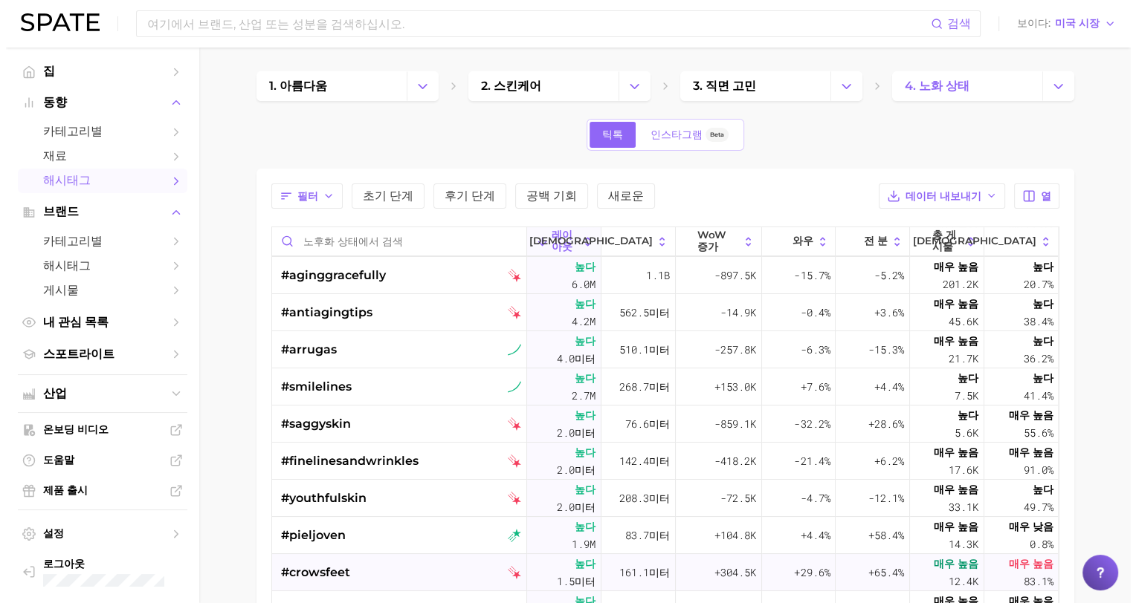
scroll to position [0, 0]
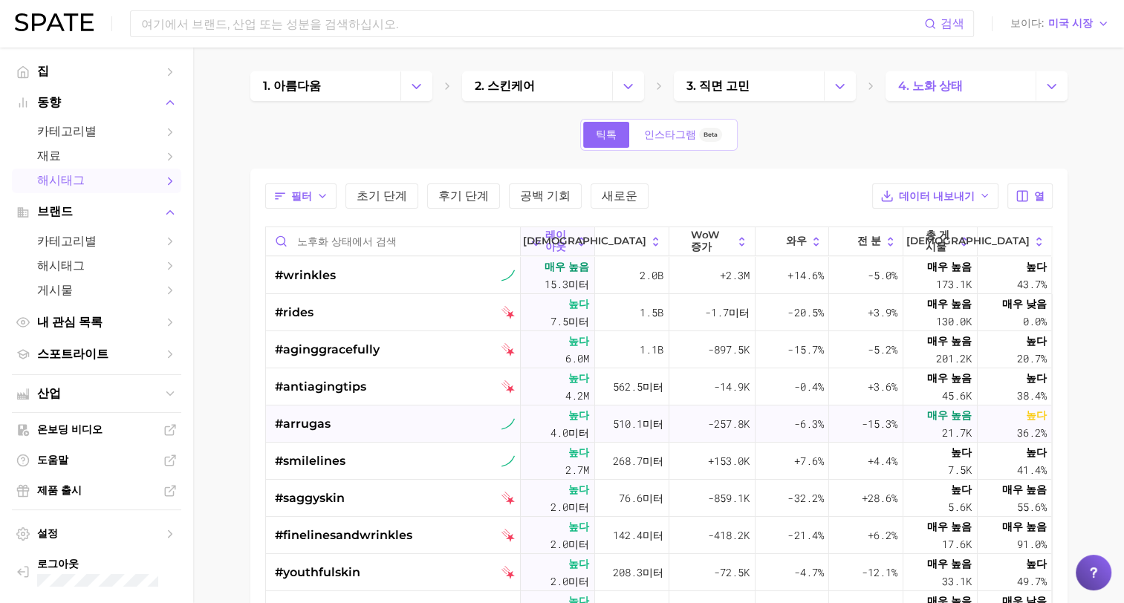
click at [300, 426] on span "#arrugas" at bounding box center [303, 424] width 56 height 18
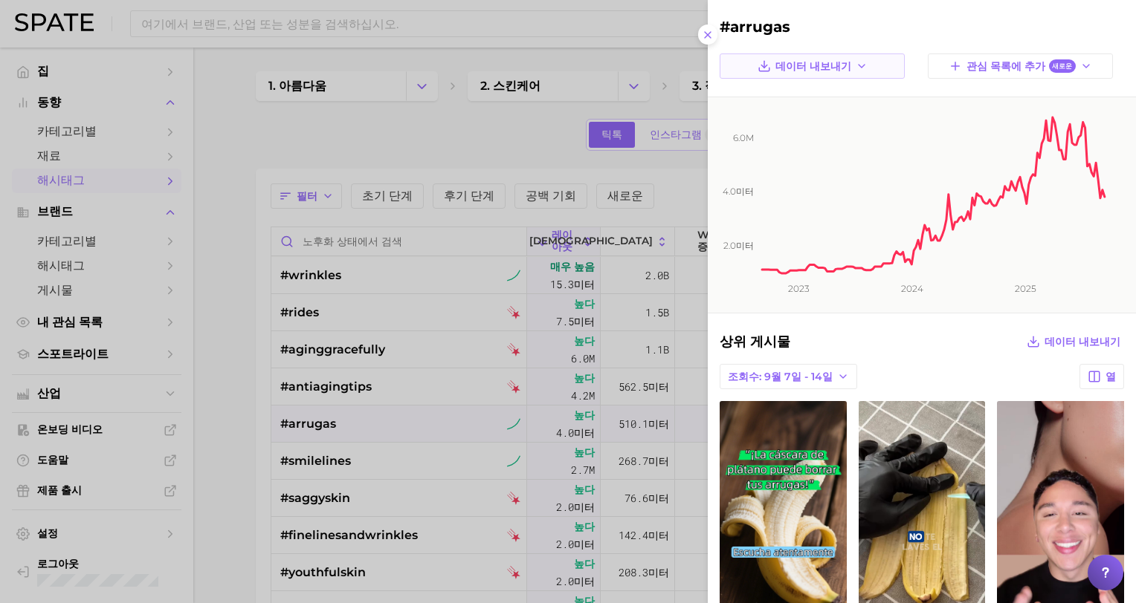
click at [785, 65] on span "데이터 내보내기" at bounding box center [813, 66] width 76 height 13
click at [785, 119] on span "시계열 이미지" at bounding box center [798, 120] width 65 height 13
click at [219, 465] on div at bounding box center [568, 301] width 1136 height 603
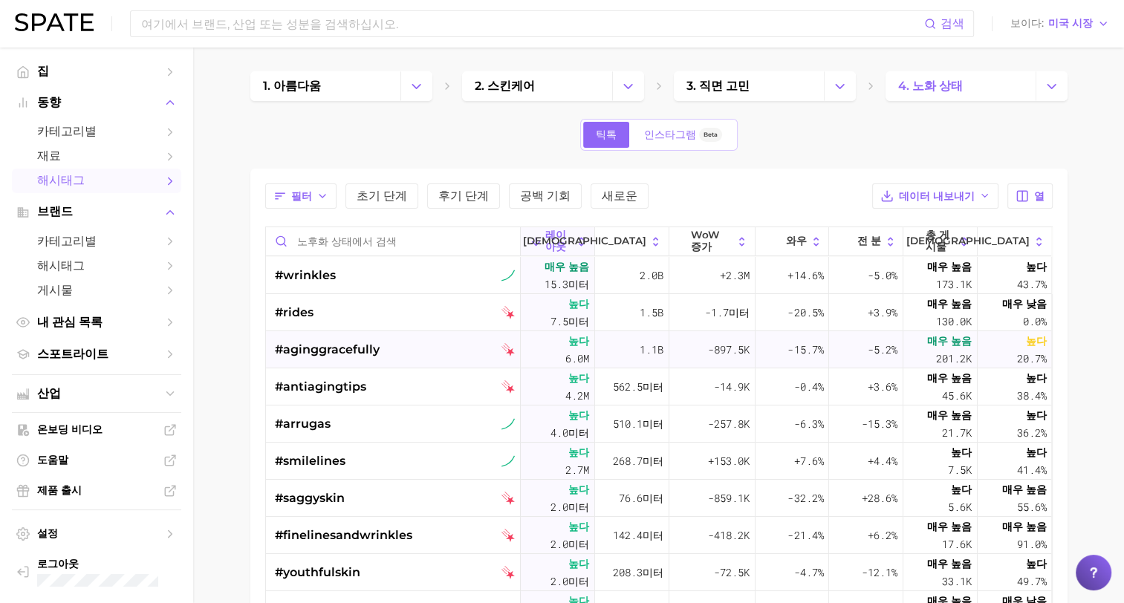
click at [326, 352] on span "#aginggracefully" at bounding box center [327, 350] width 105 height 18
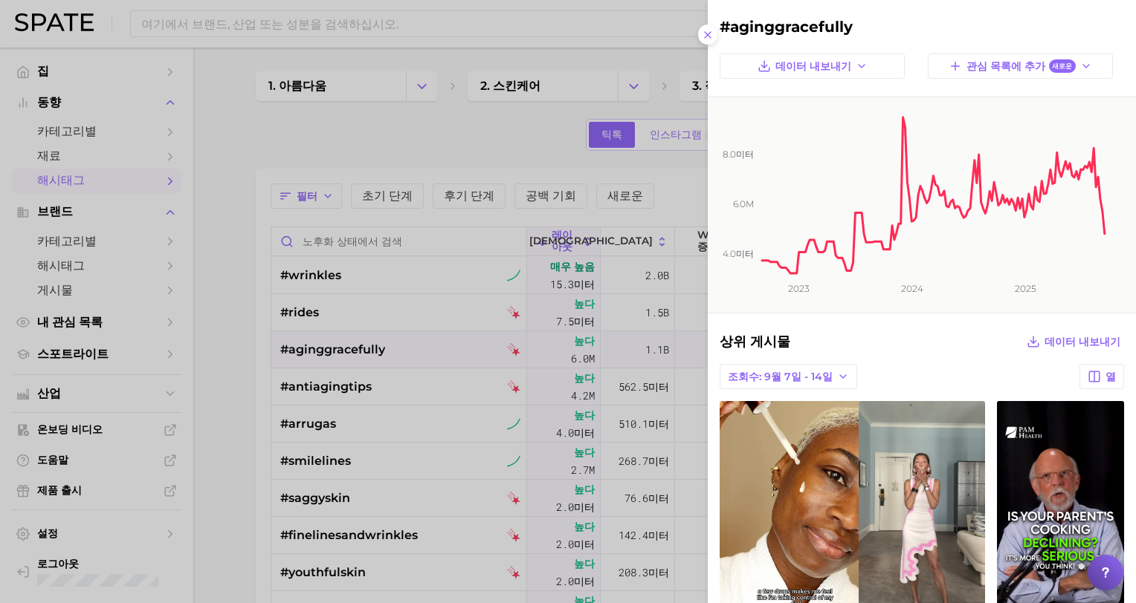
click at [318, 424] on div at bounding box center [568, 301] width 1136 height 603
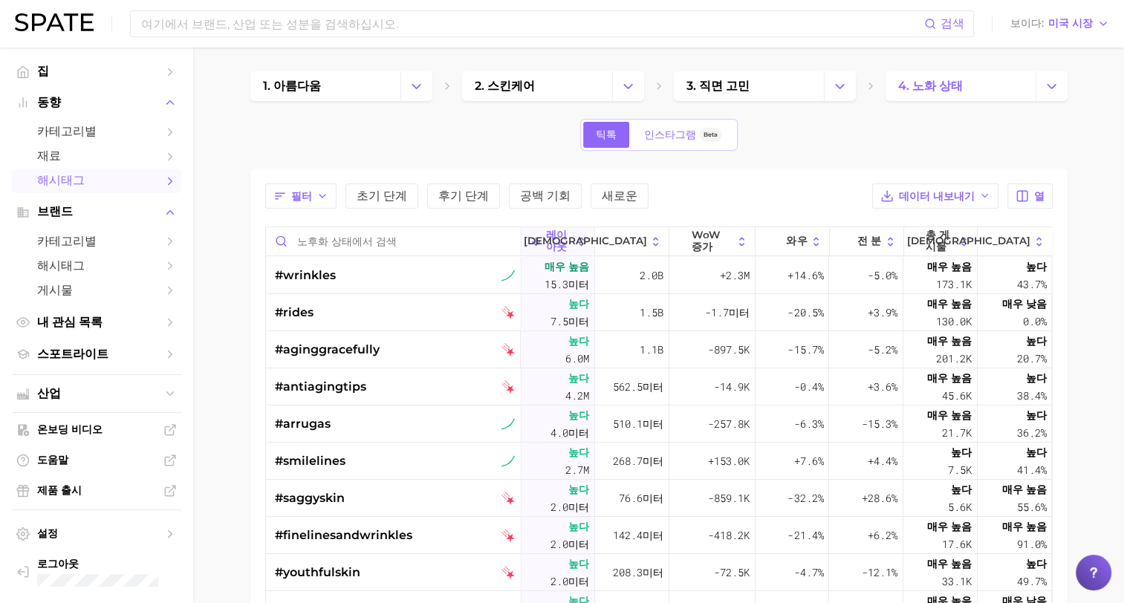
click at [318, 424] on span "#arrugas" at bounding box center [303, 424] width 56 height 18
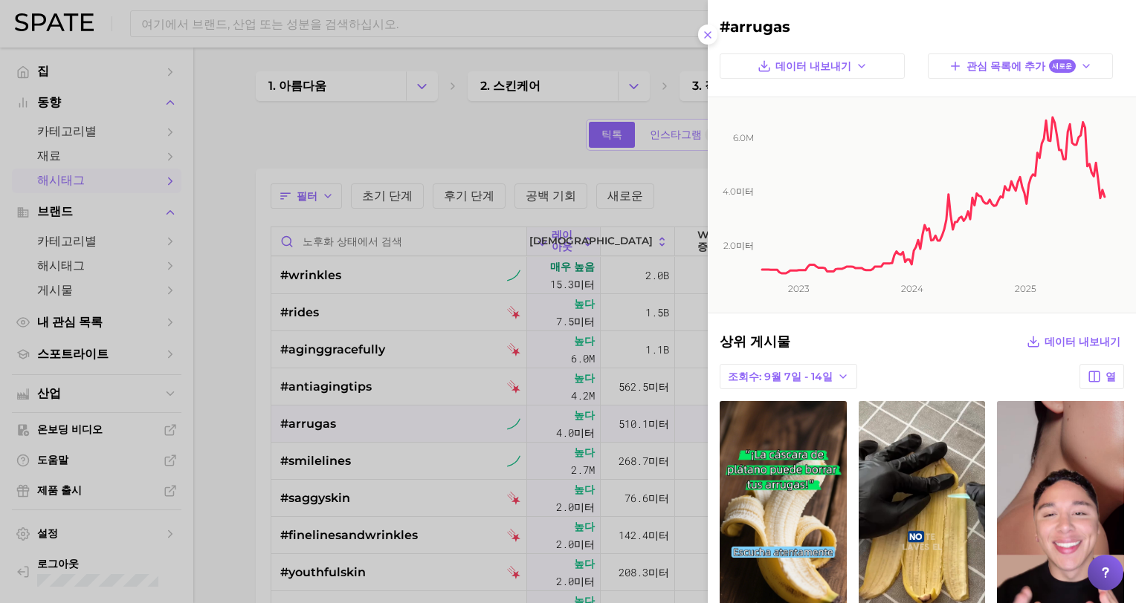
click at [160, 464] on div at bounding box center [568, 301] width 1136 height 603
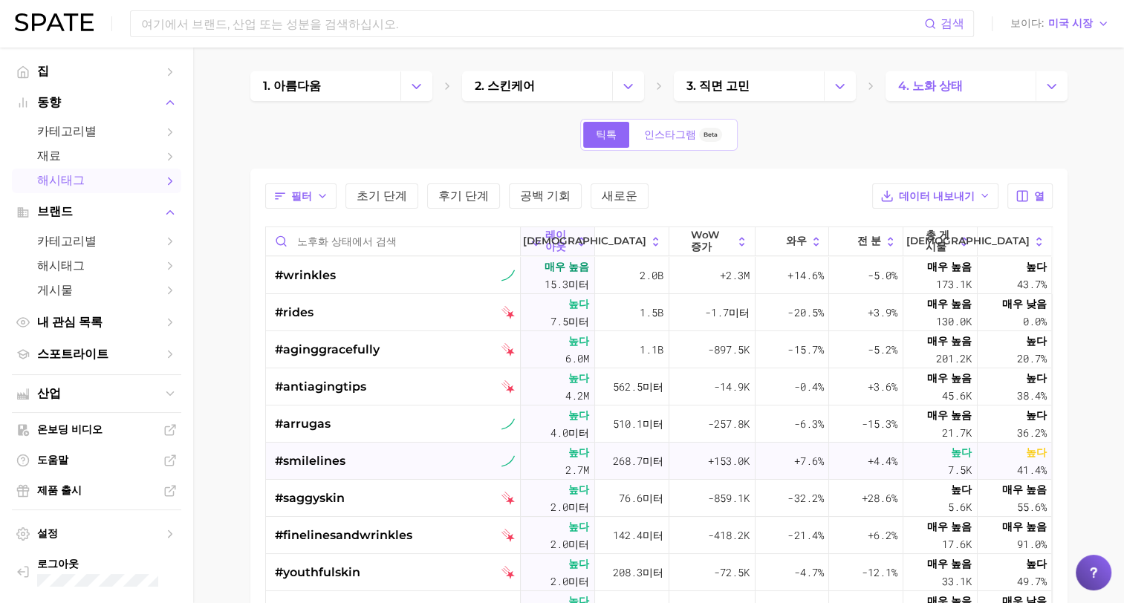
click at [294, 456] on span "#smilelines" at bounding box center [310, 462] width 71 height 18
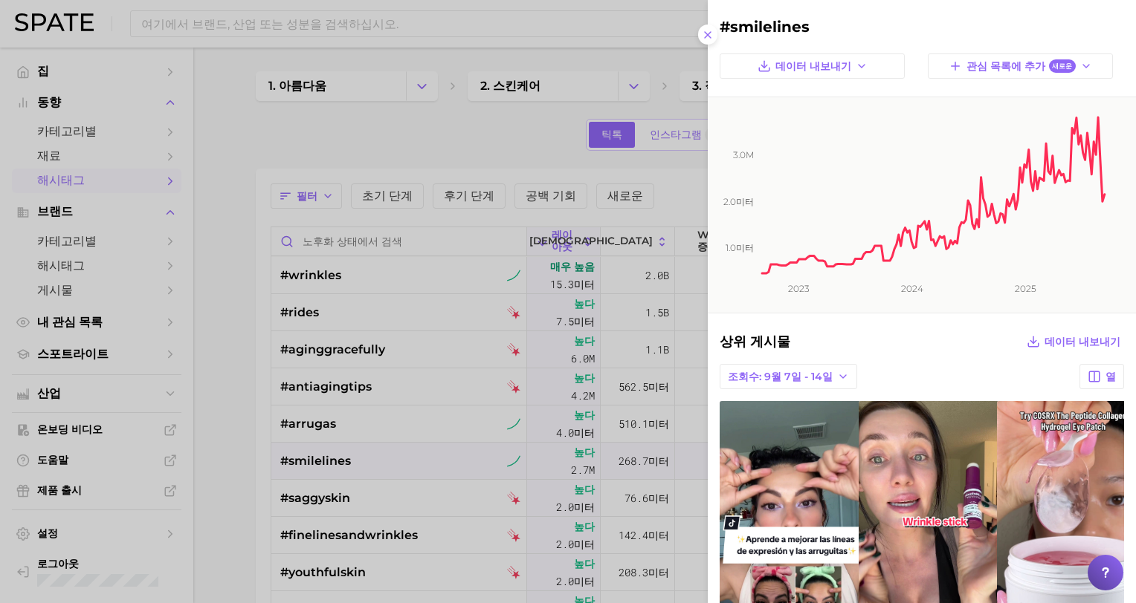
click at [318, 418] on div at bounding box center [568, 301] width 1136 height 603
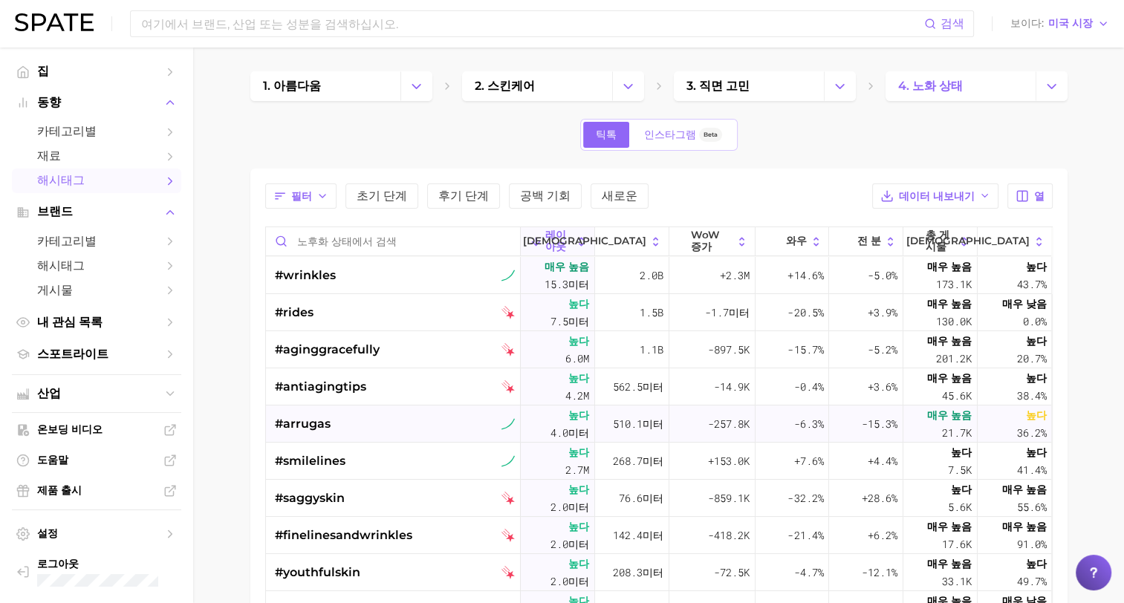
click at [318, 426] on span "#arrugas" at bounding box center [303, 424] width 56 height 18
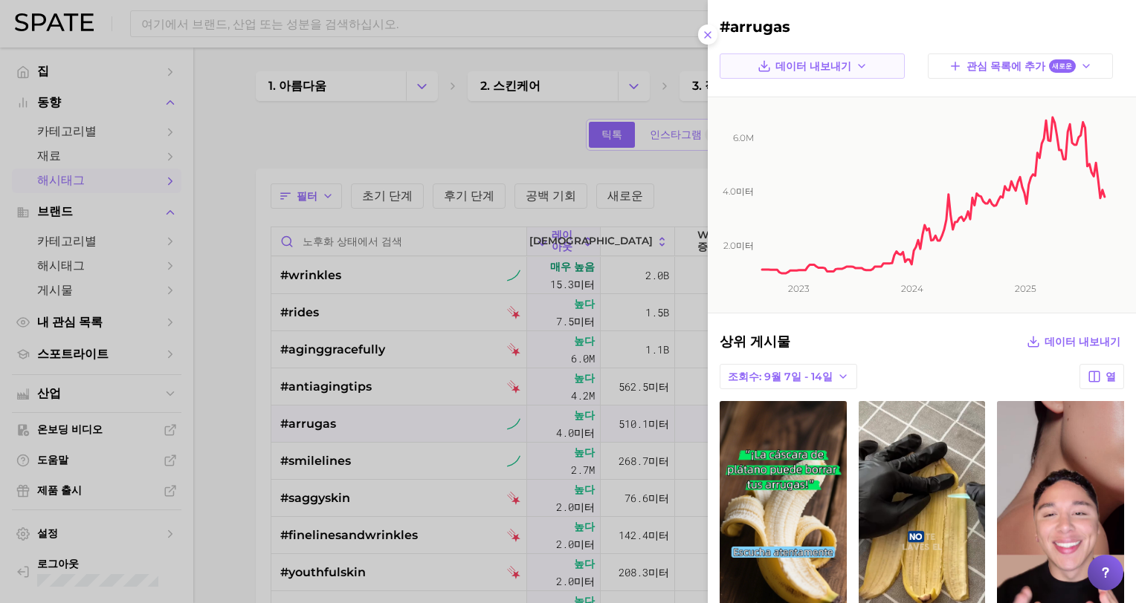
click at [786, 68] on span "데이터 내보내기" at bounding box center [813, 66] width 76 height 13
click at [789, 119] on span "시계열 이미지" at bounding box center [798, 120] width 65 height 13
click at [339, 462] on div at bounding box center [568, 301] width 1136 height 603
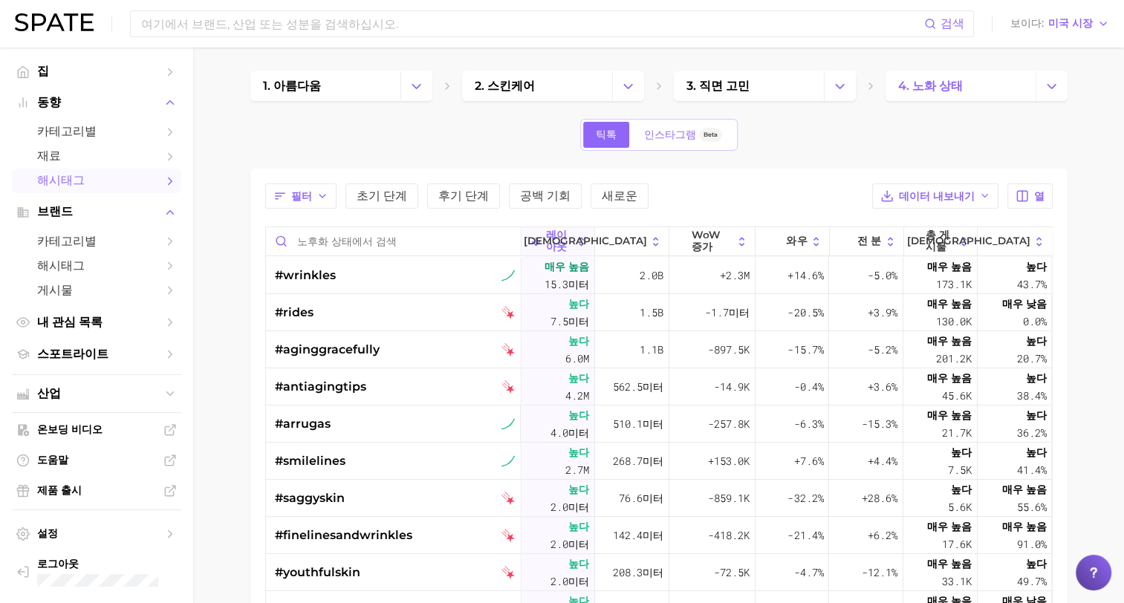
click at [339, 462] on span "#smilelines" at bounding box center [310, 462] width 71 height 18
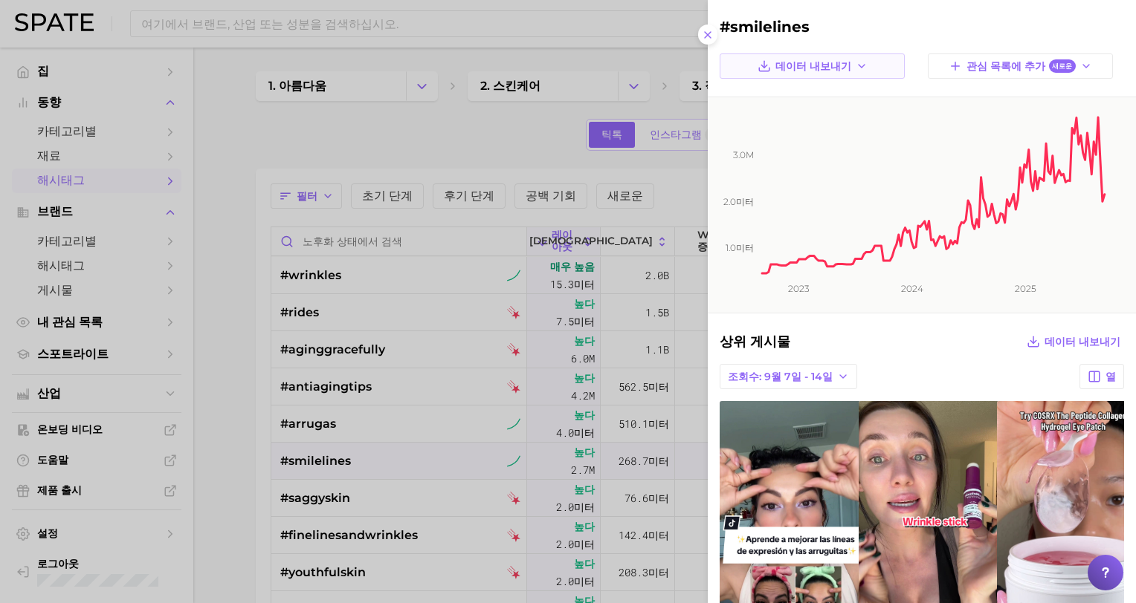
click at [810, 74] on button "데이터 내보내기" at bounding box center [811, 66] width 185 height 25
click at [806, 117] on span "시계열 이미지" at bounding box center [798, 120] width 65 height 13
click at [213, 514] on div at bounding box center [568, 301] width 1136 height 603
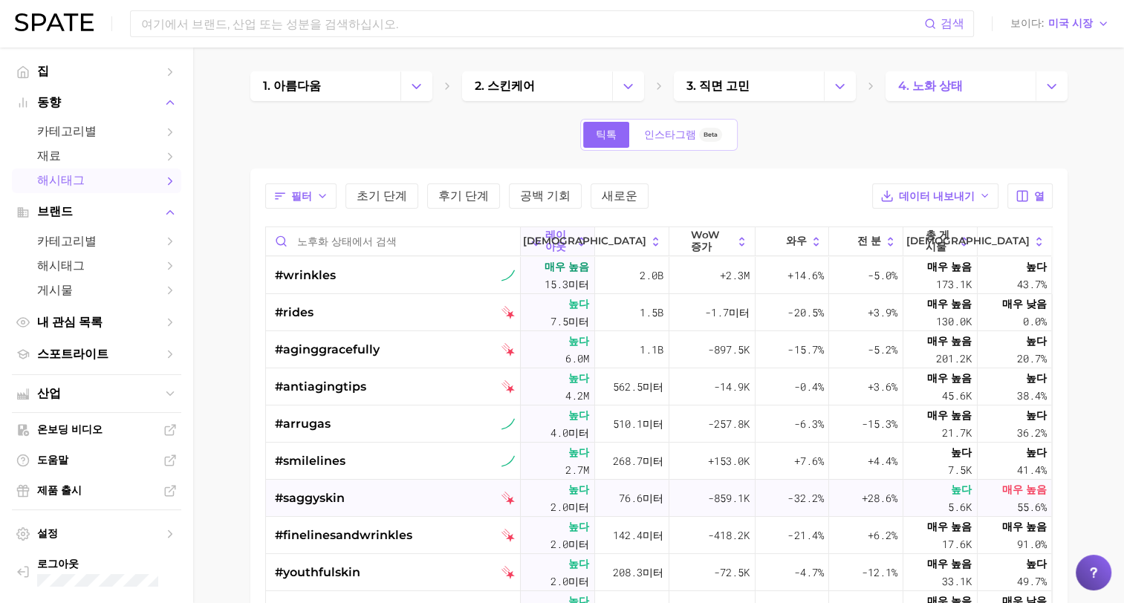
click at [300, 502] on span "#saggyskin" at bounding box center [310, 499] width 70 height 18
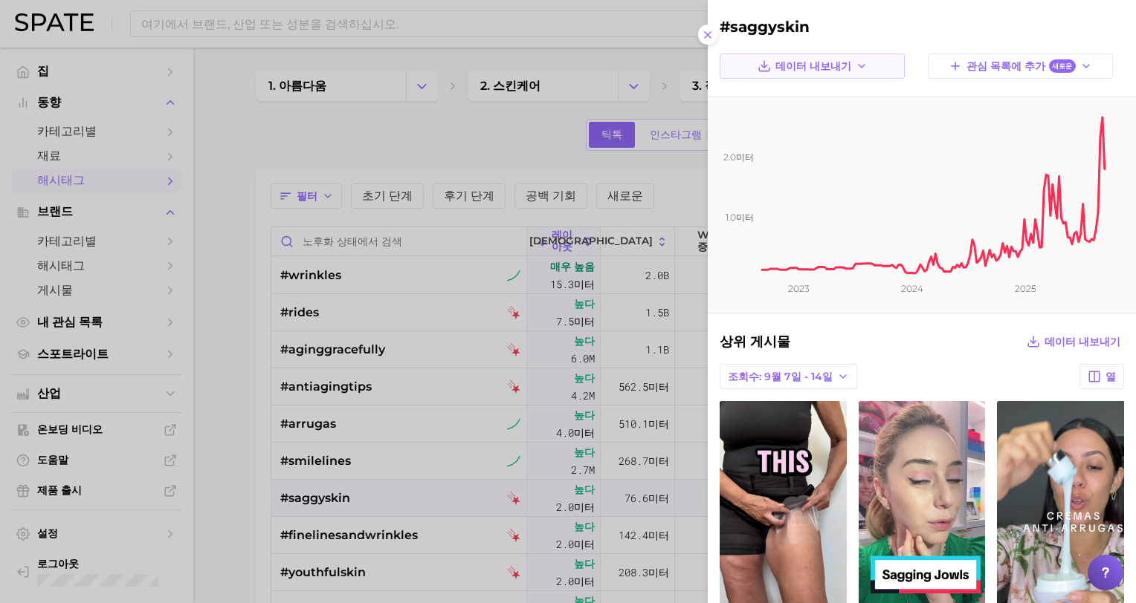
click at [810, 65] on span "데이터 내보내기" at bounding box center [813, 66] width 76 height 13
click at [828, 122] on button "시계열 이미지" at bounding box center [823, 120] width 164 height 27
click at [217, 447] on div at bounding box center [568, 301] width 1136 height 603
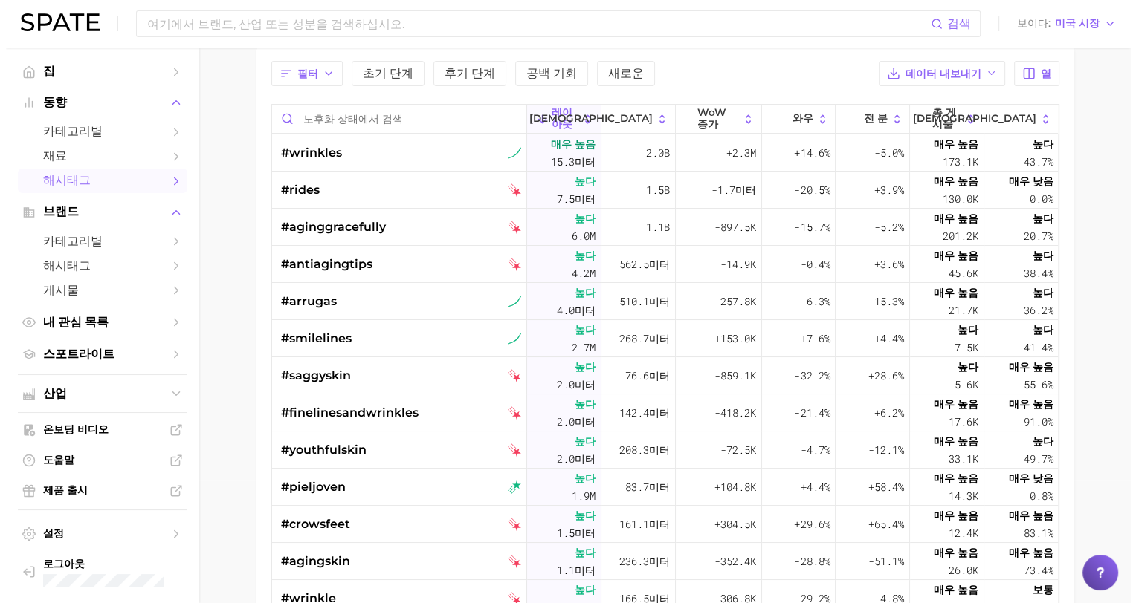
scroll to position [149, 0]
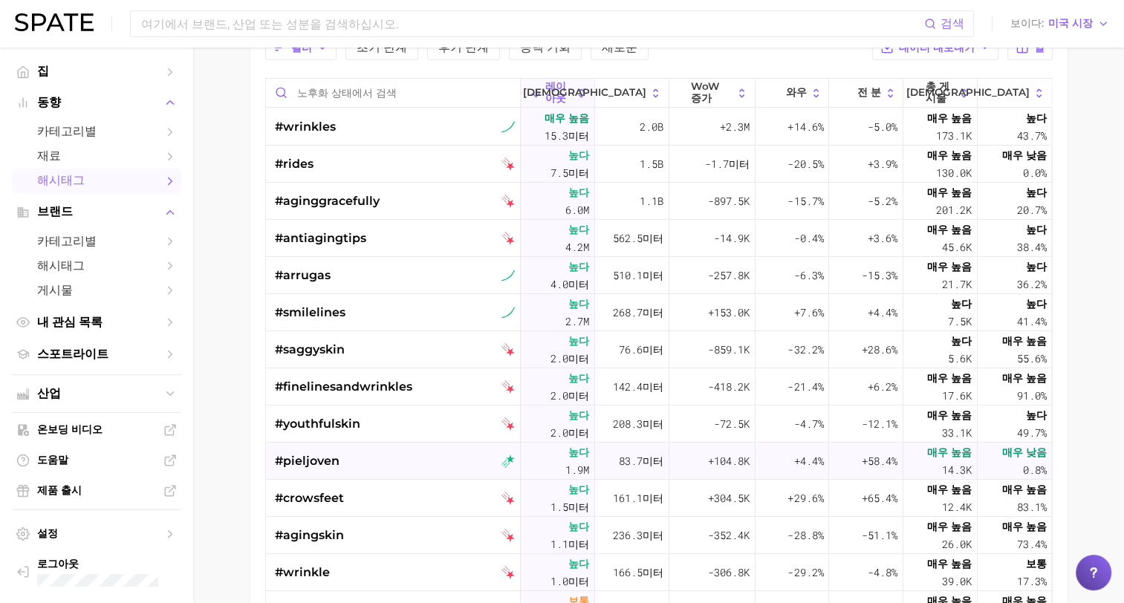
click at [302, 462] on span "#pieljoven" at bounding box center [307, 462] width 65 height 18
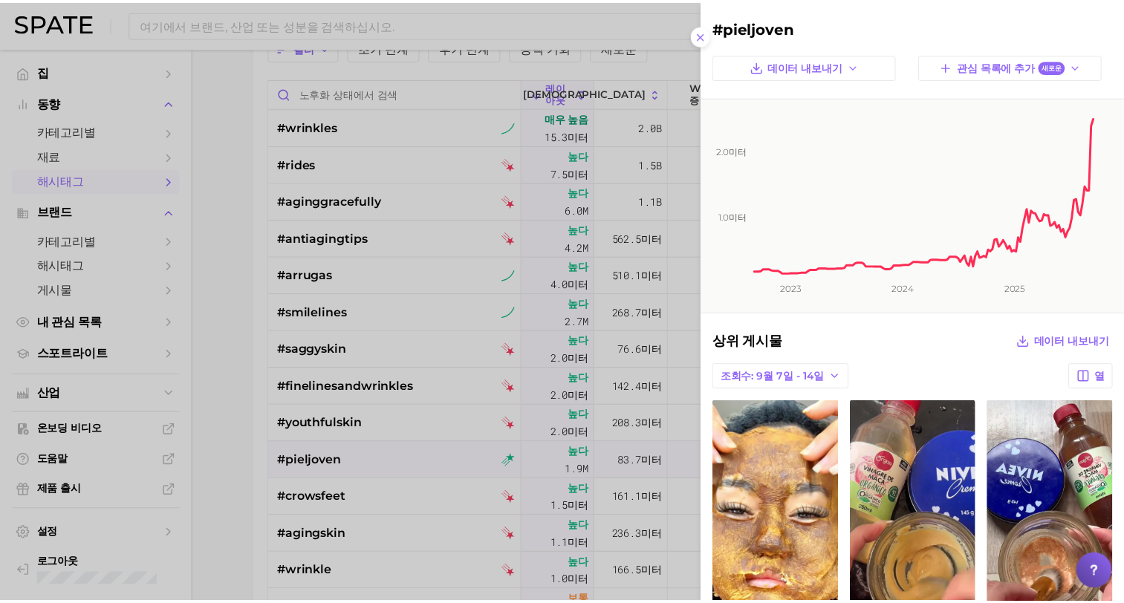
scroll to position [0, 0]
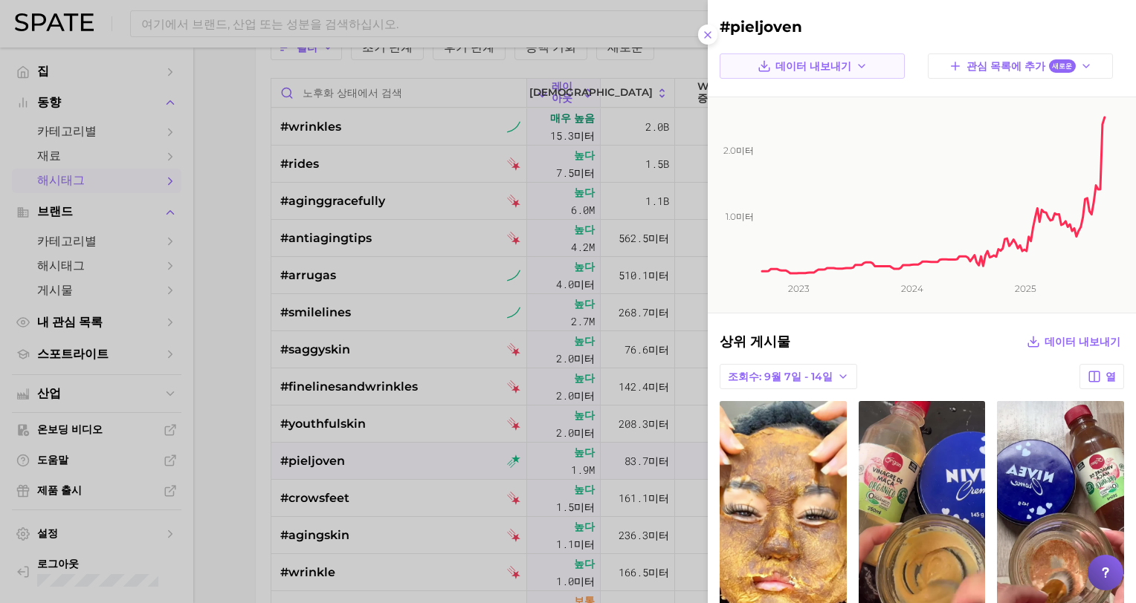
click at [820, 64] on span "데이터 내보내기" at bounding box center [813, 66] width 76 height 13
click at [808, 118] on span "시계열 이미지" at bounding box center [798, 120] width 65 height 13
click at [224, 491] on div at bounding box center [568, 301] width 1136 height 603
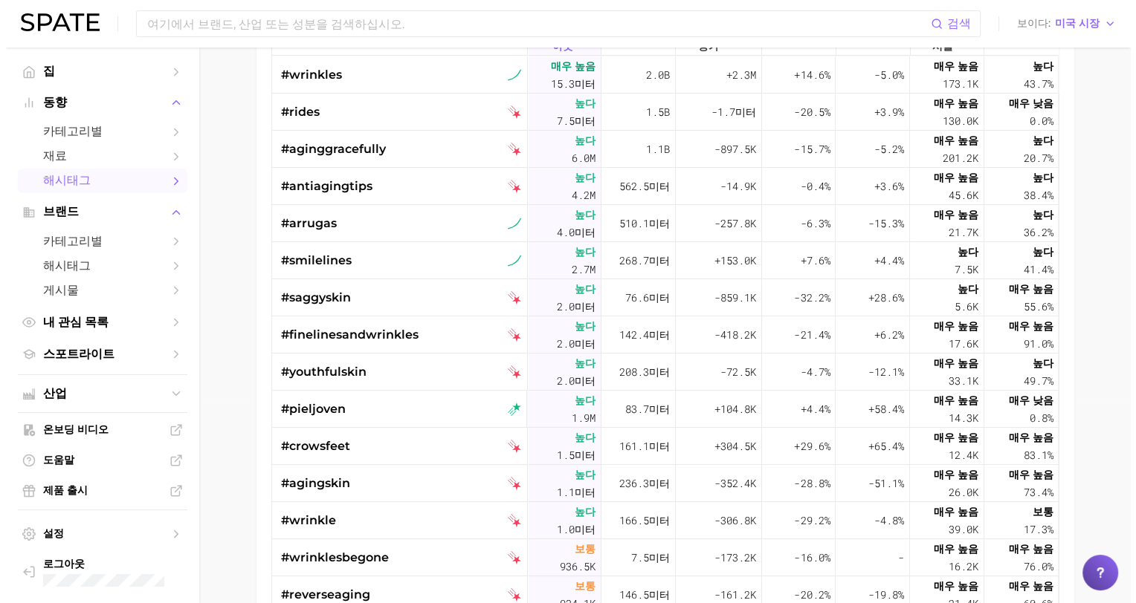
scroll to position [223, 0]
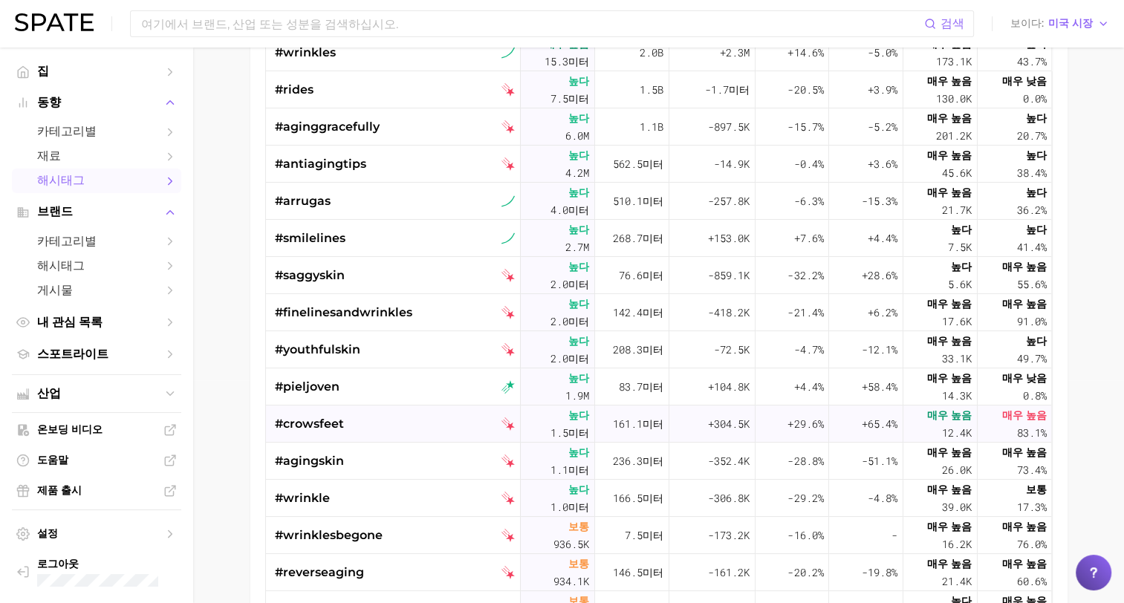
click at [324, 425] on span "#crowsfeet" at bounding box center [309, 424] width 69 height 18
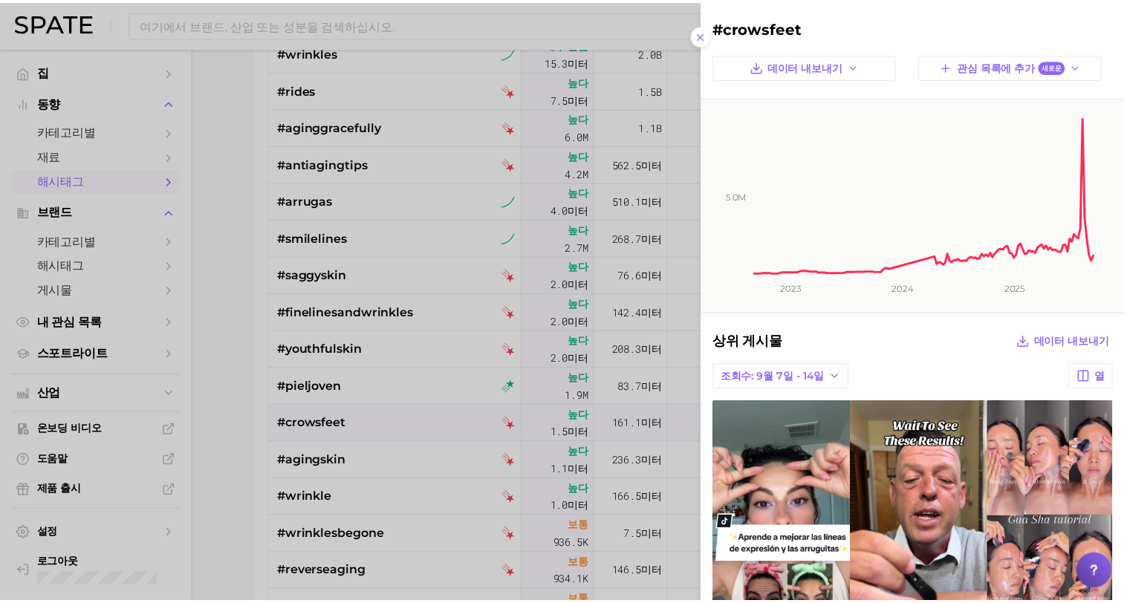
scroll to position [0, 0]
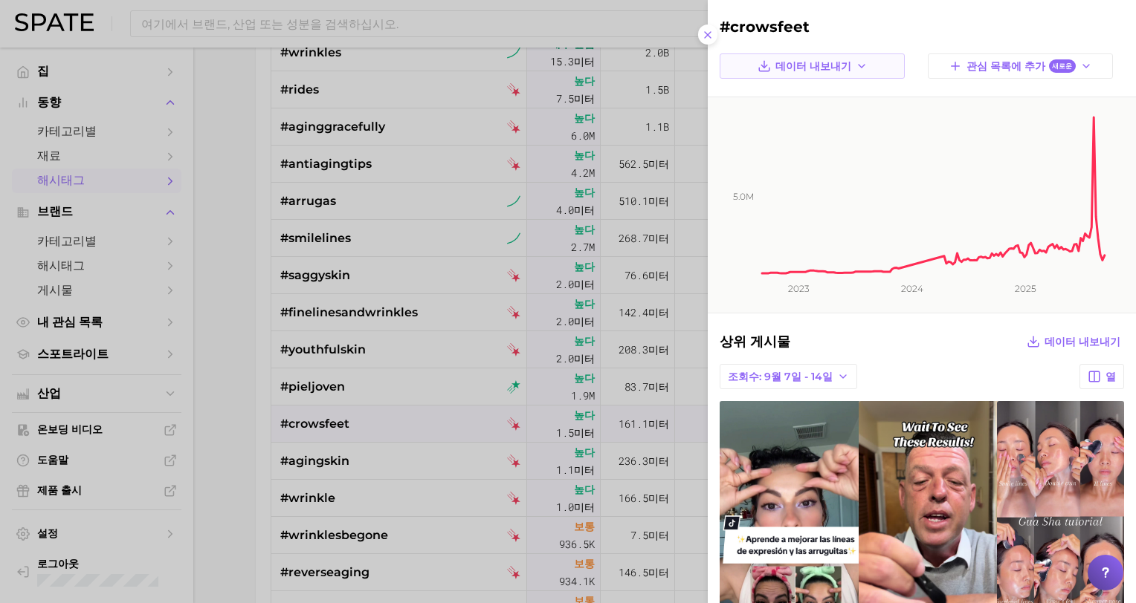
click at [788, 65] on span "데이터 내보내기" at bounding box center [813, 66] width 76 height 13
click at [794, 126] on span "시계열 이미지" at bounding box center [798, 120] width 65 height 13
click at [207, 438] on div at bounding box center [568, 301] width 1136 height 603
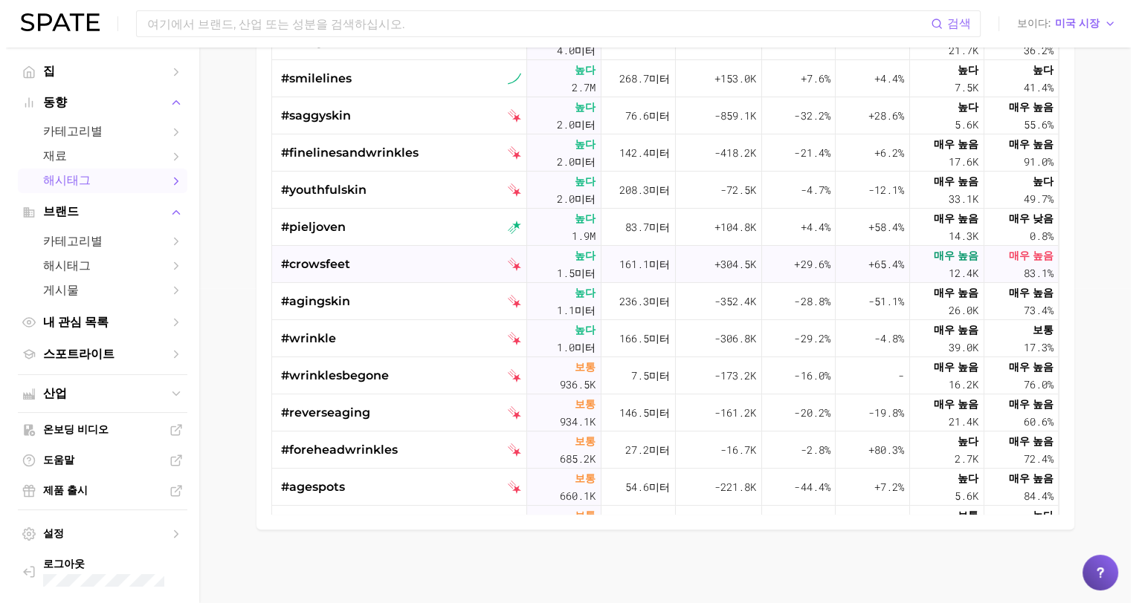
scroll to position [223, 0]
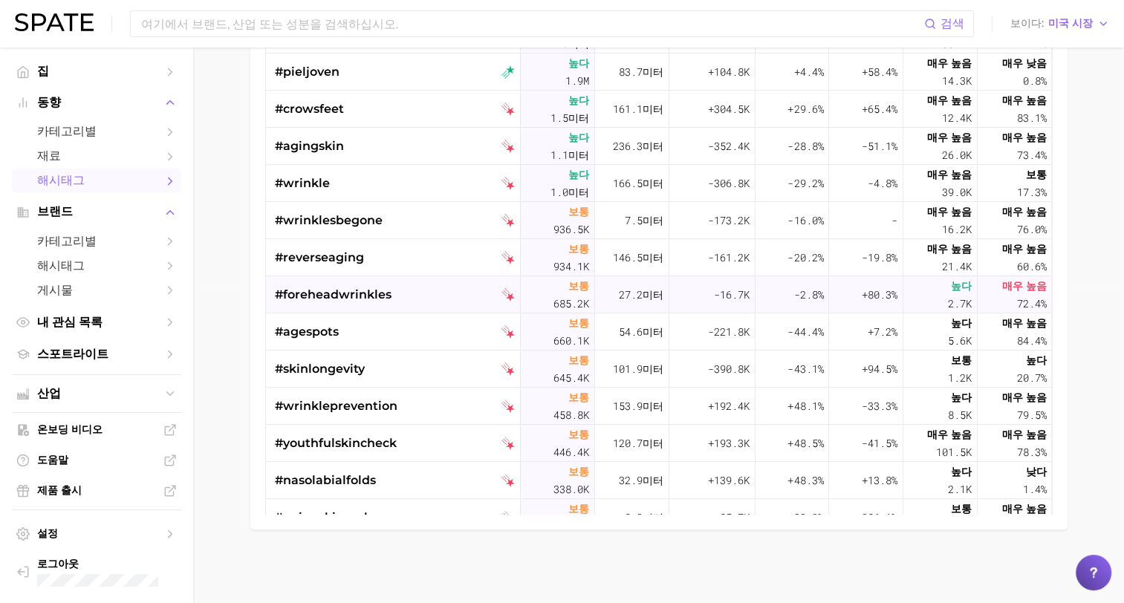
click at [326, 294] on span "#foreheadwrinkles" at bounding box center [333, 295] width 117 height 18
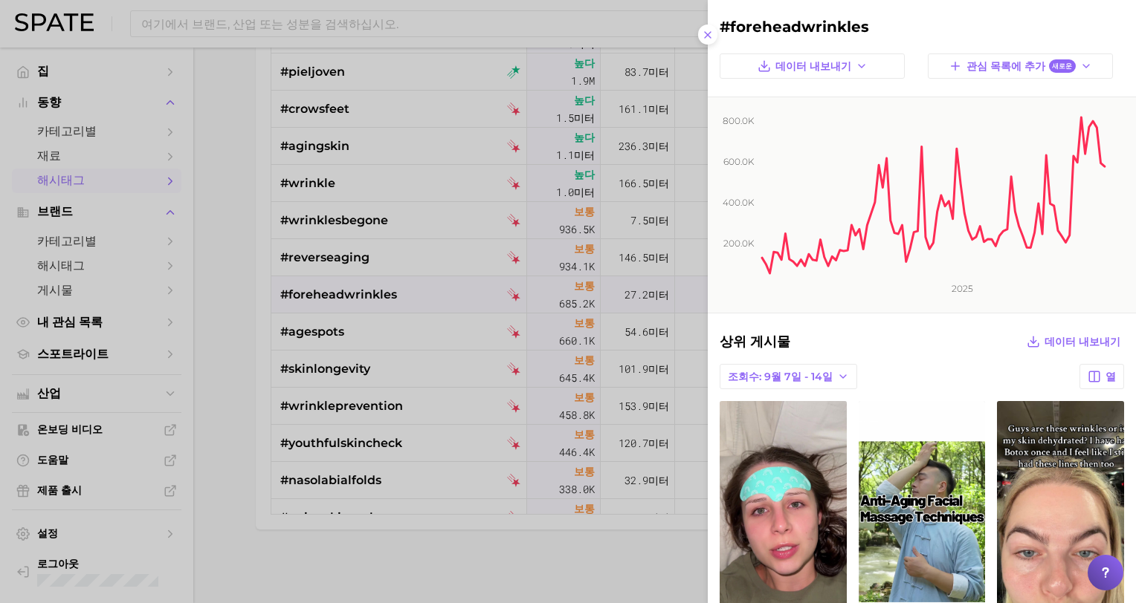
scroll to position [0, 0]
click at [818, 68] on span "데이터 내보내기" at bounding box center [813, 66] width 76 height 13
click at [800, 120] on span "시계열 이미지" at bounding box center [798, 120] width 65 height 13
click at [247, 363] on div at bounding box center [568, 301] width 1136 height 603
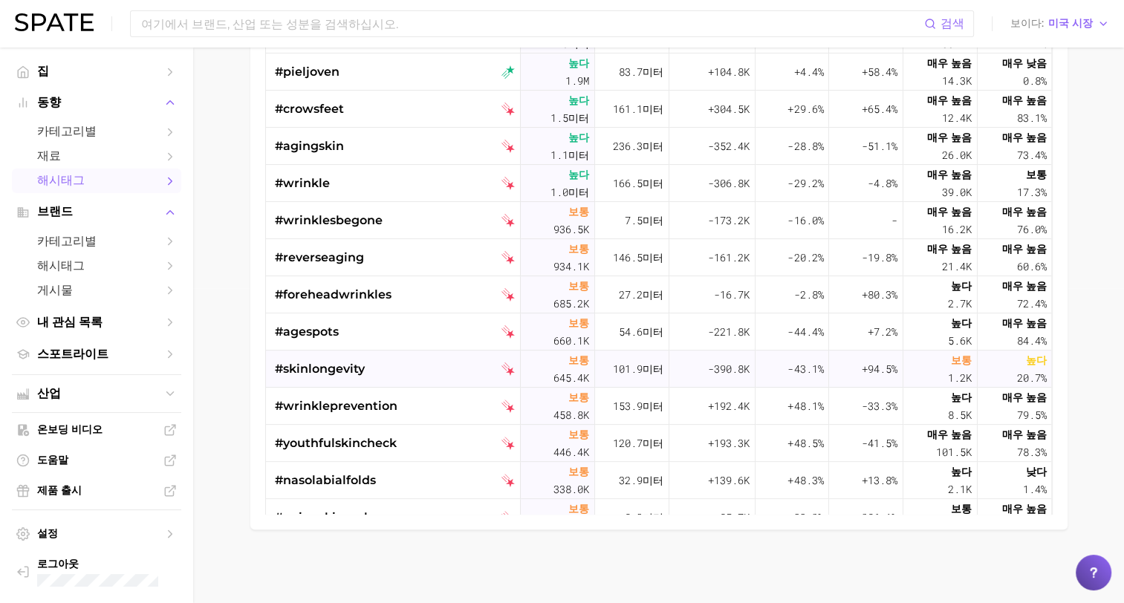
click at [326, 365] on span "#skinlongevity" at bounding box center [320, 369] width 90 height 18
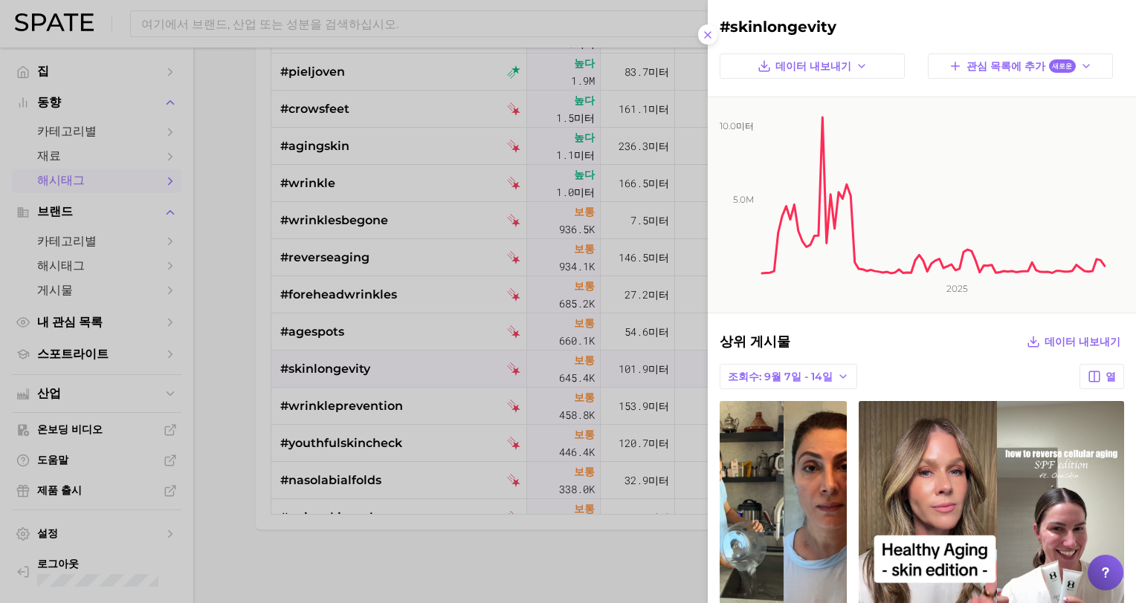
click at [197, 432] on div at bounding box center [568, 301] width 1136 height 603
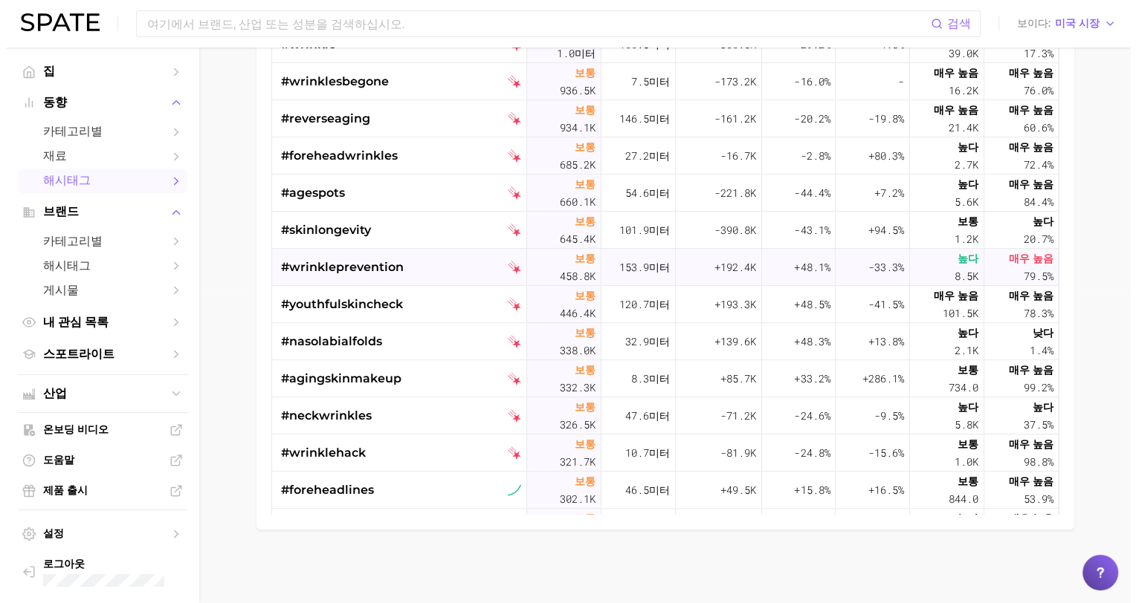
scroll to position [372, 0]
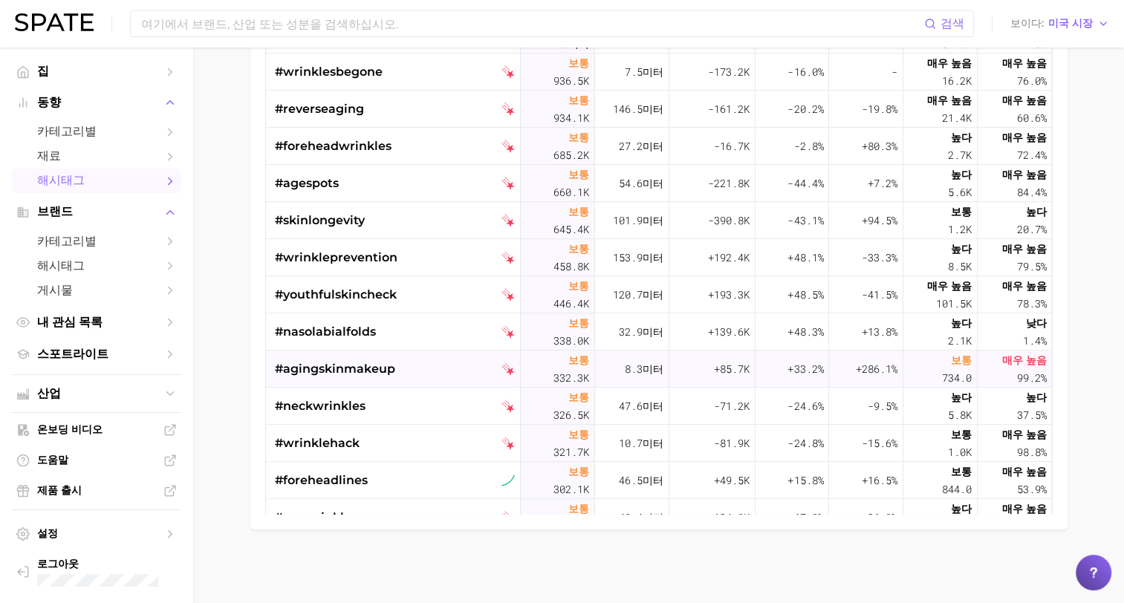
click at [318, 372] on span "#agingskinmakeup" at bounding box center [335, 369] width 120 height 18
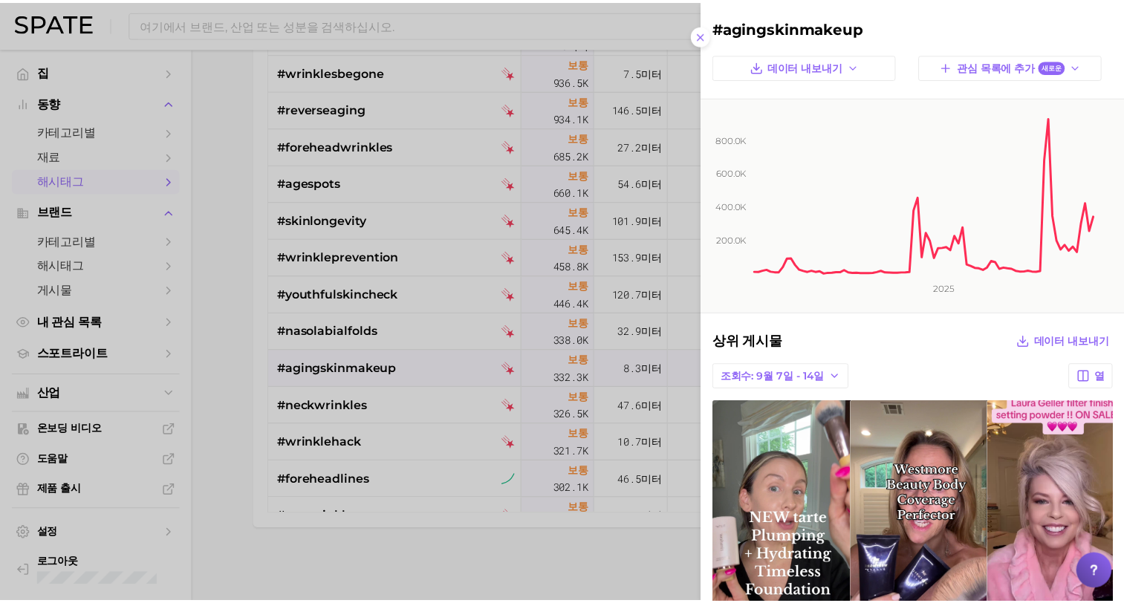
scroll to position [0, 0]
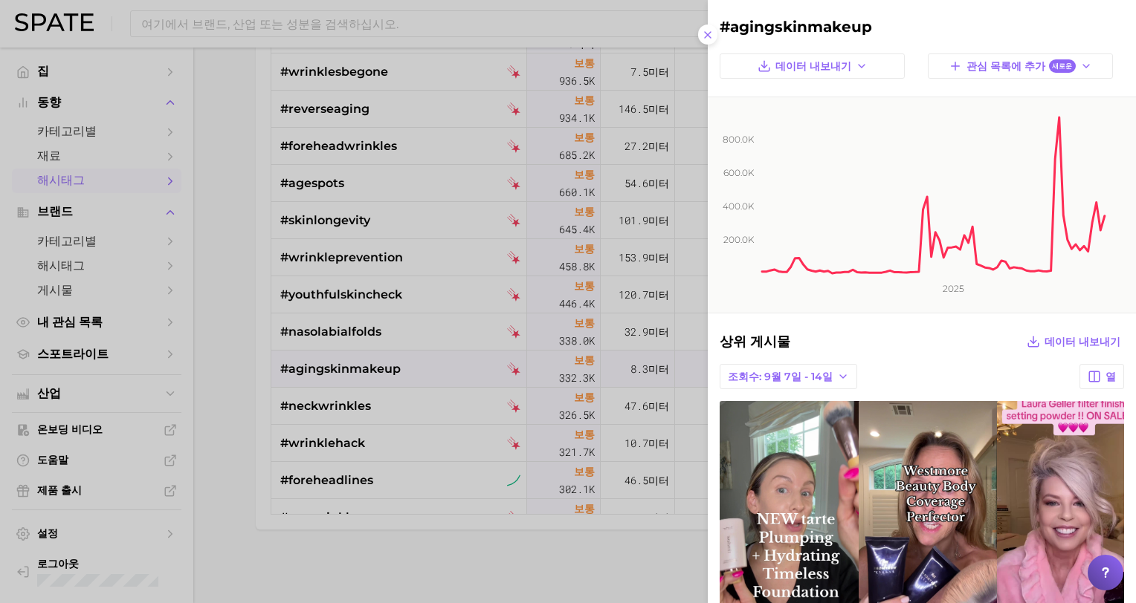
click at [204, 389] on div at bounding box center [568, 301] width 1136 height 603
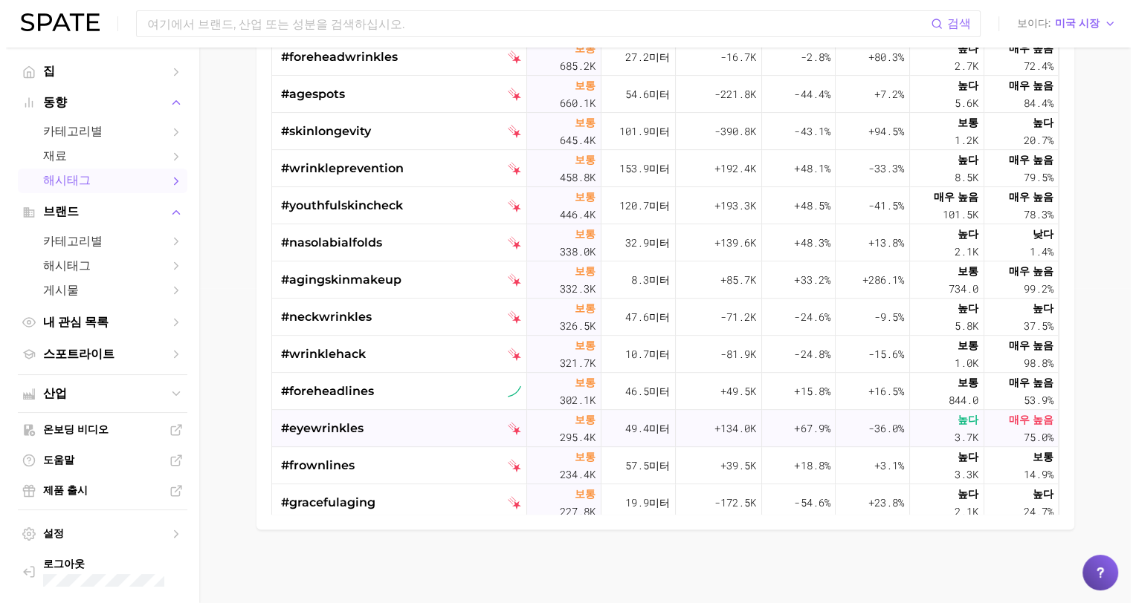
scroll to position [520, 0]
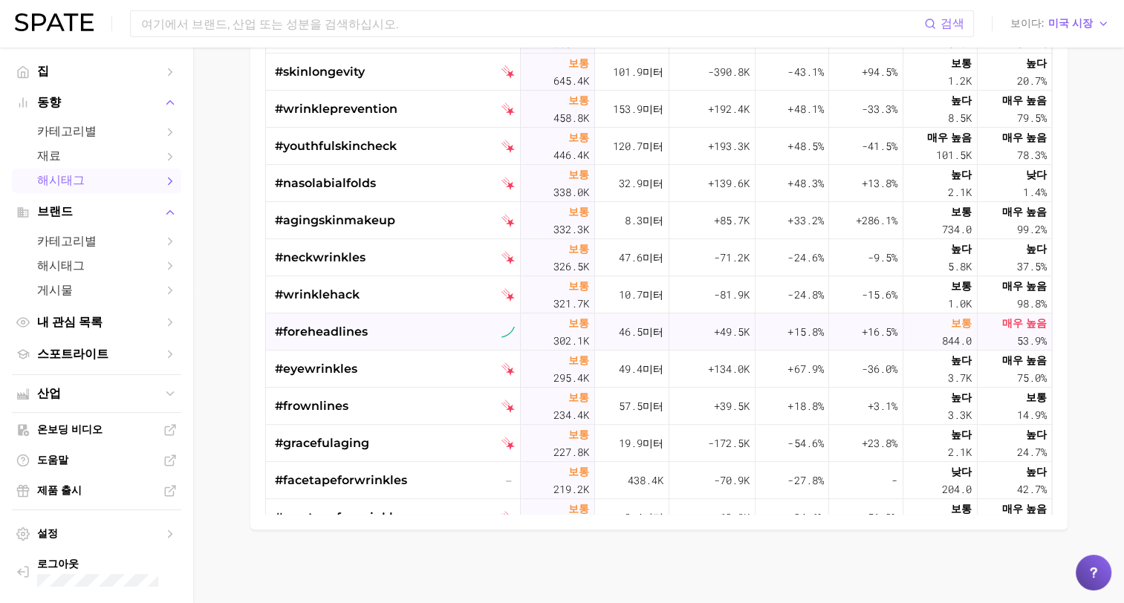
click at [314, 331] on span "#foreheadlines" at bounding box center [321, 332] width 93 height 18
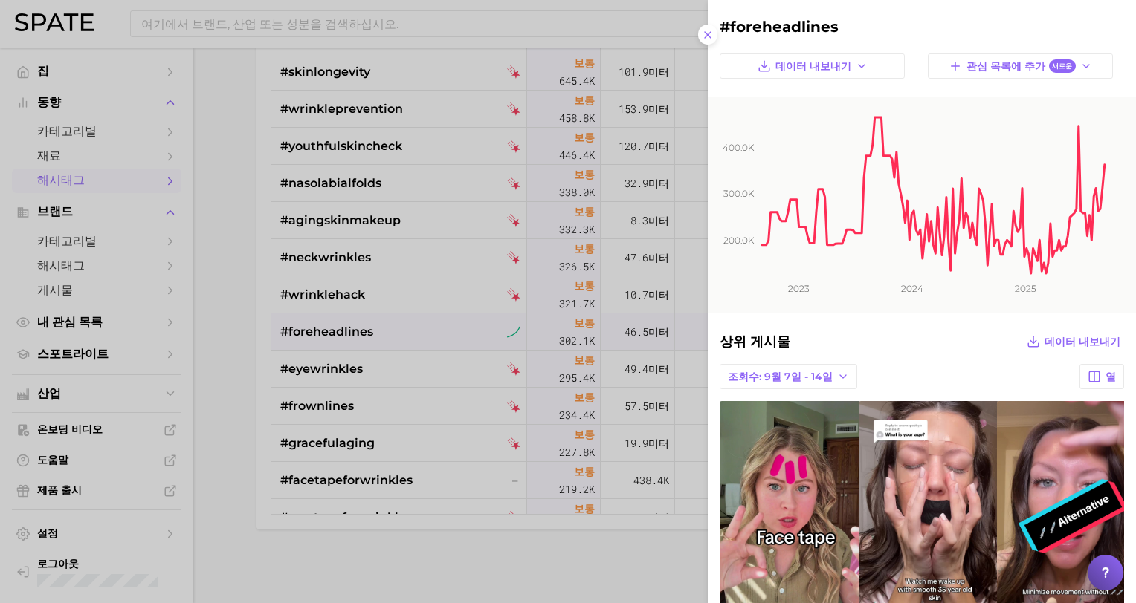
scroll to position [0, 0]
click at [198, 338] on div at bounding box center [568, 301] width 1136 height 603
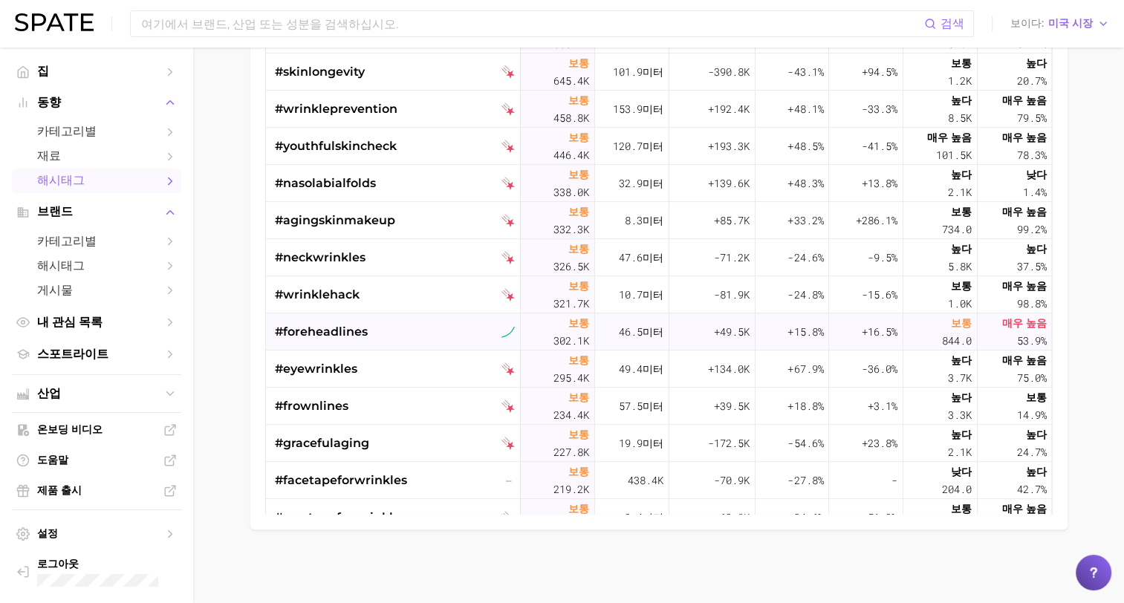
click at [323, 331] on span "#foreheadlines" at bounding box center [321, 332] width 93 height 18
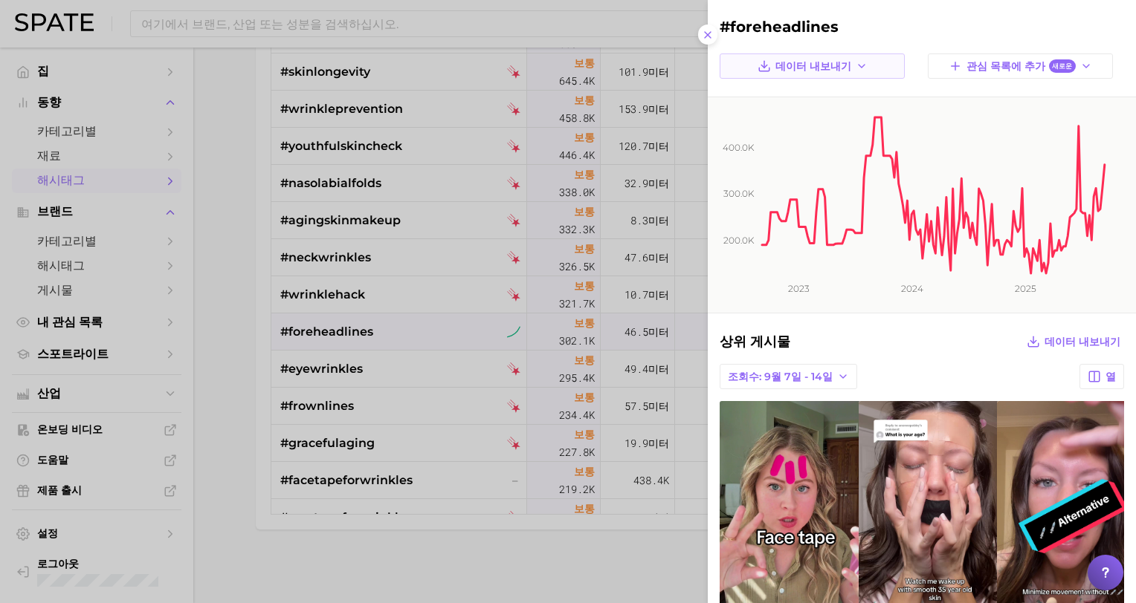
click at [818, 68] on span "데이터 내보내기" at bounding box center [813, 66] width 76 height 13
click at [802, 117] on span "시계열 이미지" at bounding box center [798, 120] width 65 height 13
click at [220, 436] on div at bounding box center [568, 301] width 1136 height 603
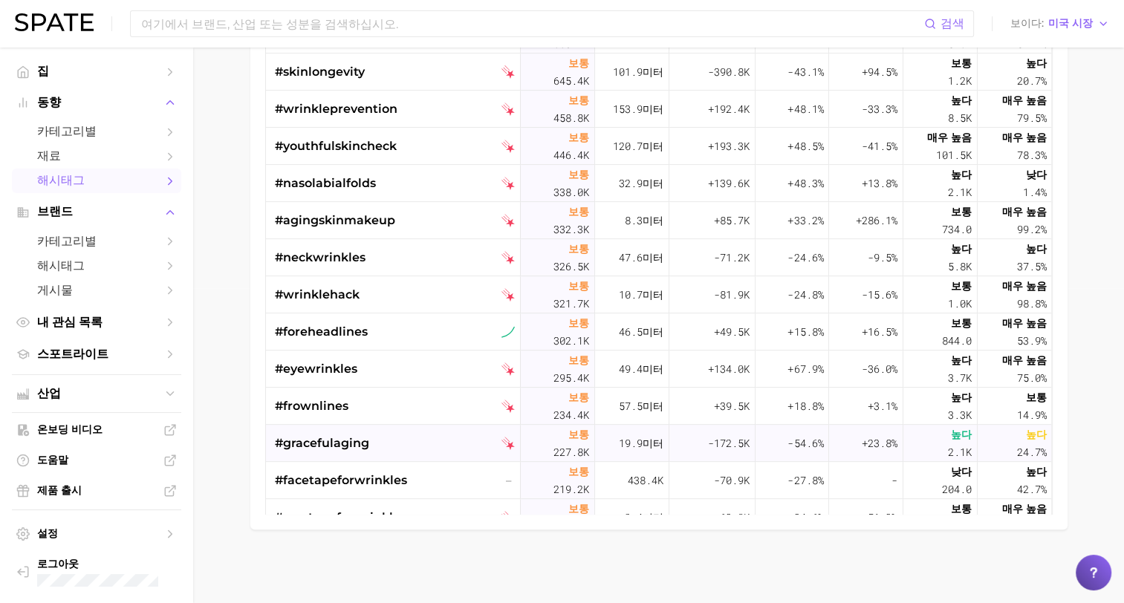
click at [313, 444] on span "#gracefulaging" at bounding box center [322, 444] width 94 height 18
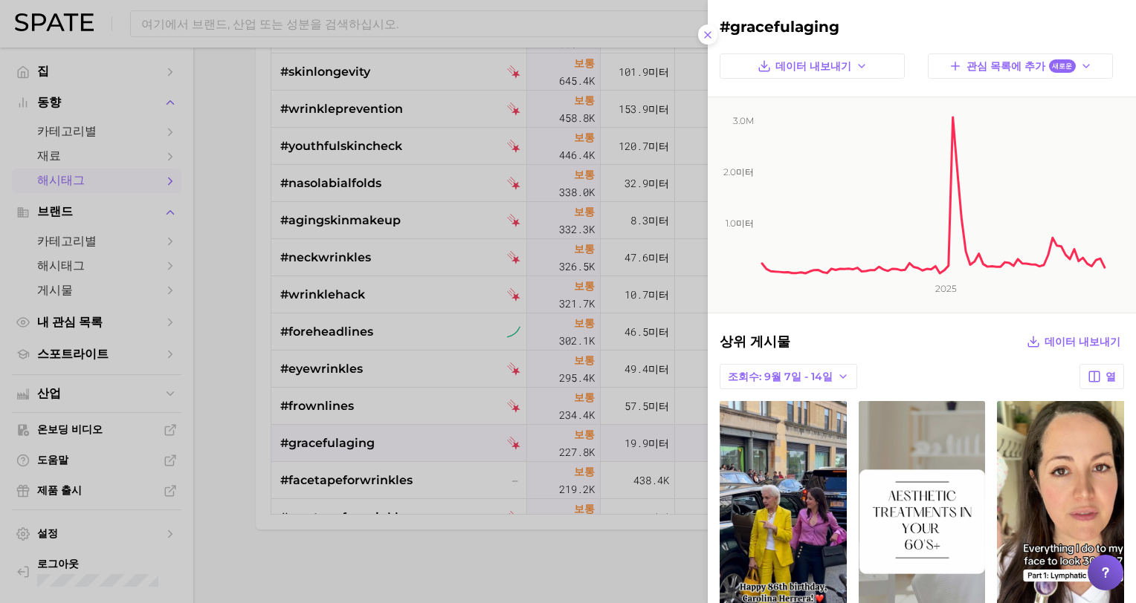
drag, startPoint x: 158, startPoint y: 504, endPoint x: 178, endPoint y: 497, distance: 21.9
click at [161, 502] on div at bounding box center [568, 301] width 1136 height 603
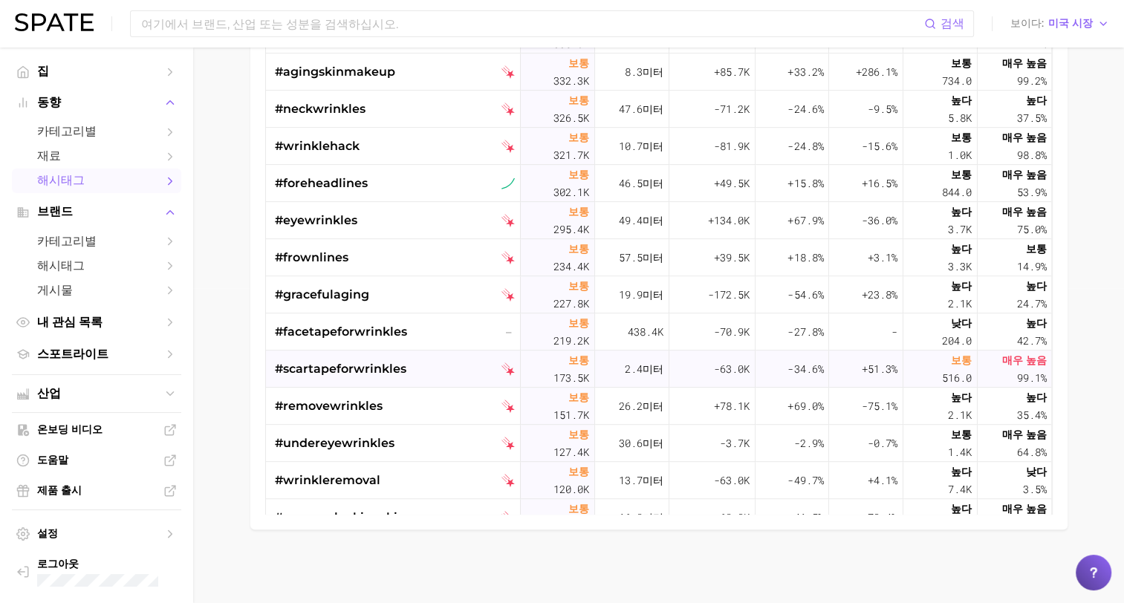
click at [357, 368] on span "#scartapeforwrinkles" at bounding box center [341, 369] width 132 height 18
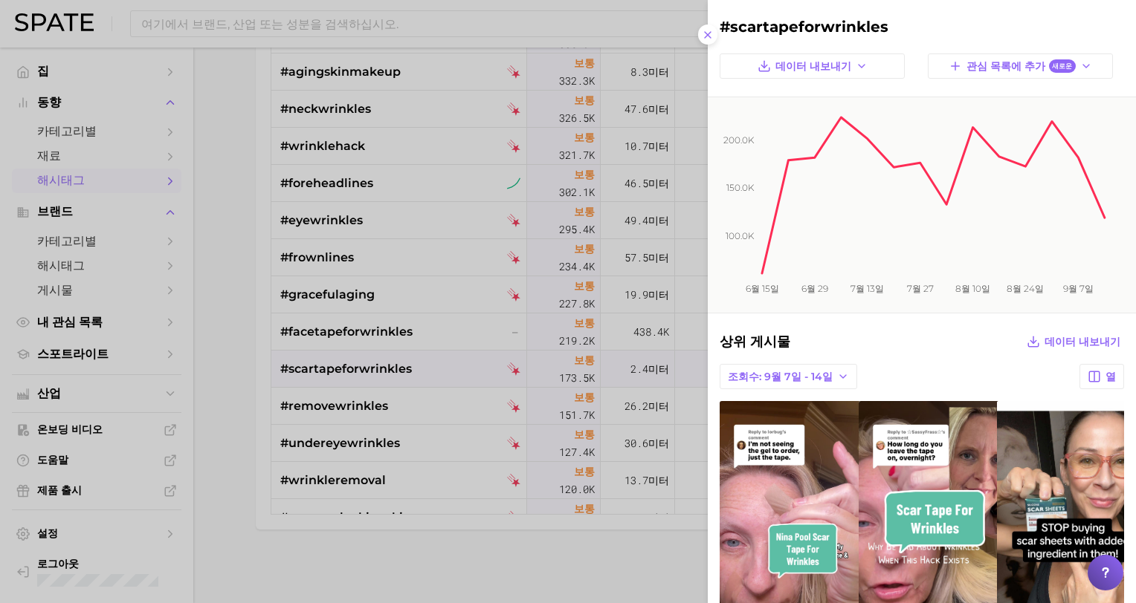
click at [193, 440] on div at bounding box center [568, 301] width 1136 height 603
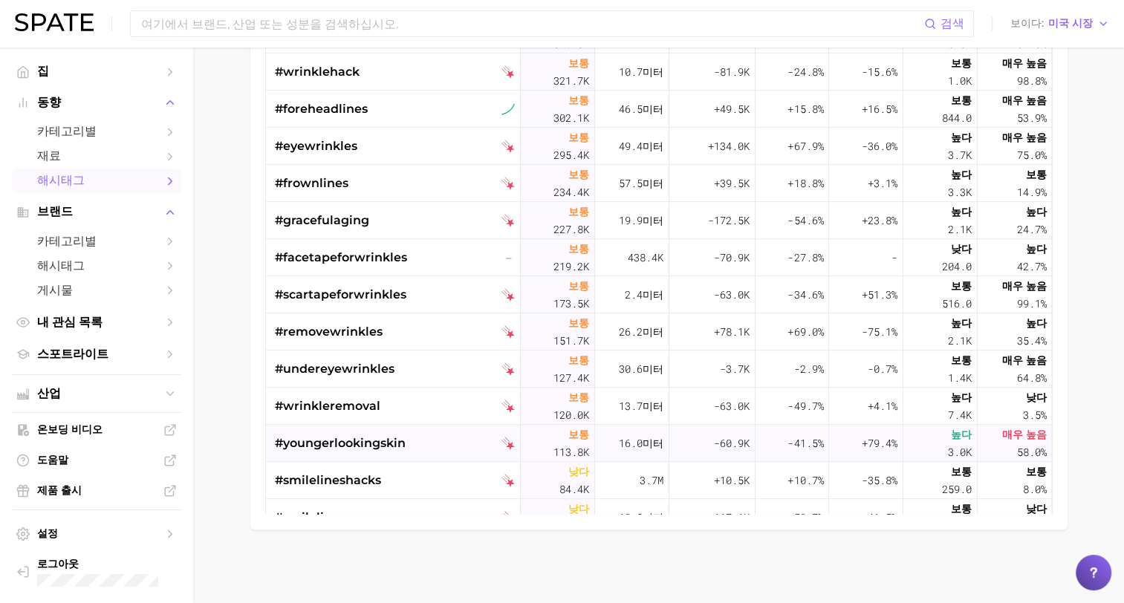
click at [386, 444] on span "#youngerlookingskin" at bounding box center [340, 444] width 131 height 18
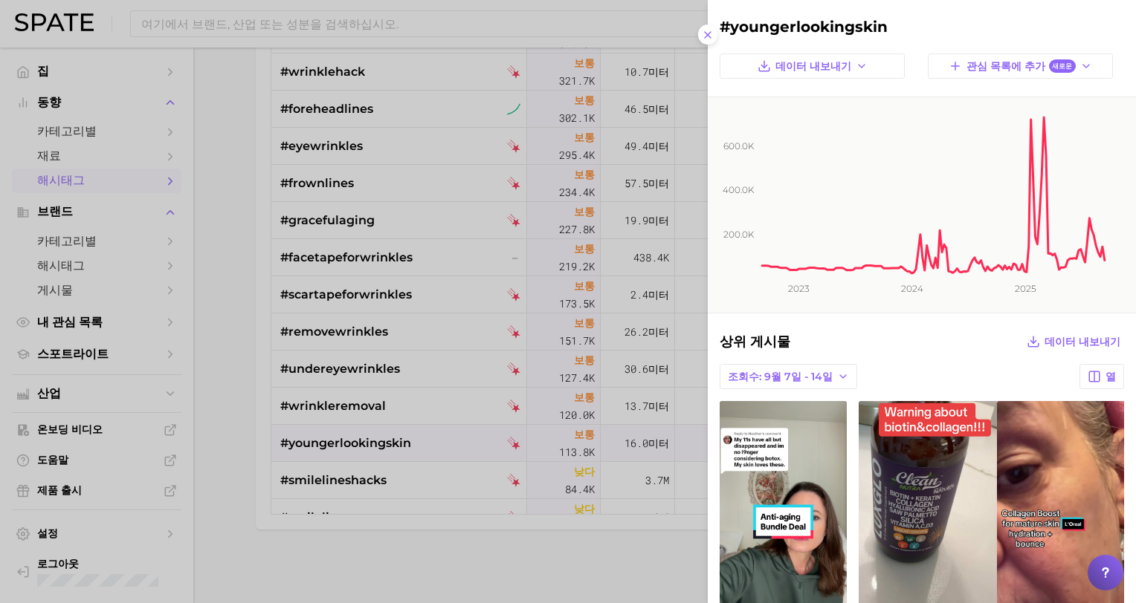
click at [202, 453] on div at bounding box center [568, 301] width 1136 height 603
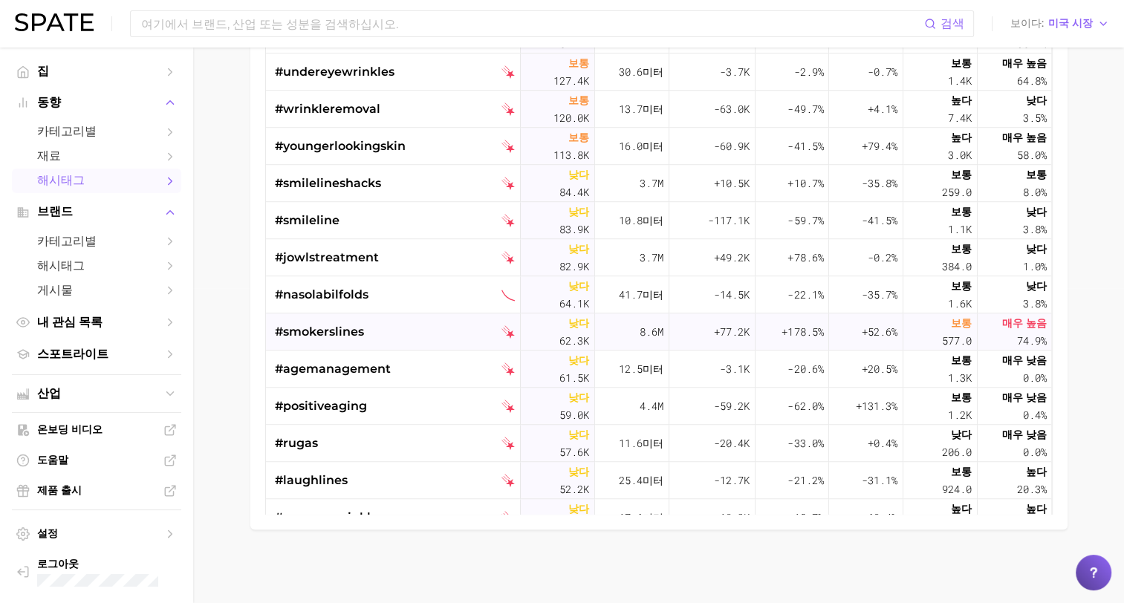
click at [343, 331] on span "#smokerslines" at bounding box center [319, 332] width 89 height 18
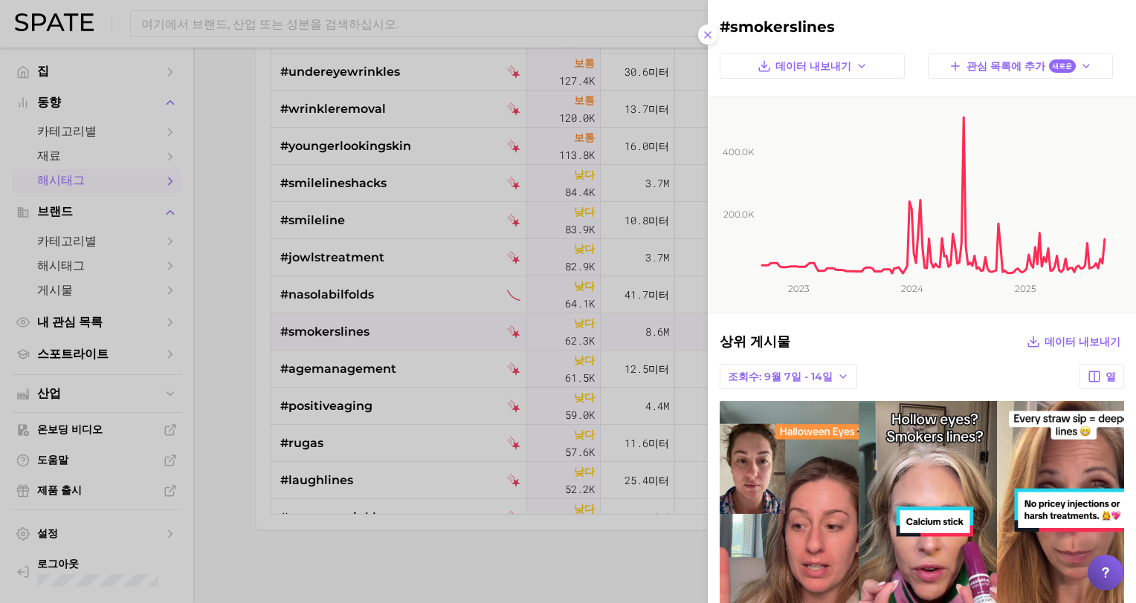
click at [231, 362] on div at bounding box center [568, 301] width 1136 height 603
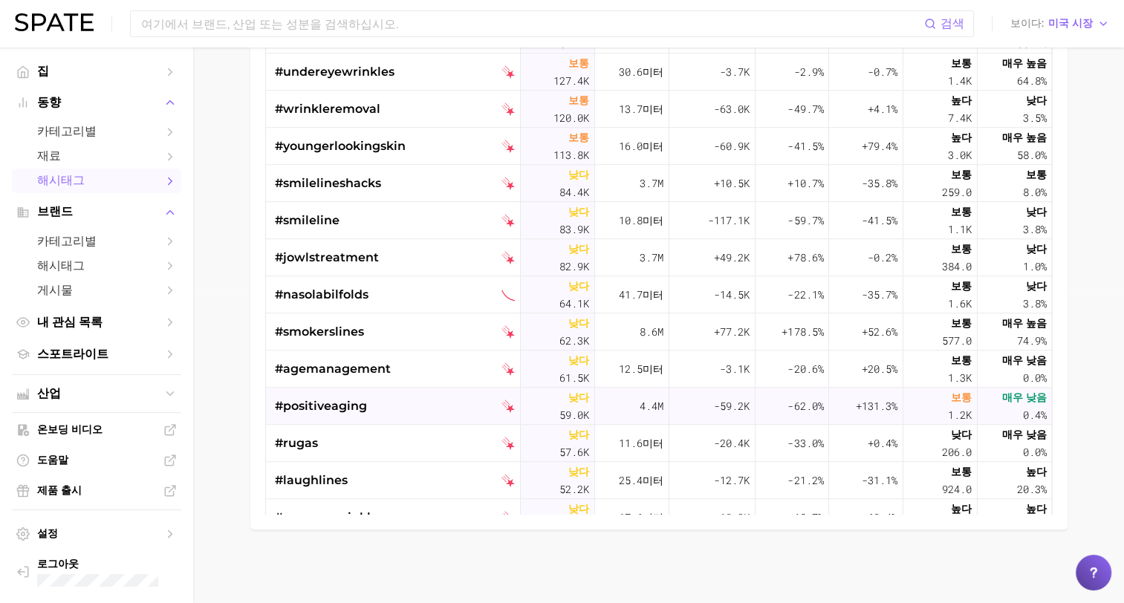
click at [338, 408] on span "#positiveaging" at bounding box center [321, 407] width 92 height 18
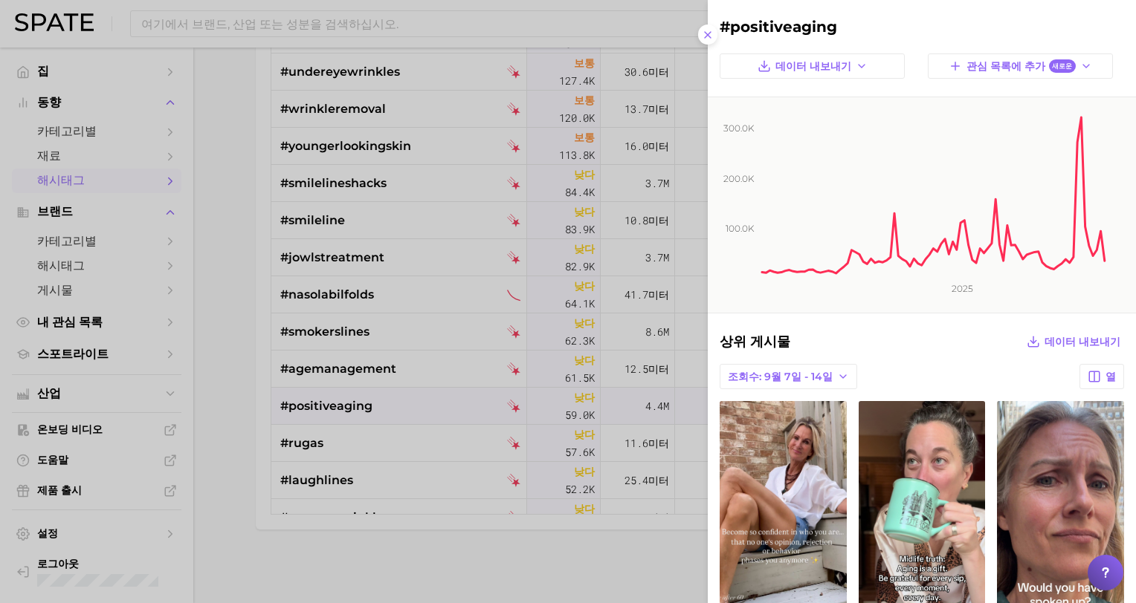
click at [244, 428] on div at bounding box center [568, 301] width 1136 height 603
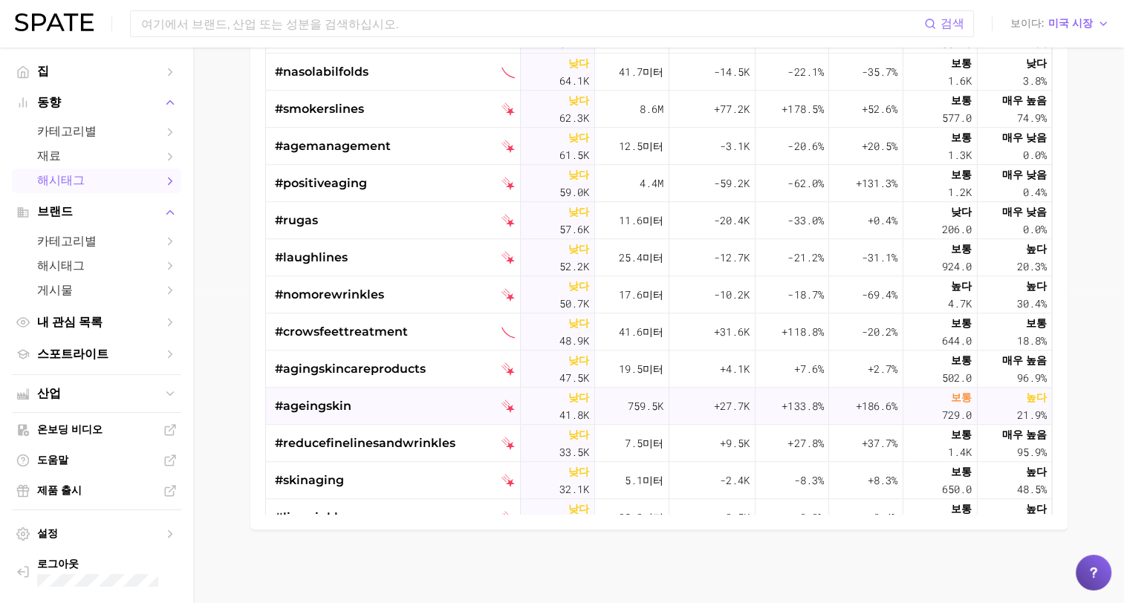
click at [327, 408] on span "#ageingskin" at bounding box center [313, 407] width 77 height 18
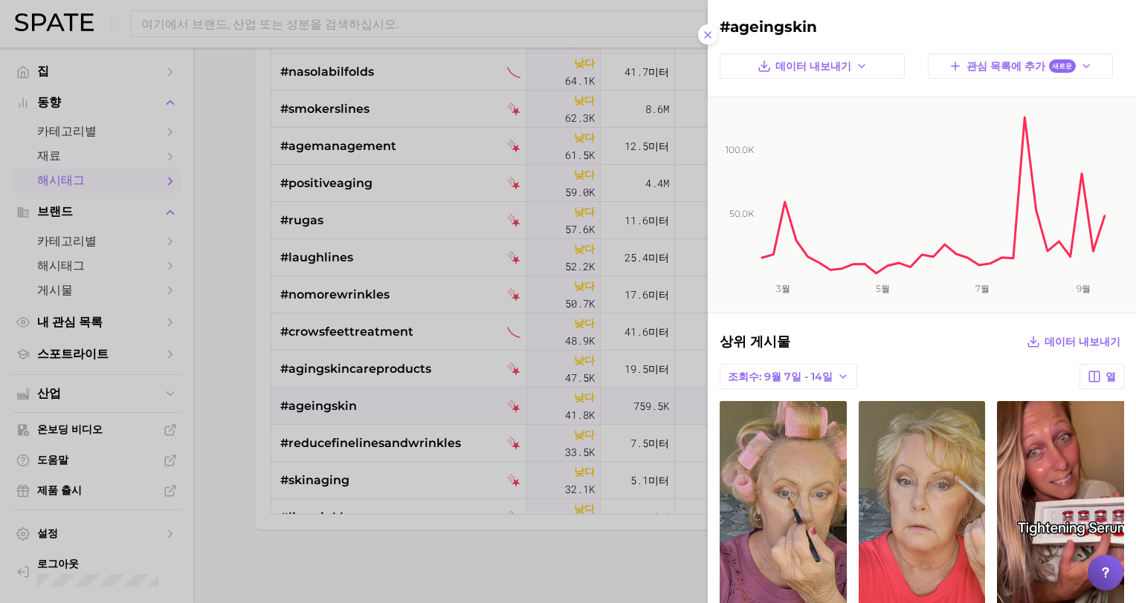
click at [226, 401] on div at bounding box center [568, 301] width 1136 height 603
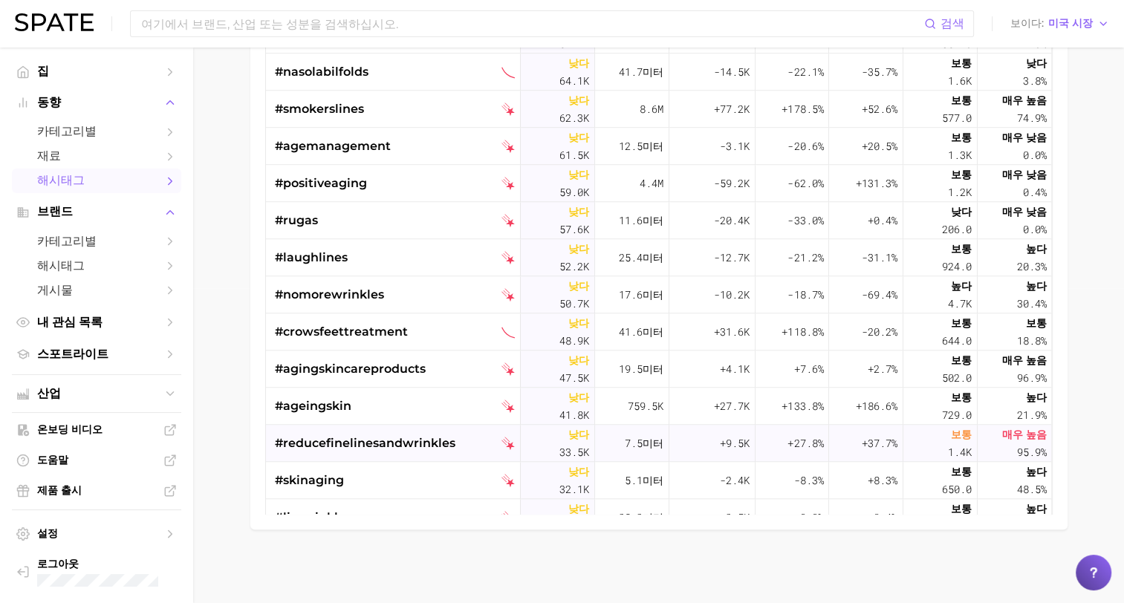
click at [375, 444] on span "#reducefinelinesandwrinkles" at bounding box center [365, 444] width 181 height 18
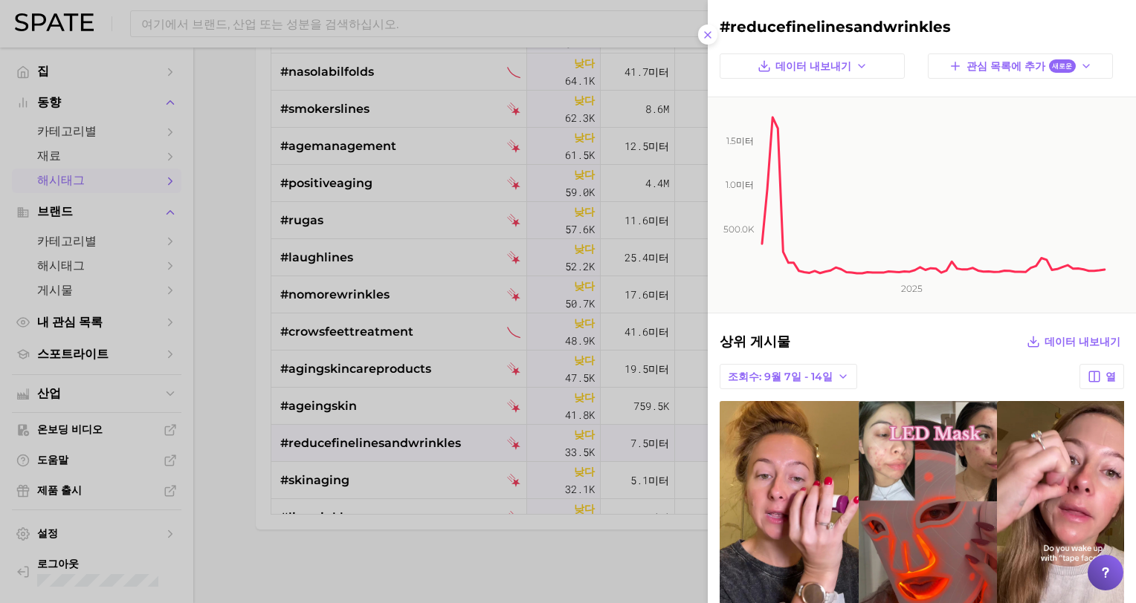
click at [216, 473] on div at bounding box center [568, 301] width 1136 height 603
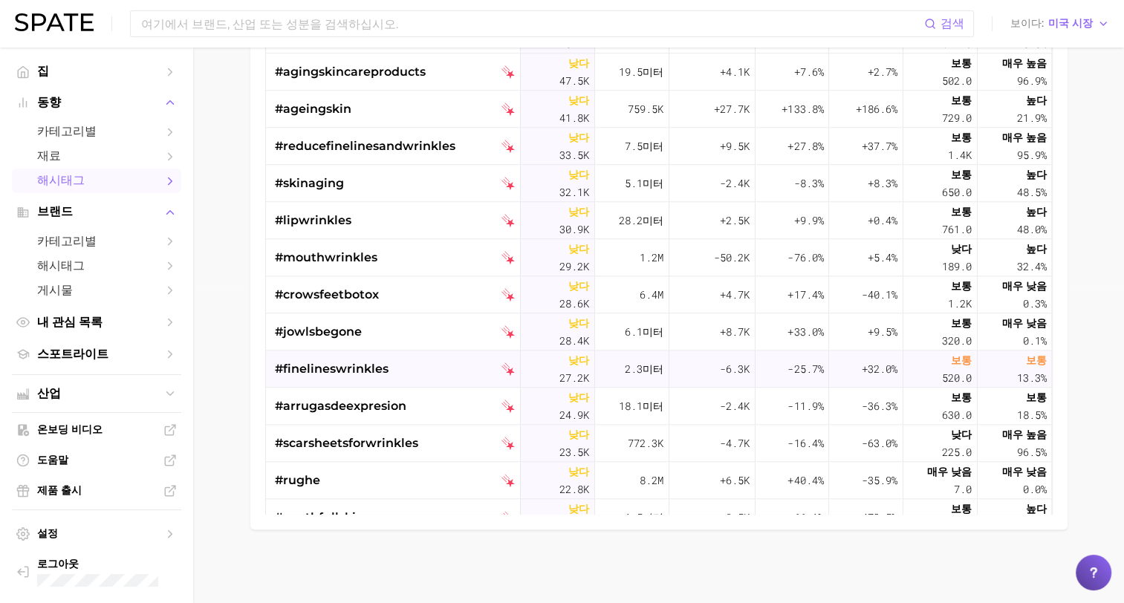
click at [337, 366] on span "#finelineswrinkles" at bounding box center [332, 369] width 114 height 18
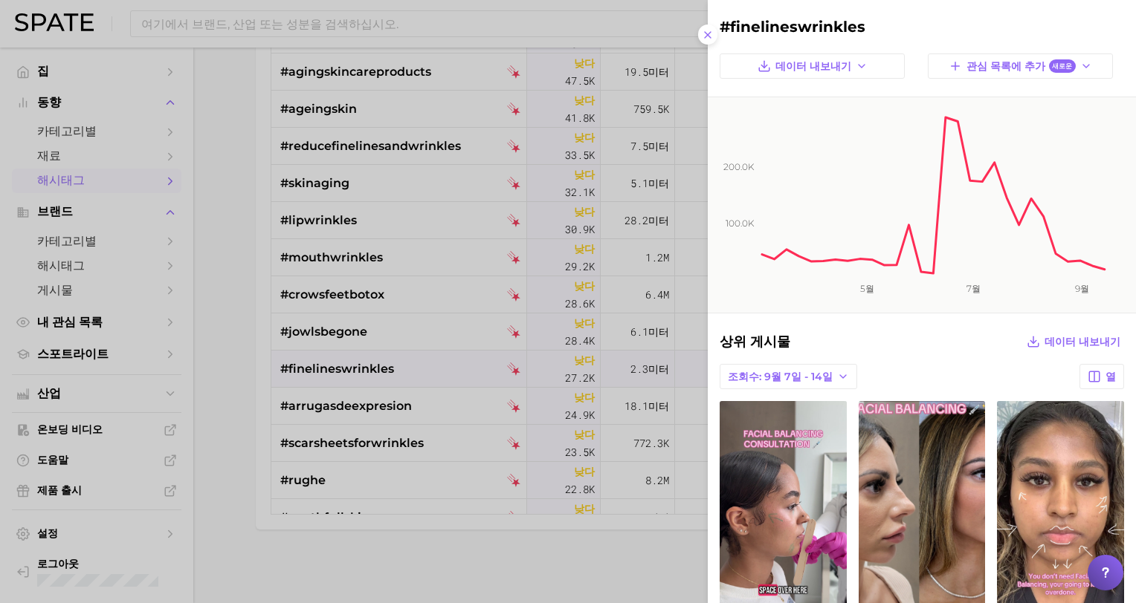
click at [222, 436] on div at bounding box center [568, 301] width 1136 height 603
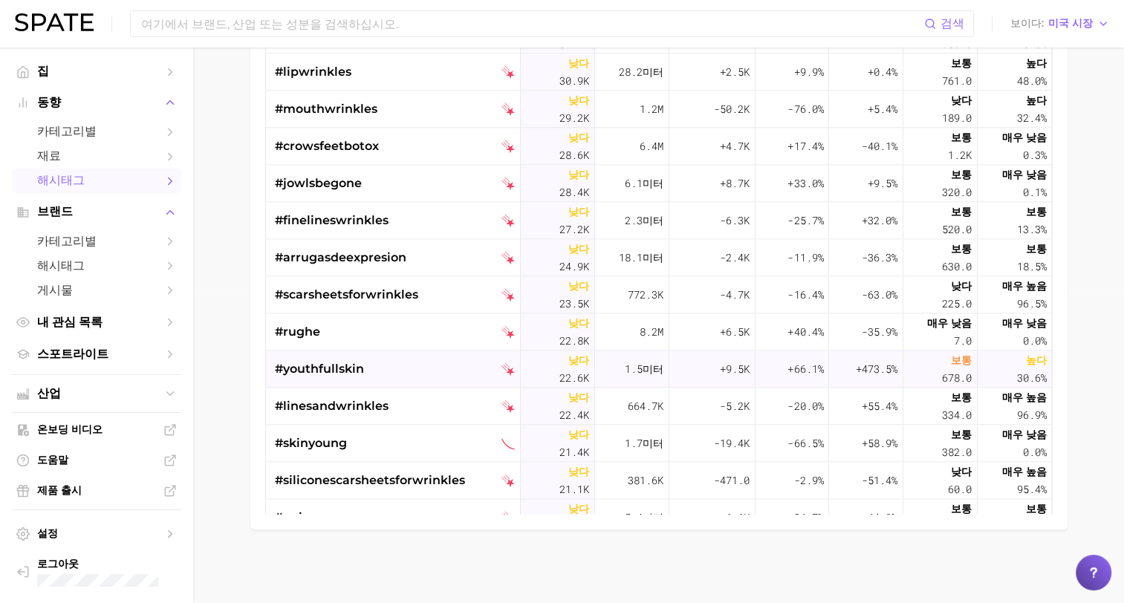
click at [293, 373] on span "#youthfullskin" at bounding box center [319, 369] width 89 height 18
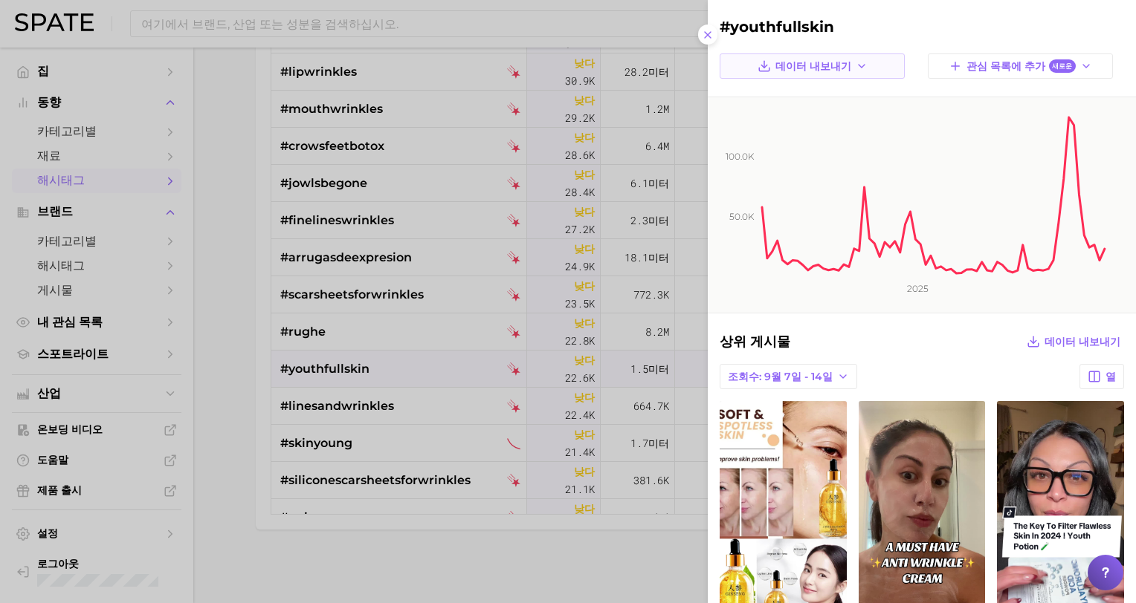
click at [829, 65] on span "데이터 내보내기" at bounding box center [813, 66] width 76 height 13
click at [805, 111] on button "시계열 이미지" at bounding box center [823, 120] width 164 height 27
click at [195, 446] on div at bounding box center [568, 301] width 1136 height 603
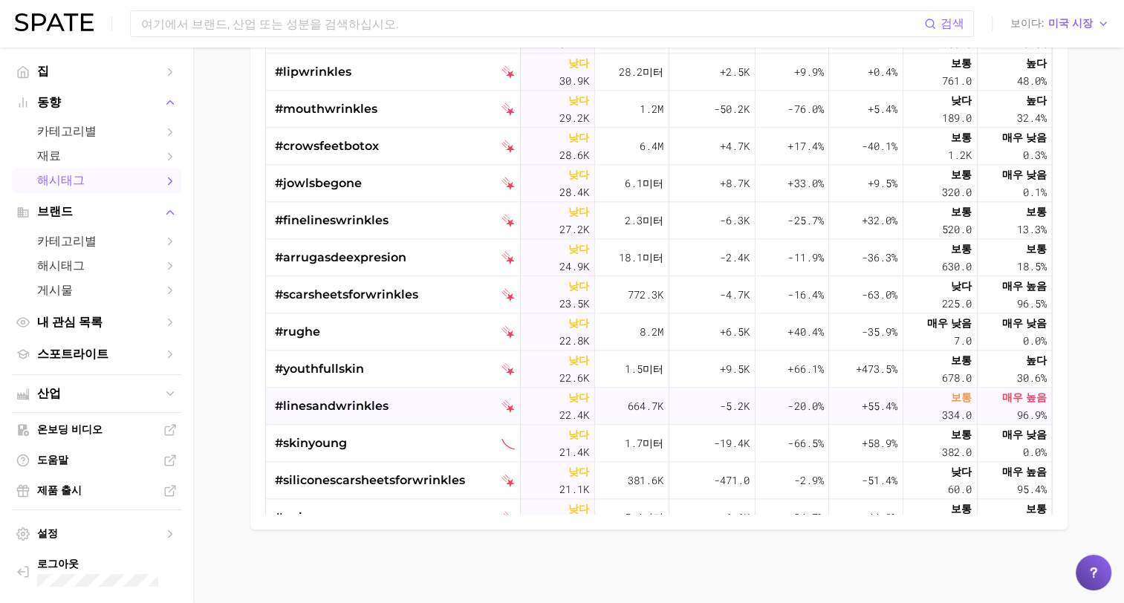
click at [322, 403] on span "#linesandwrinkles" at bounding box center [332, 407] width 114 height 18
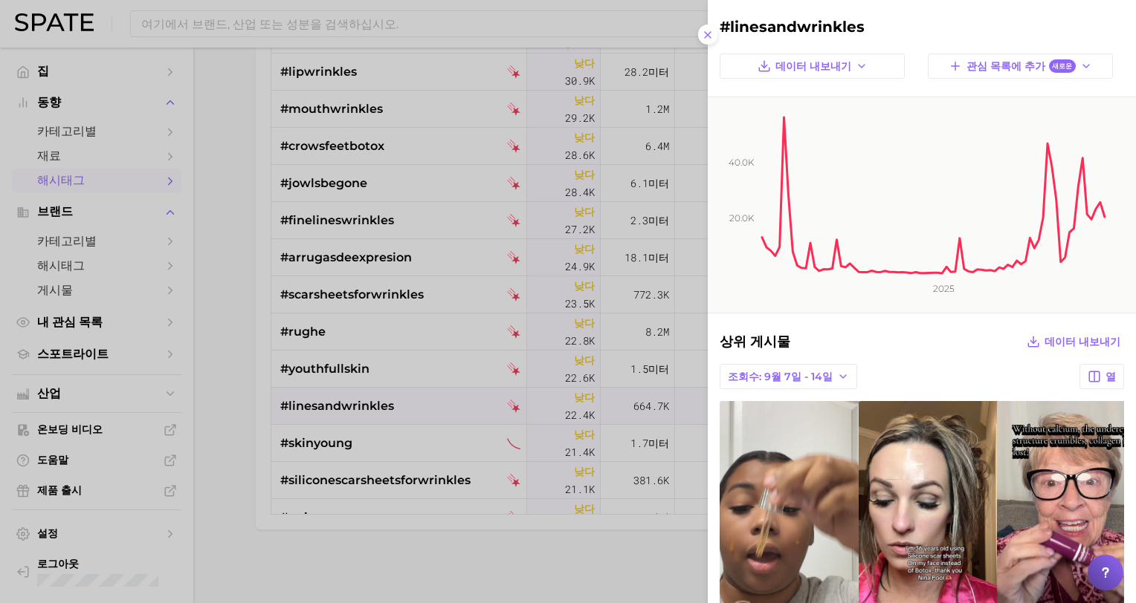
click at [241, 428] on div at bounding box center [568, 301] width 1136 height 603
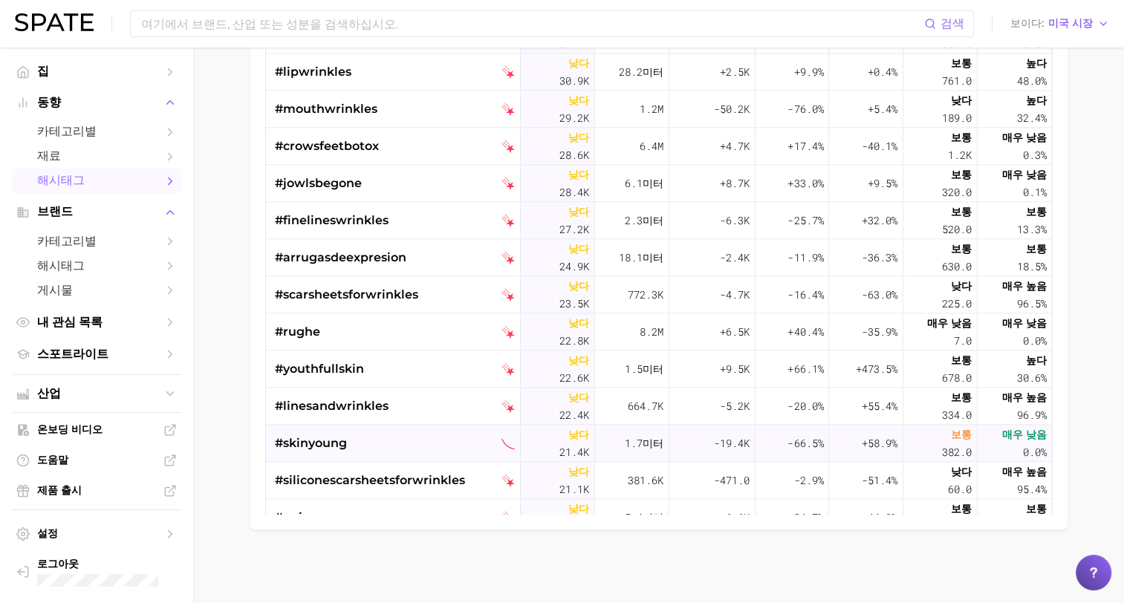
click at [305, 449] on span "#skinyoung" at bounding box center [311, 444] width 72 height 18
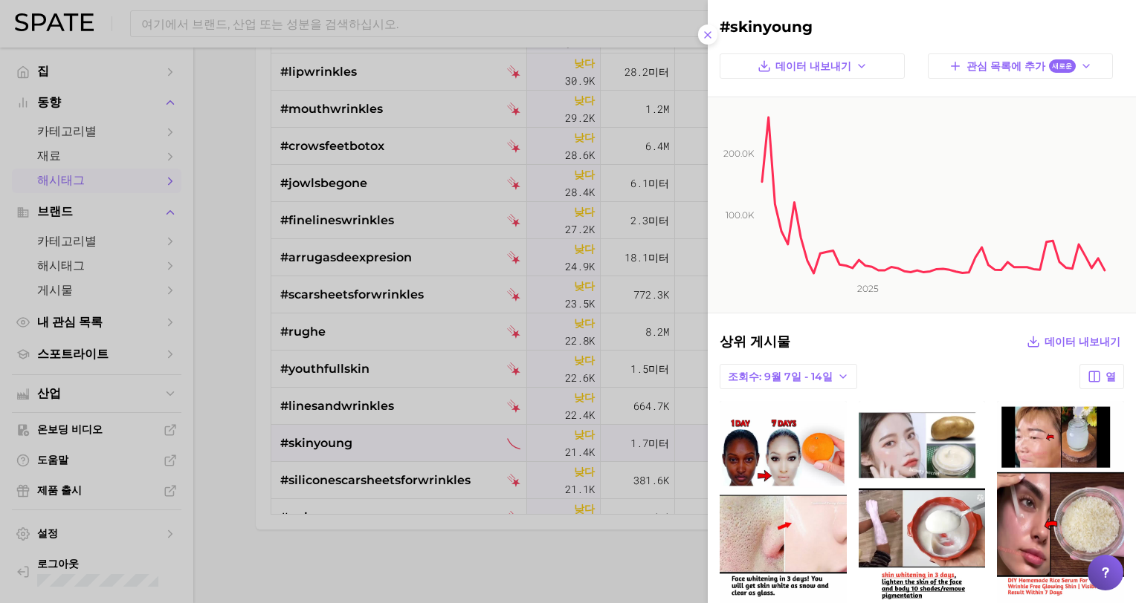
click at [195, 469] on div at bounding box center [568, 301] width 1136 height 603
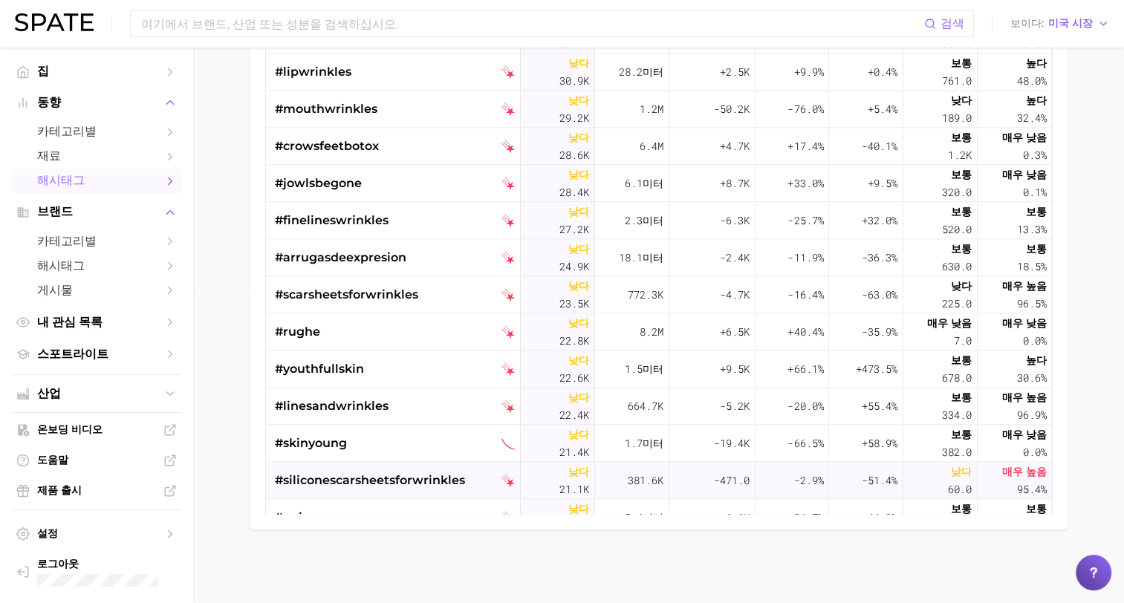
click at [421, 477] on span "#siliconescarsheetsforwrinkles" at bounding box center [370, 481] width 190 height 18
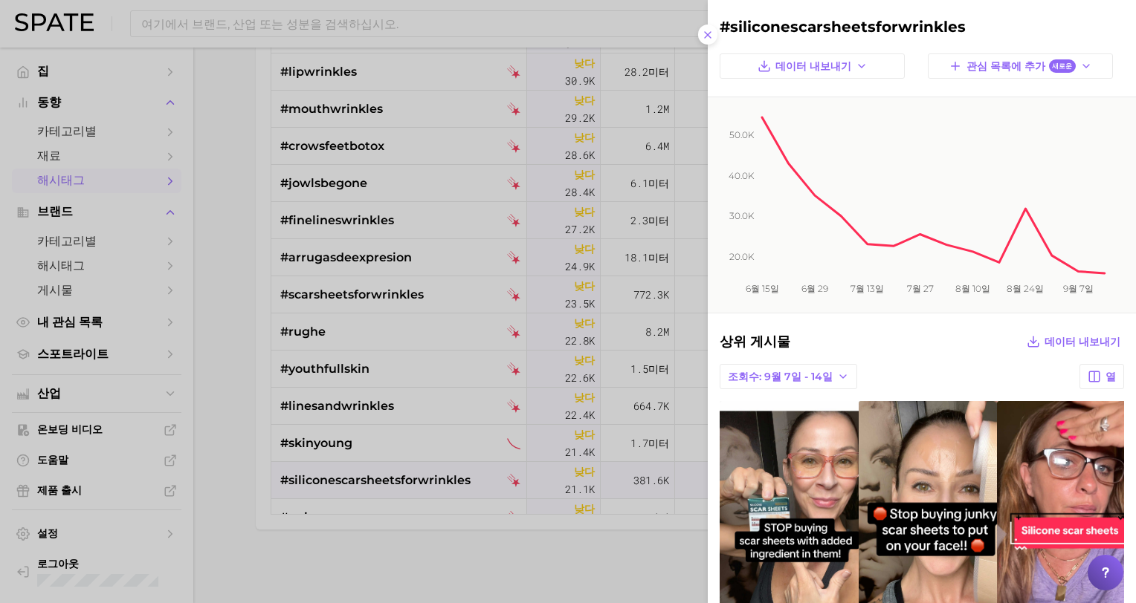
click at [388, 537] on div at bounding box center [568, 301] width 1136 height 603
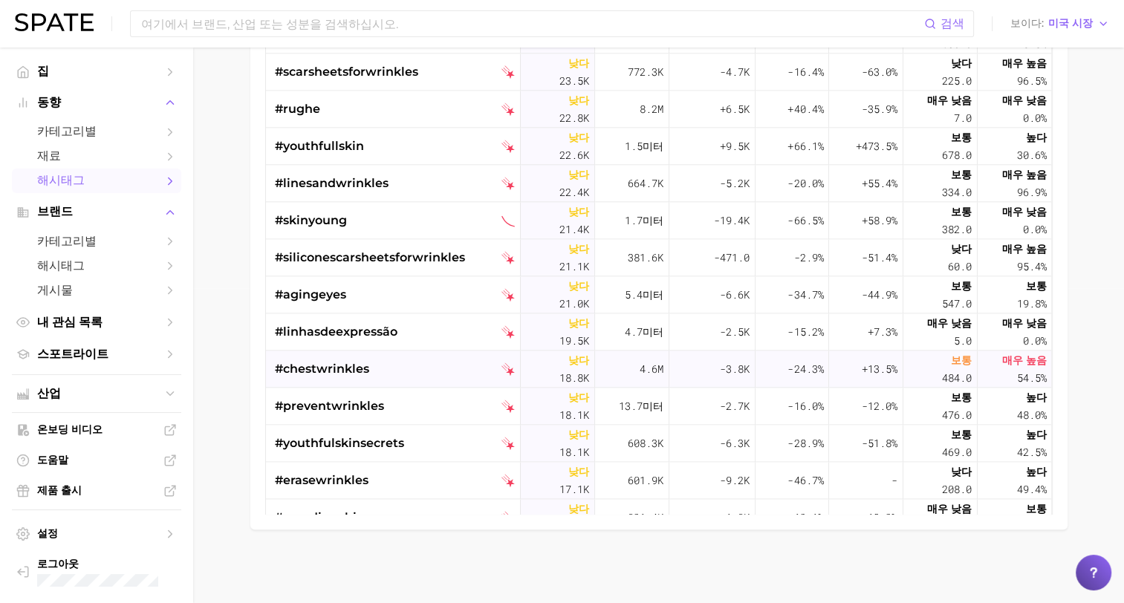
click at [355, 369] on span "#chestwrinkles" at bounding box center [322, 369] width 94 height 18
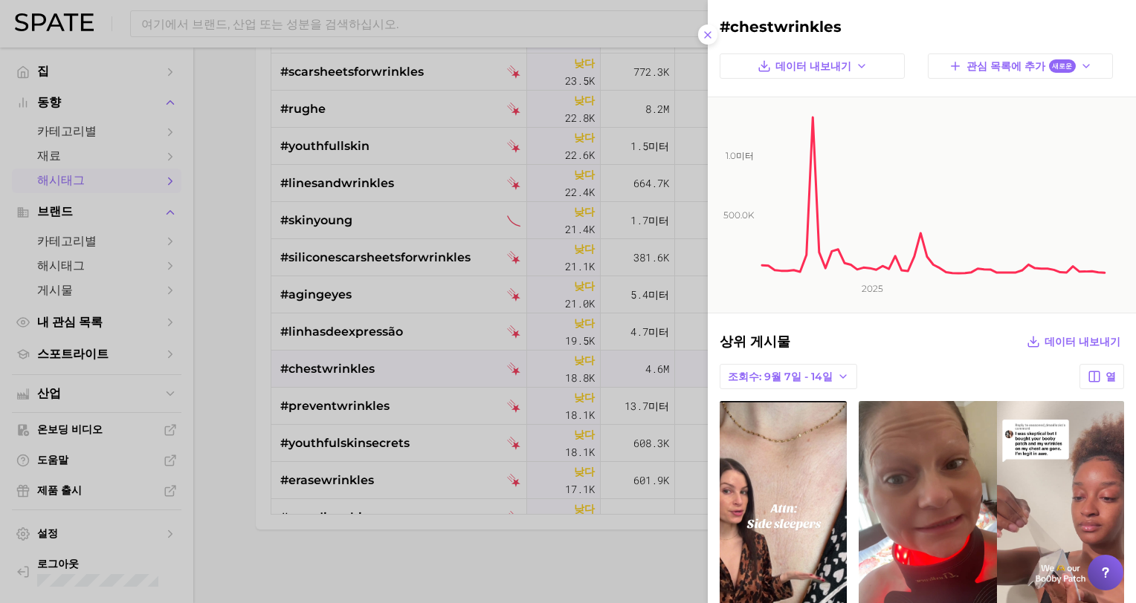
click at [236, 462] on div at bounding box center [568, 301] width 1136 height 603
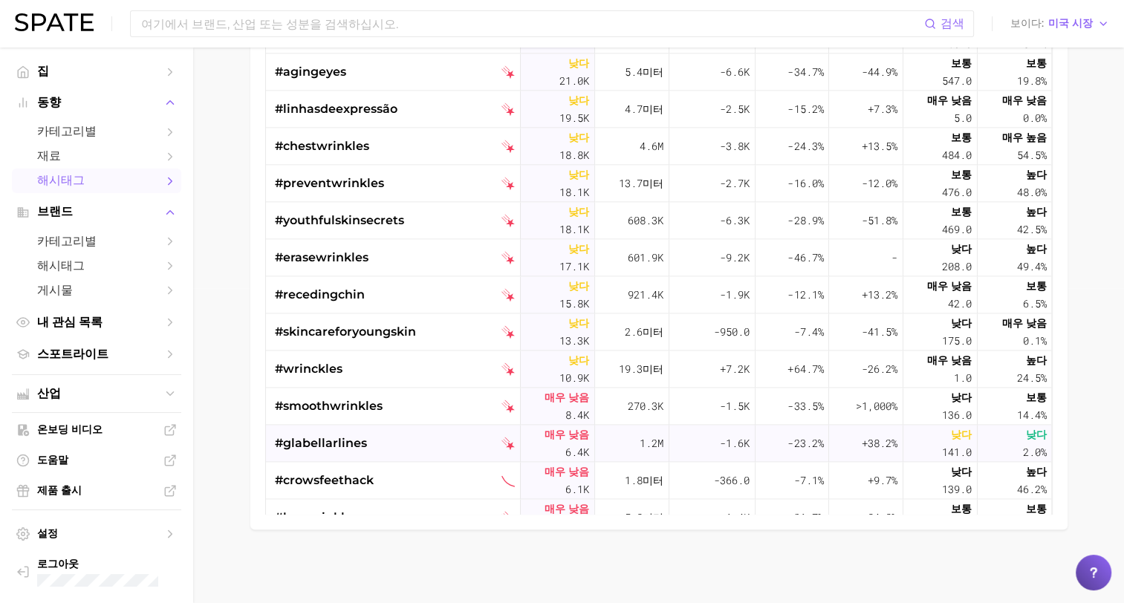
click at [305, 442] on span "#glabellarlines" at bounding box center [321, 444] width 92 height 18
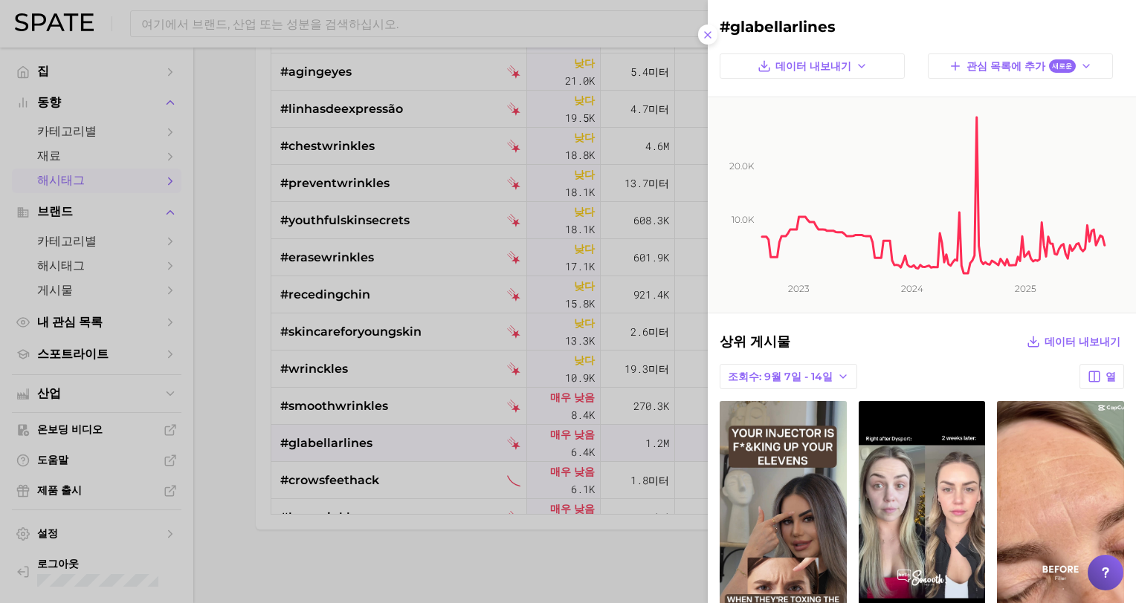
click at [177, 446] on div at bounding box center [568, 301] width 1136 height 603
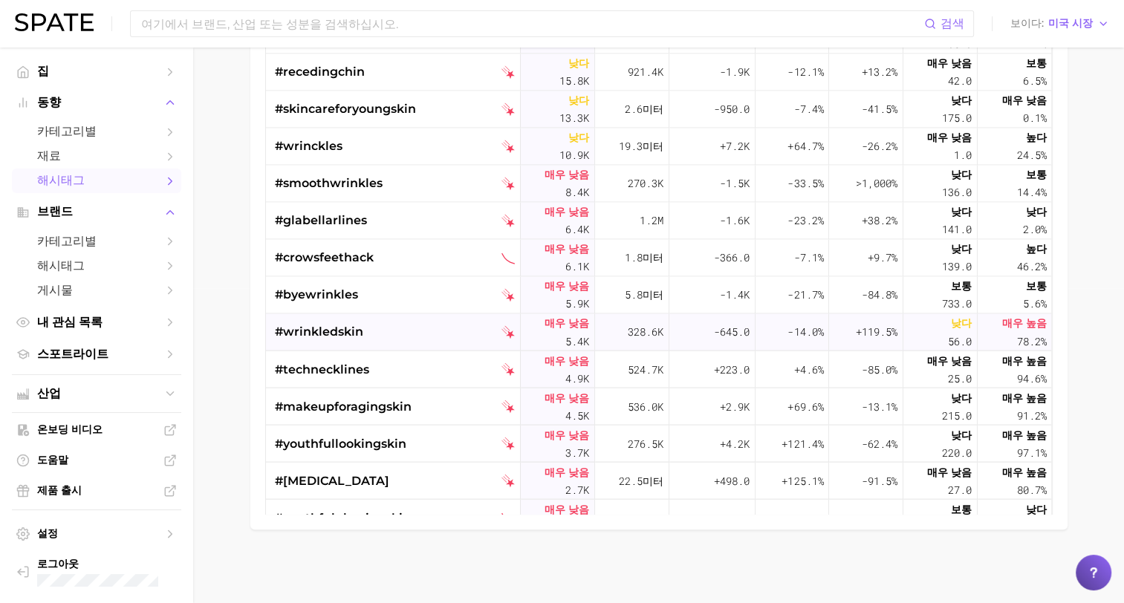
click at [306, 330] on span "#wrinkledskin" at bounding box center [319, 332] width 88 height 18
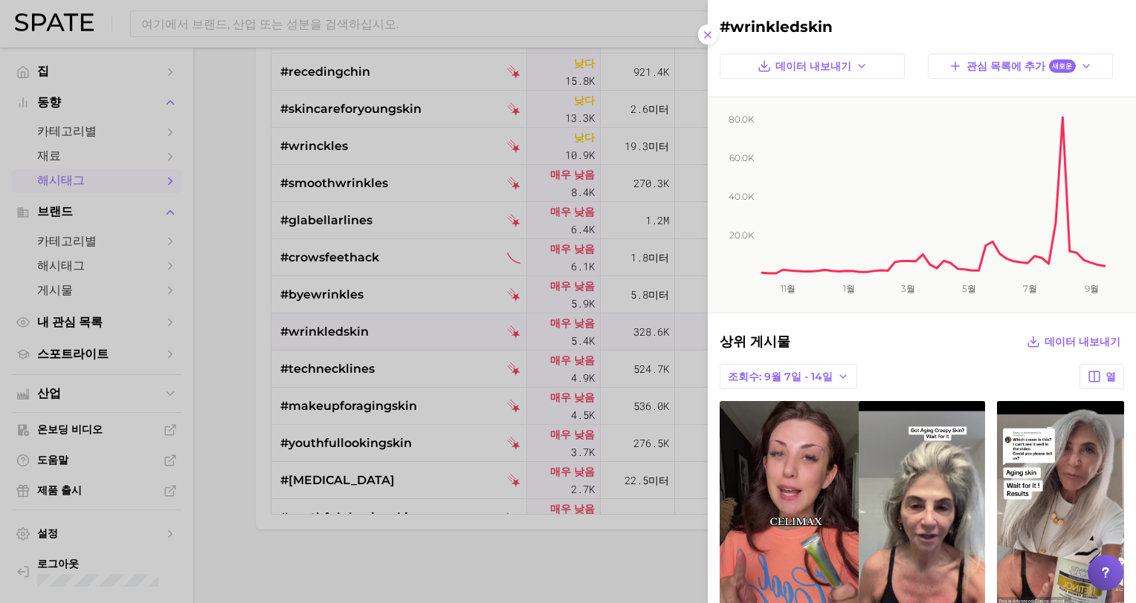
click at [337, 330] on div at bounding box center [568, 301] width 1136 height 603
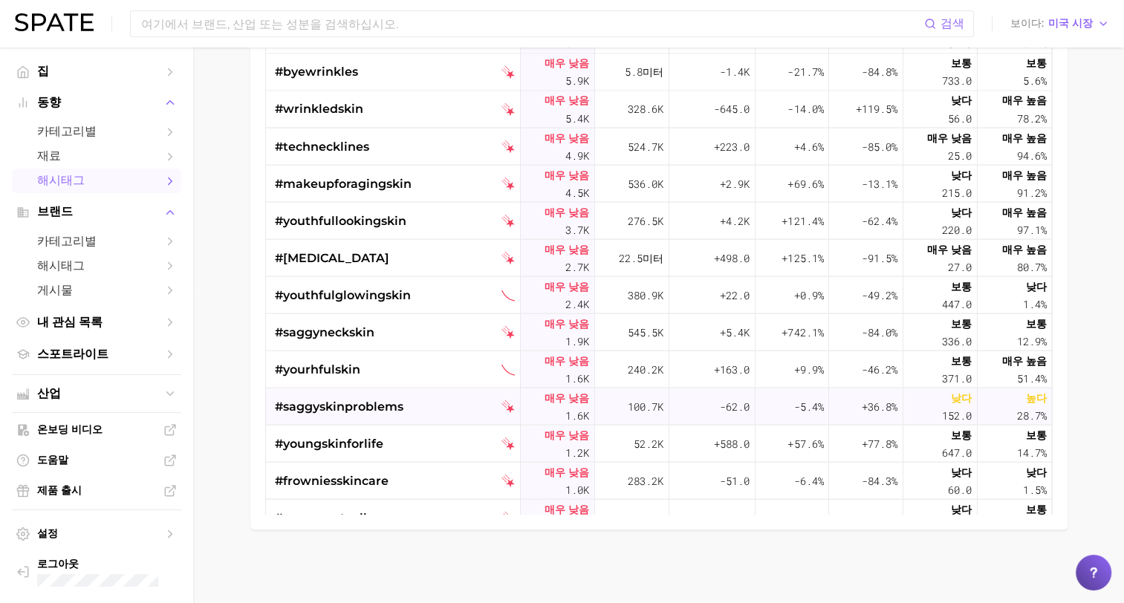
click at [317, 407] on span "#saggyskinproblems" at bounding box center [339, 407] width 129 height 18
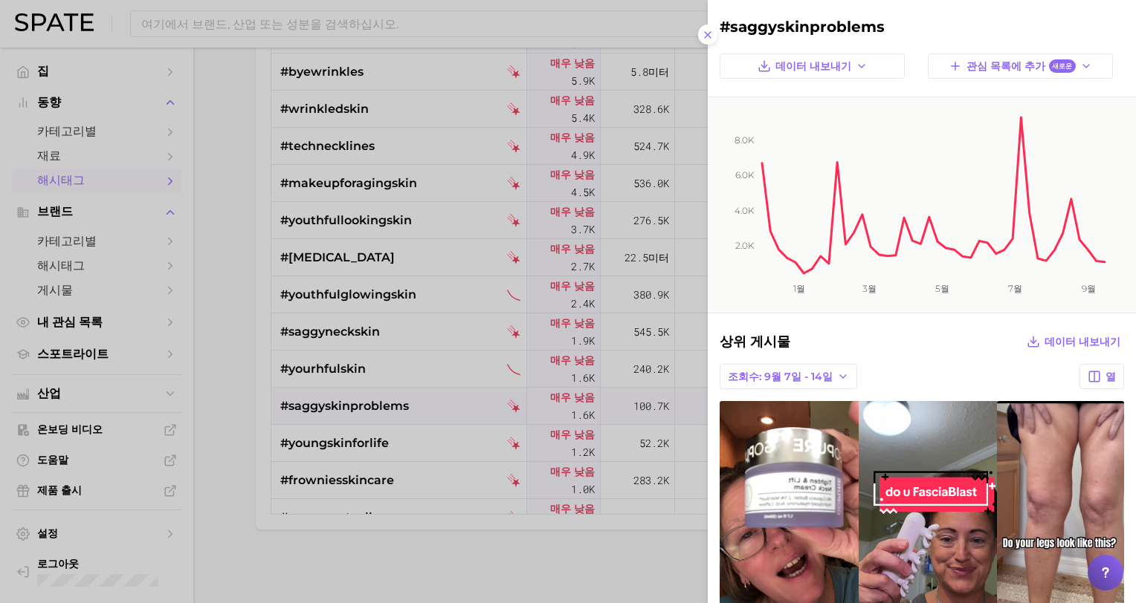
click at [210, 444] on div at bounding box center [568, 301] width 1136 height 603
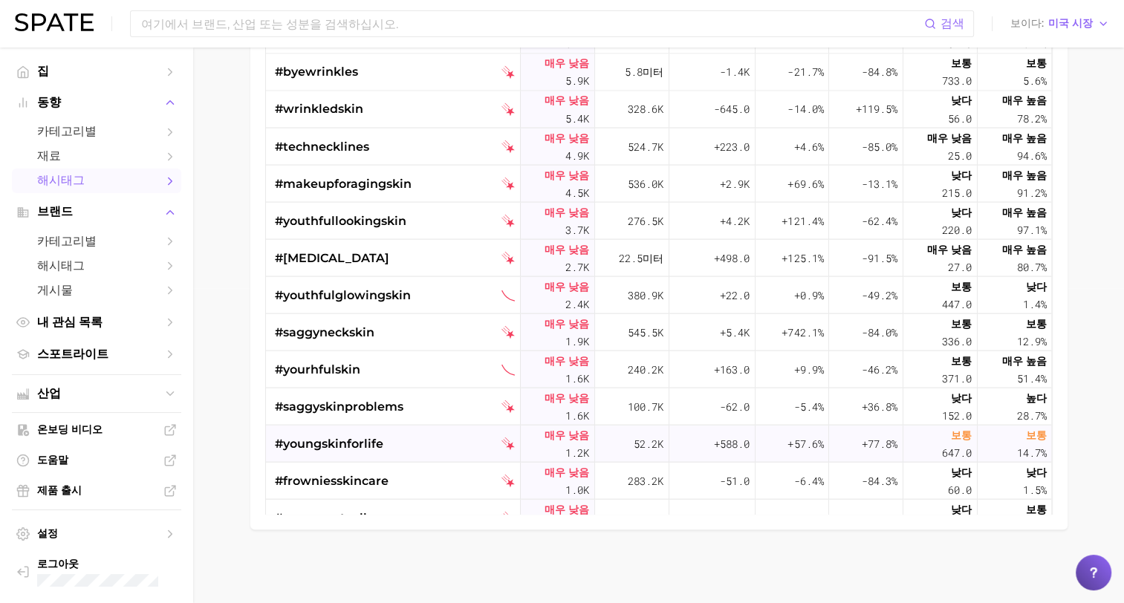
click at [360, 446] on span "#youngskinforlife" at bounding box center [329, 444] width 109 height 18
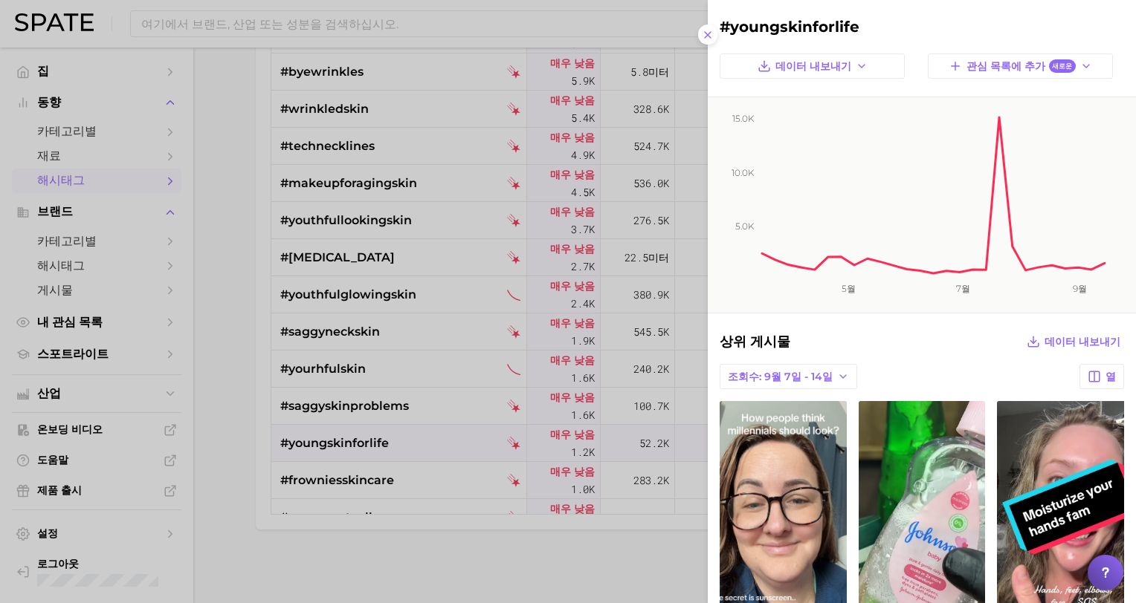
click at [154, 476] on div at bounding box center [568, 301] width 1136 height 603
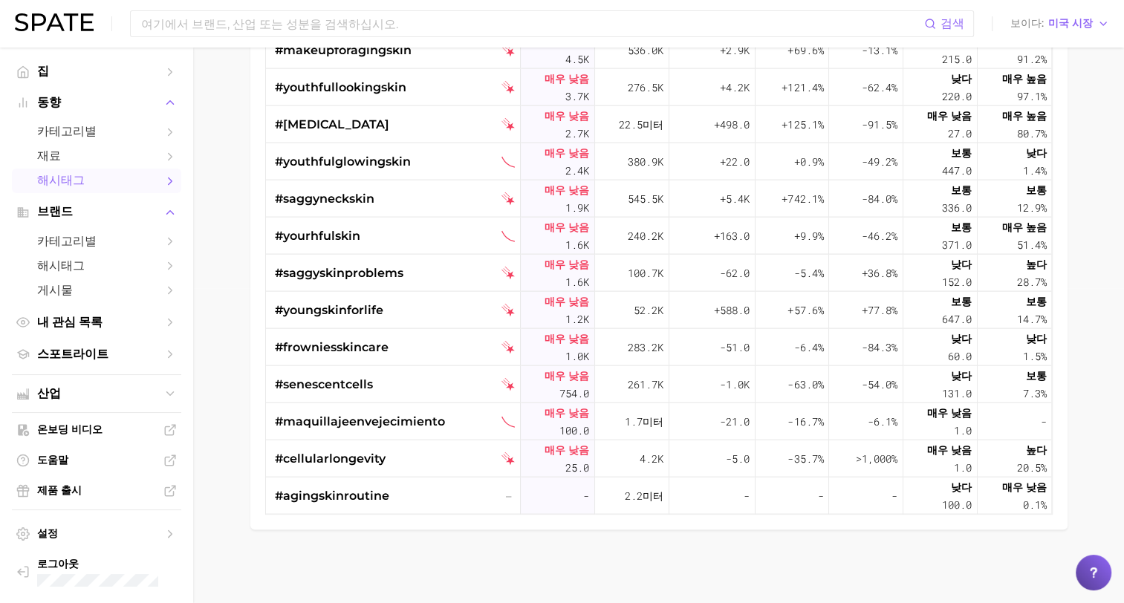
click at [1122, 396] on main "1. 아름다움 2. 스킨케어 3. 직면 고민 4. 노화 상태 틱톡 인스타그램 Beta 필터 초기 단계 후기 단계 공백 기회 새로운 데이터 내보…" at bounding box center [658, 168] width 931 height 872
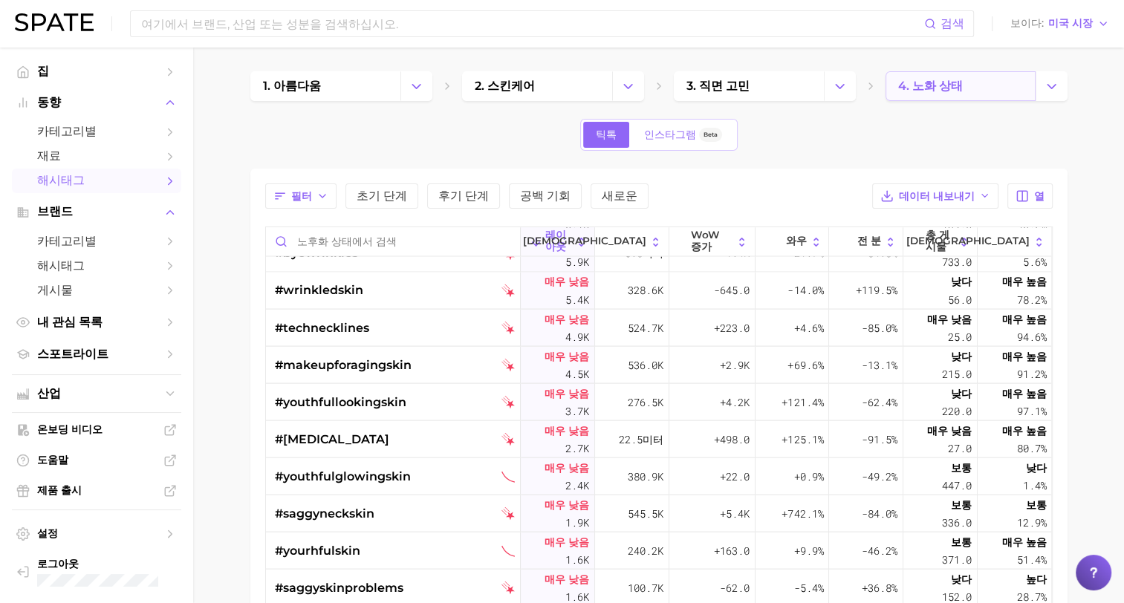
click at [963, 96] on link "4. 노화 상태" at bounding box center [961, 86] width 150 height 30
click at [1047, 86] on icon "카테고리 변경" at bounding box center [1052, 87] width 16 height 16
